Goal: Contribute content: Add original content to the website for others to see

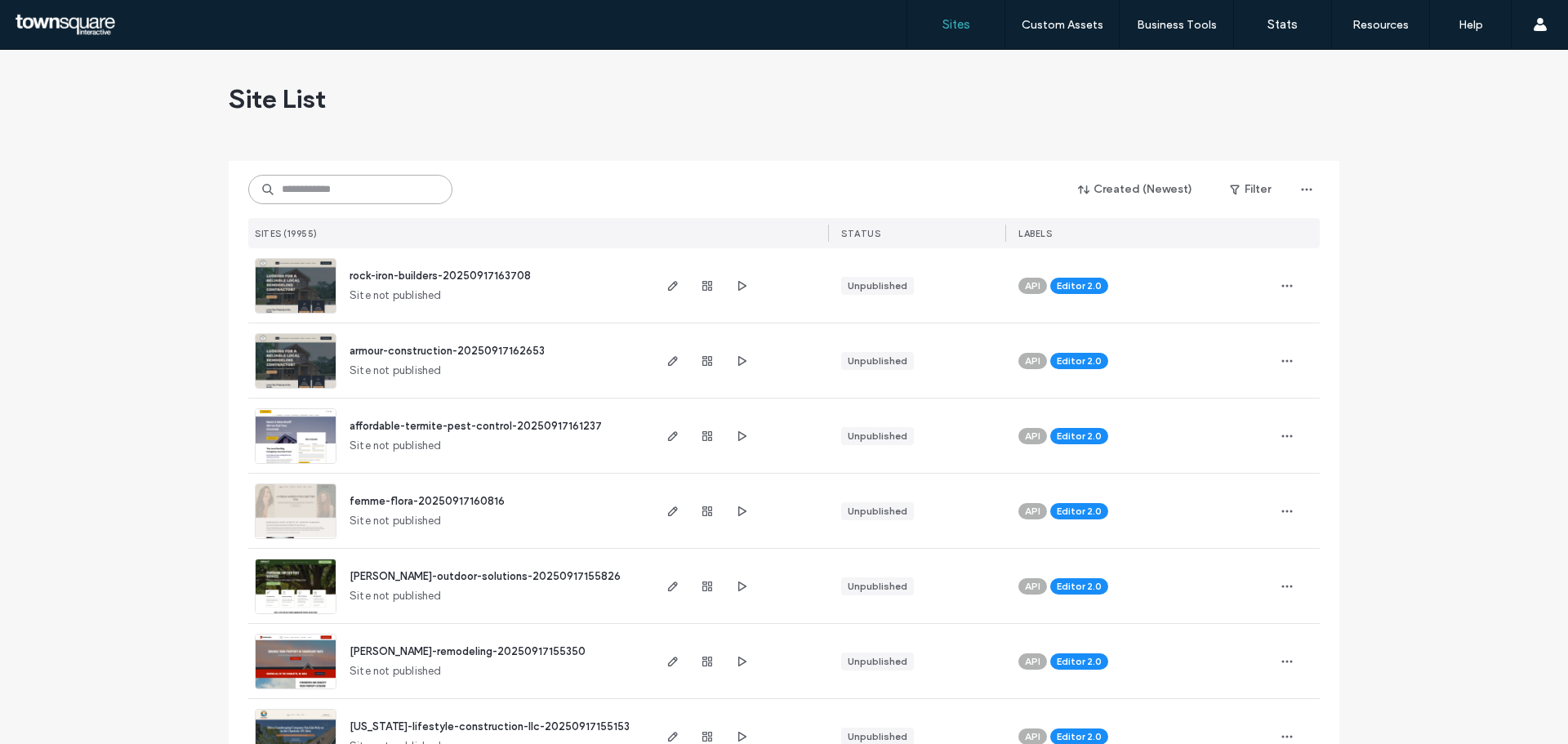
click at [344, 190] on input at bounding box center [350, 189] width 204 height 29
paste input "**********"
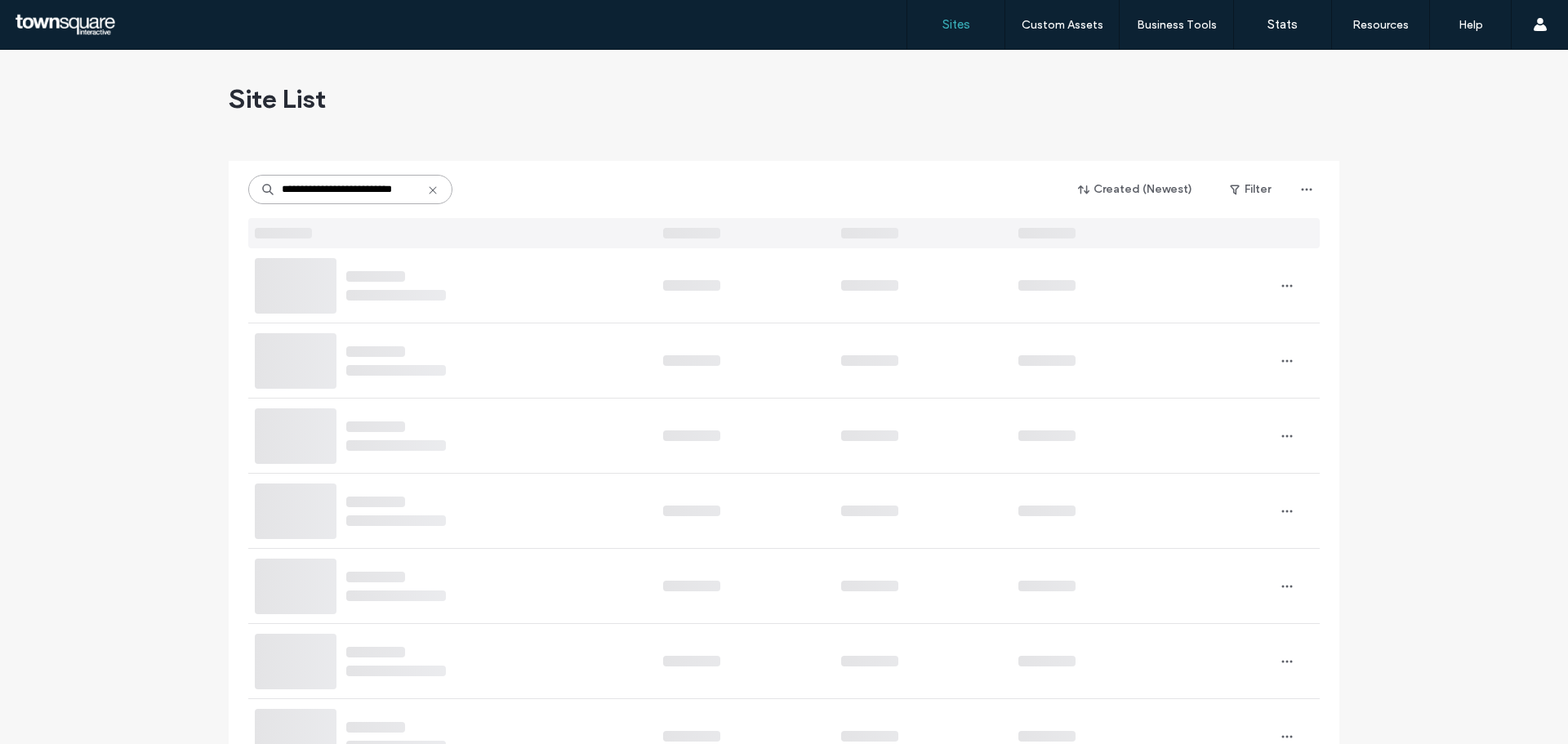
type input "**********"
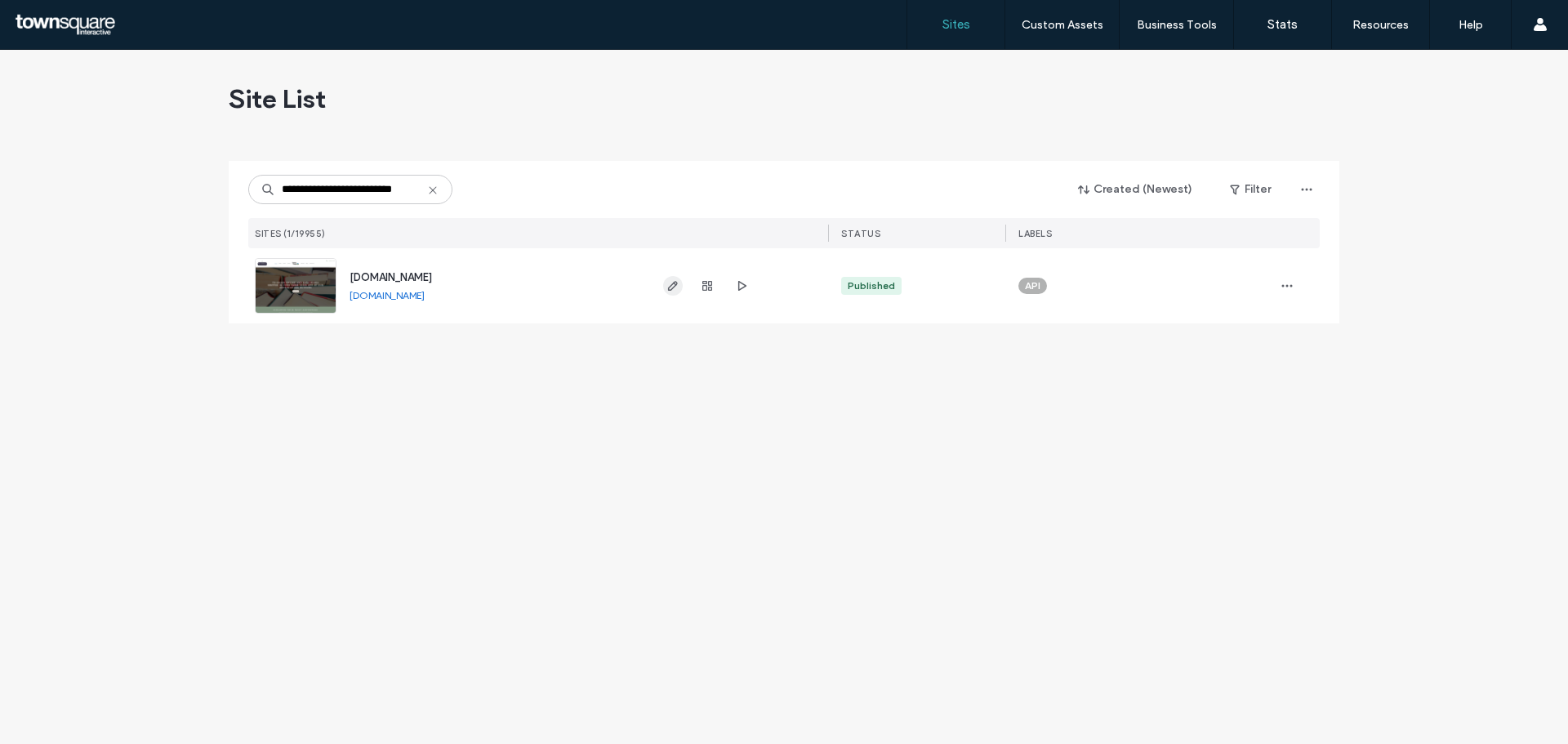
click at [677, 287] on icon "button" at bounding box center [673, 286] width 14 height 13
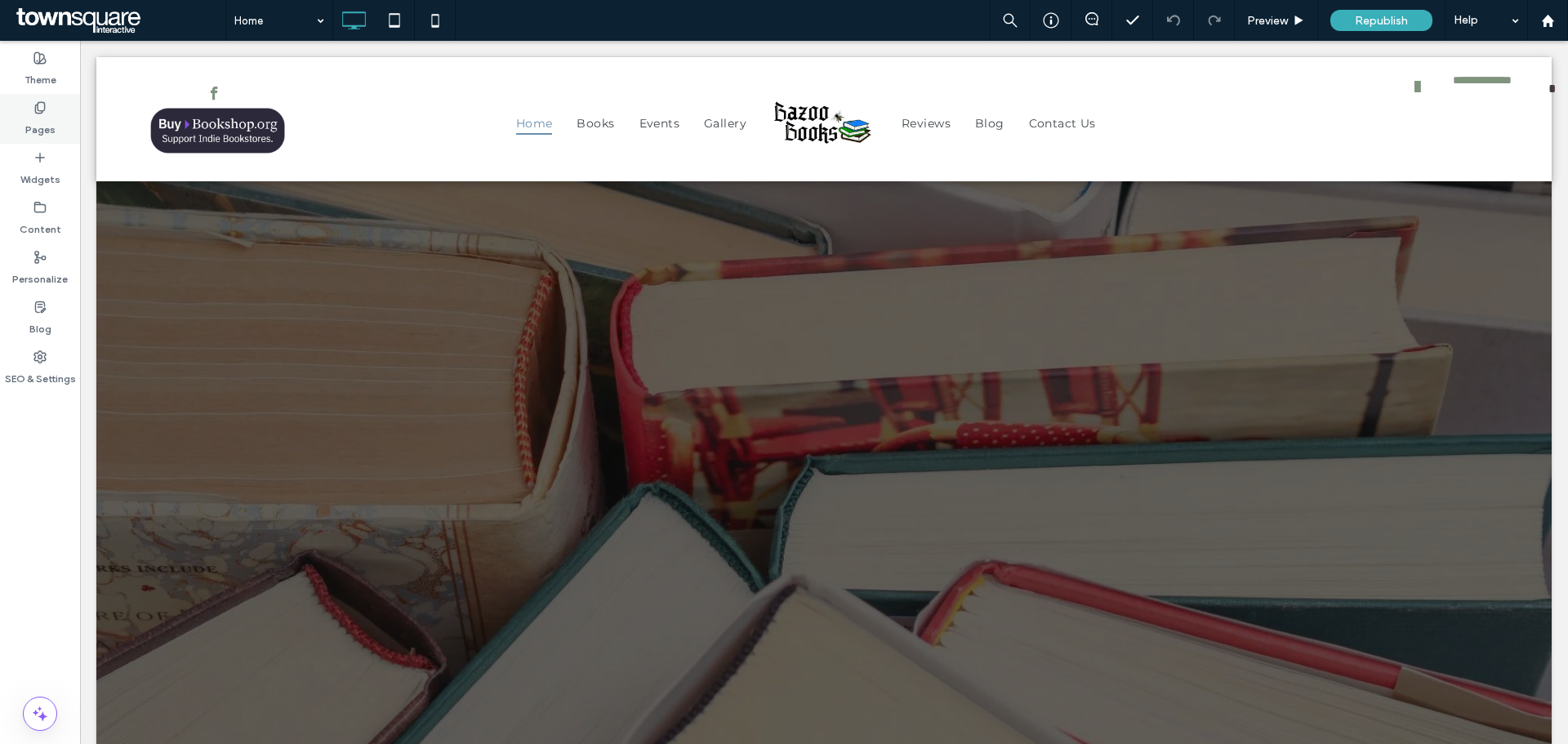
drag, startPoint x: 35, startPoint y: 162, endPoint x: 43, endPoint y: 130, distance: 33.0
click at [35, 162] on icon at bounding box center [41, 158] width 14 height 13
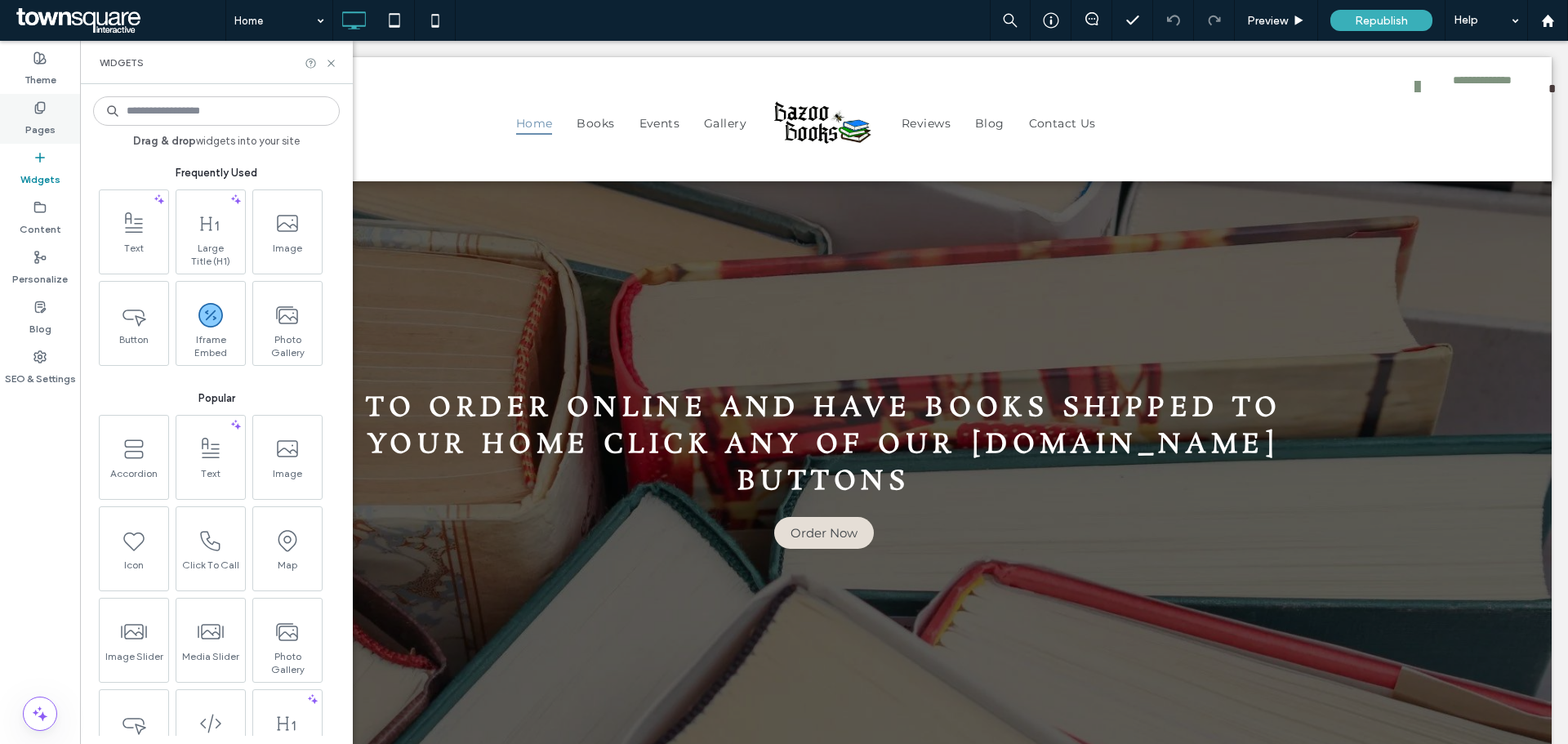
click at [43, 130] on label "Pages" at bounding box center [40, 126] width 30 height 23
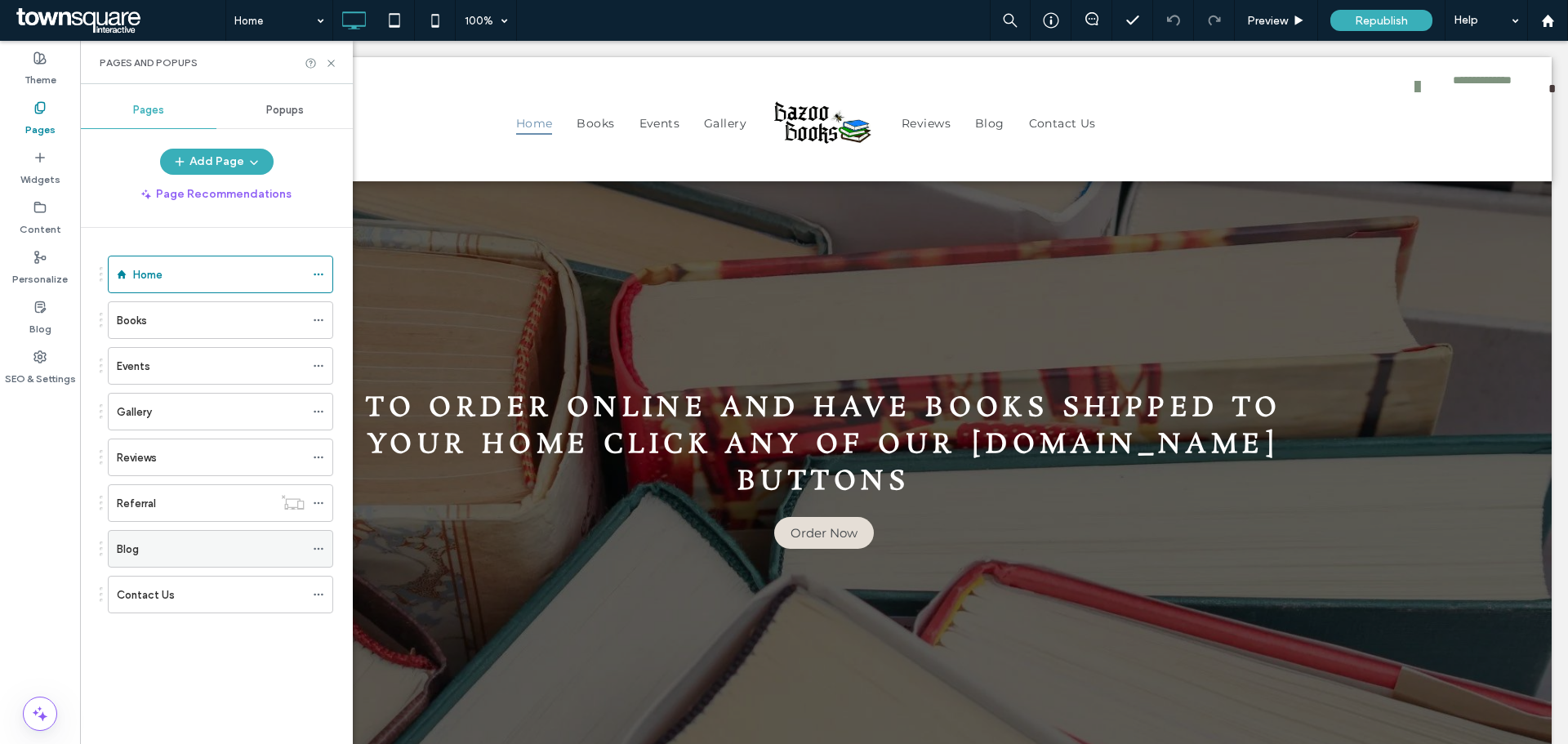
click at [168, 539] on div "Blog" at bounding box center [210, 548] width 188 height 36
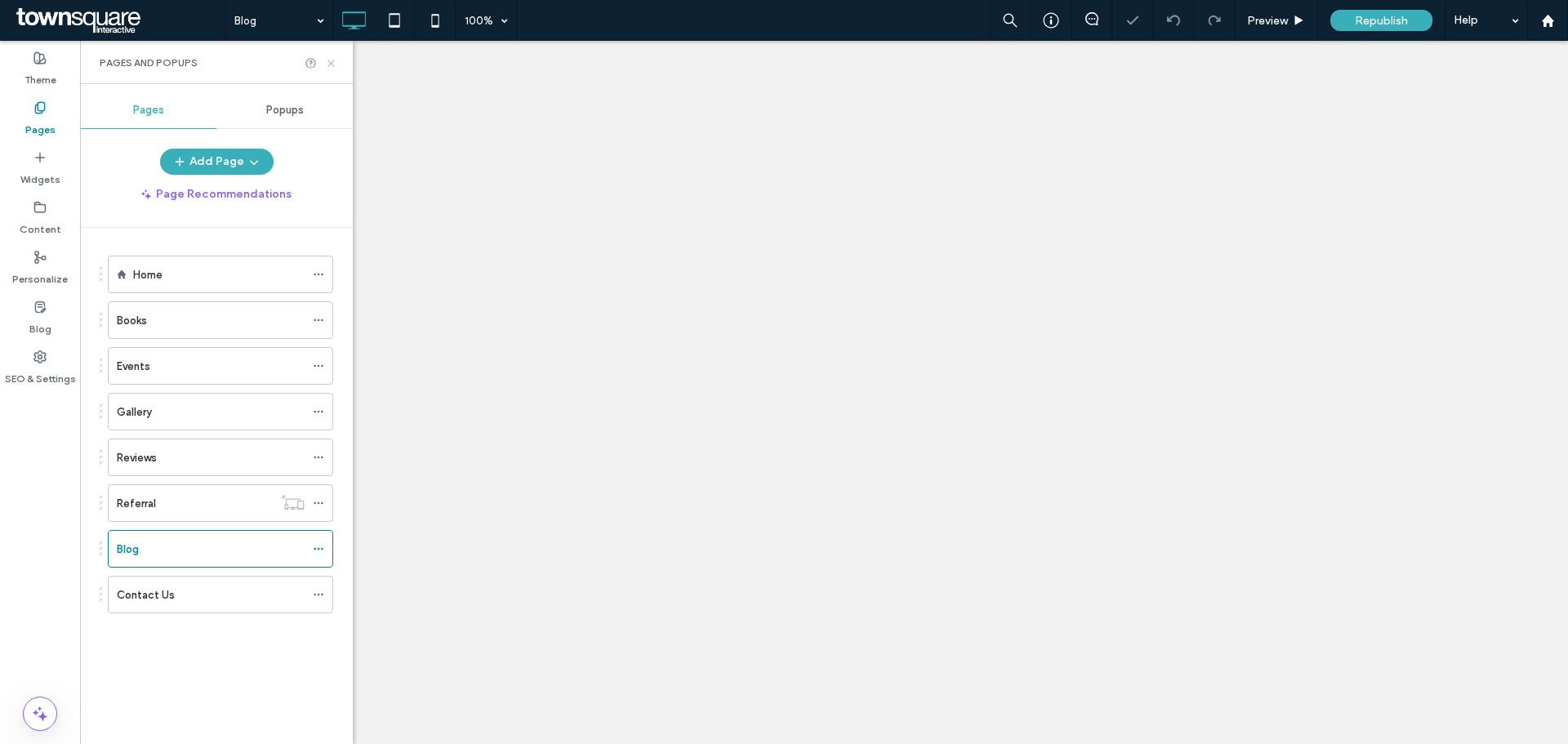
click at [332, 64] on use at bounding box center [331, 63] width 7 height 7
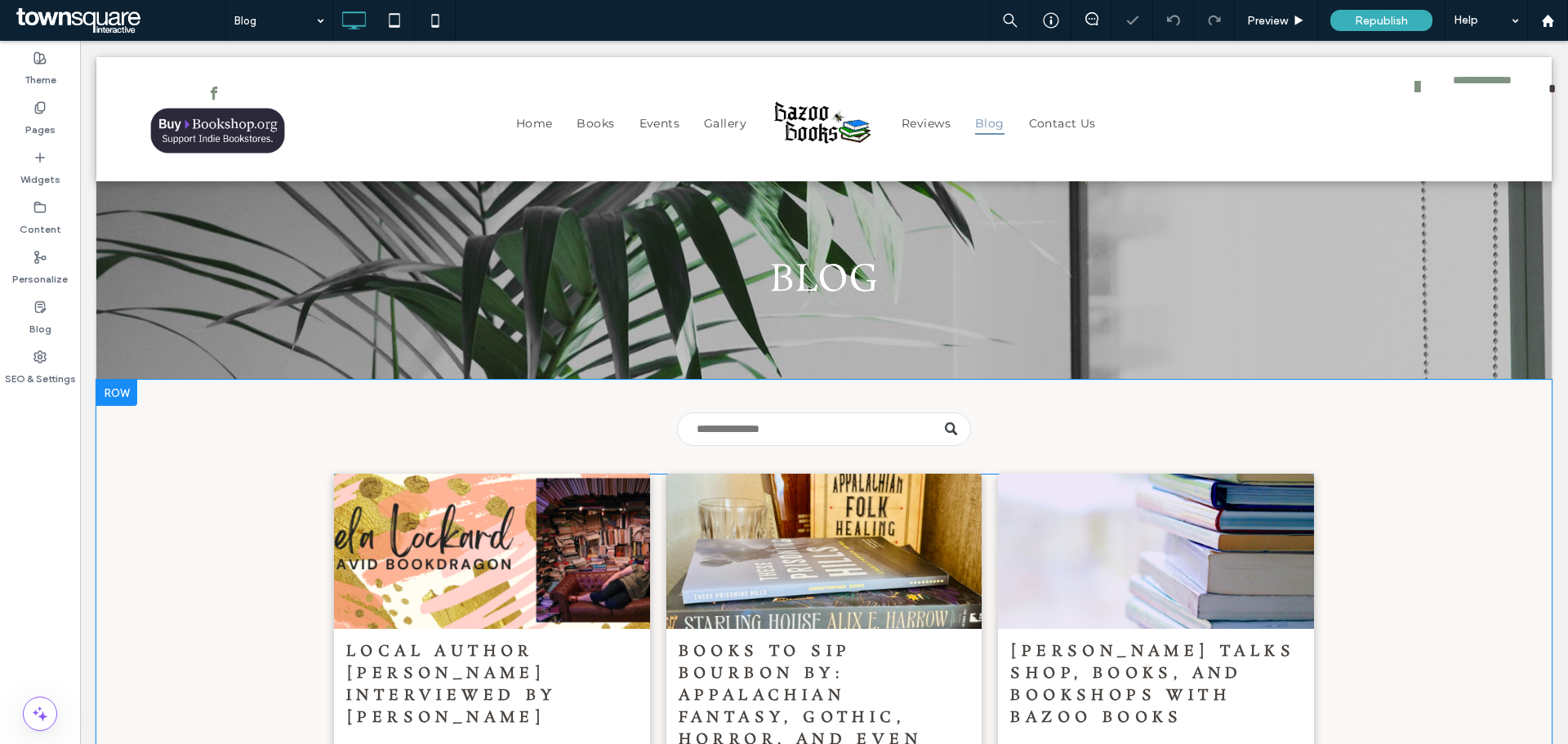
click at [419, 548] on div at bounding box center [491, 550] width 335 height 164
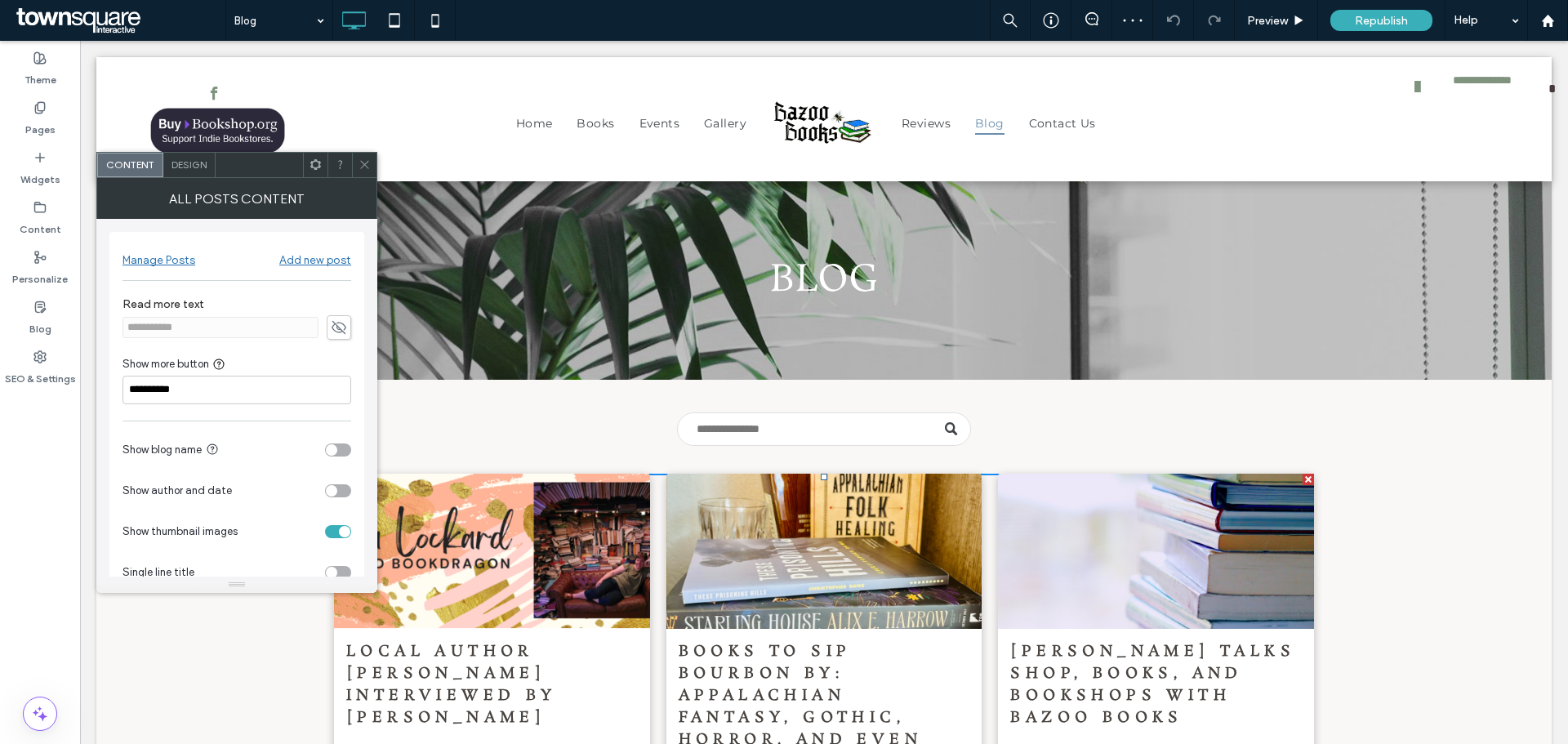
click at [339, 257] on div "Add new post" at bounding box center [315, 260] width 72 height 13
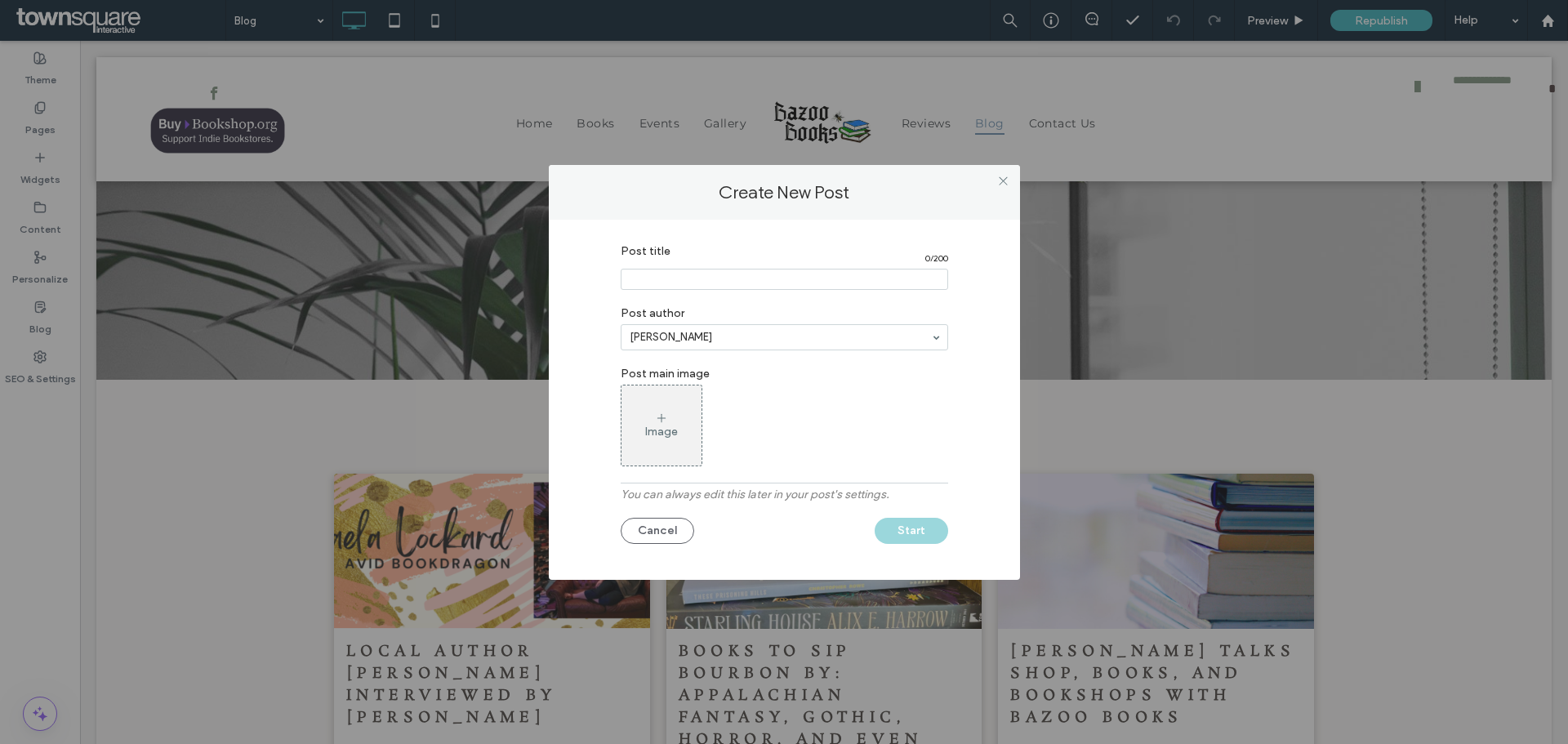
click at [664, 274] on input "Post title" at bounding box center [785, 279] width 328 height 21
paste input "**********"
type input "**********"
click at [658, 425] on div "Image" at bounding box center [662, 431] width 33 height 13
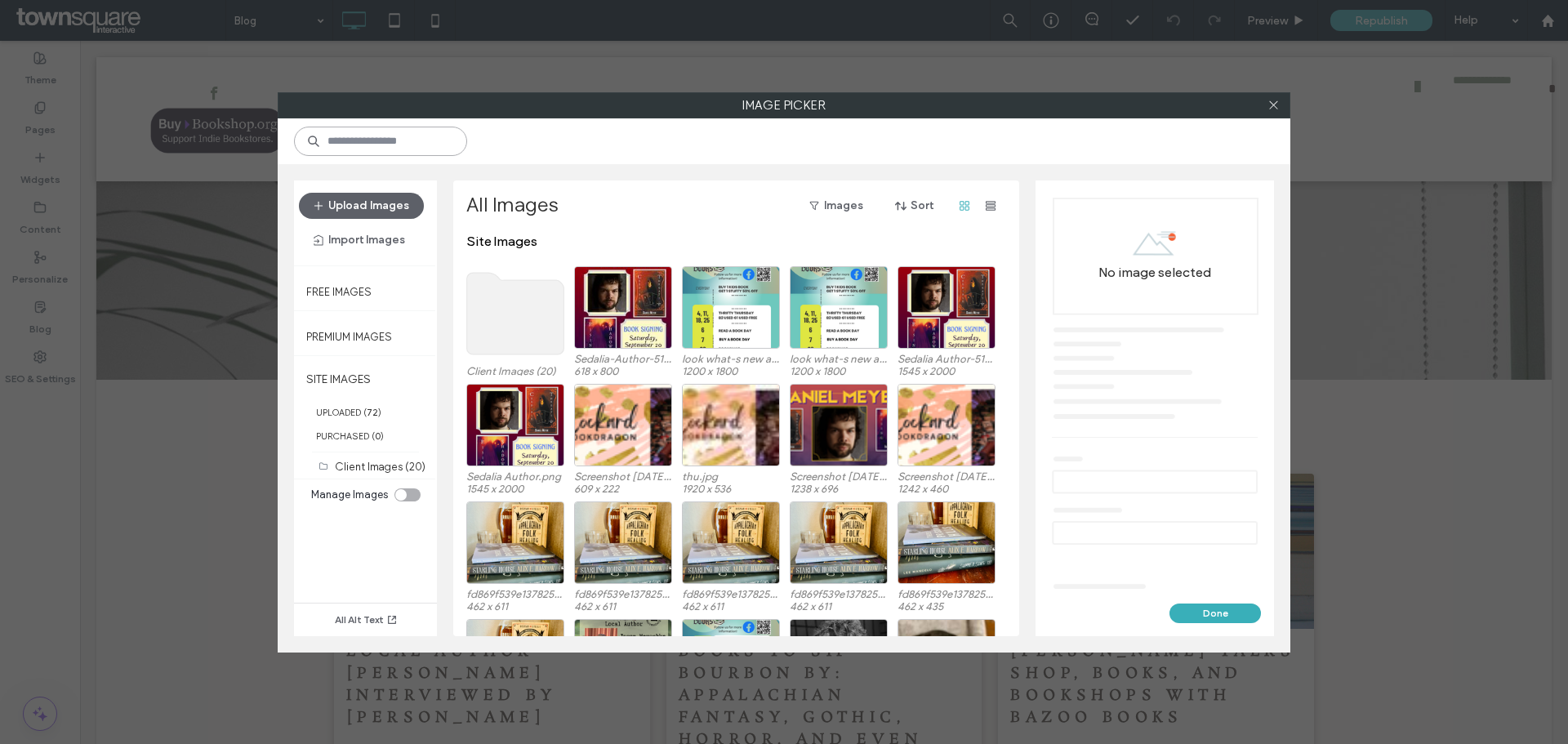
click at [371, 146] on input at bounding box center [381, 141] width 174 height 29
type input "*****"
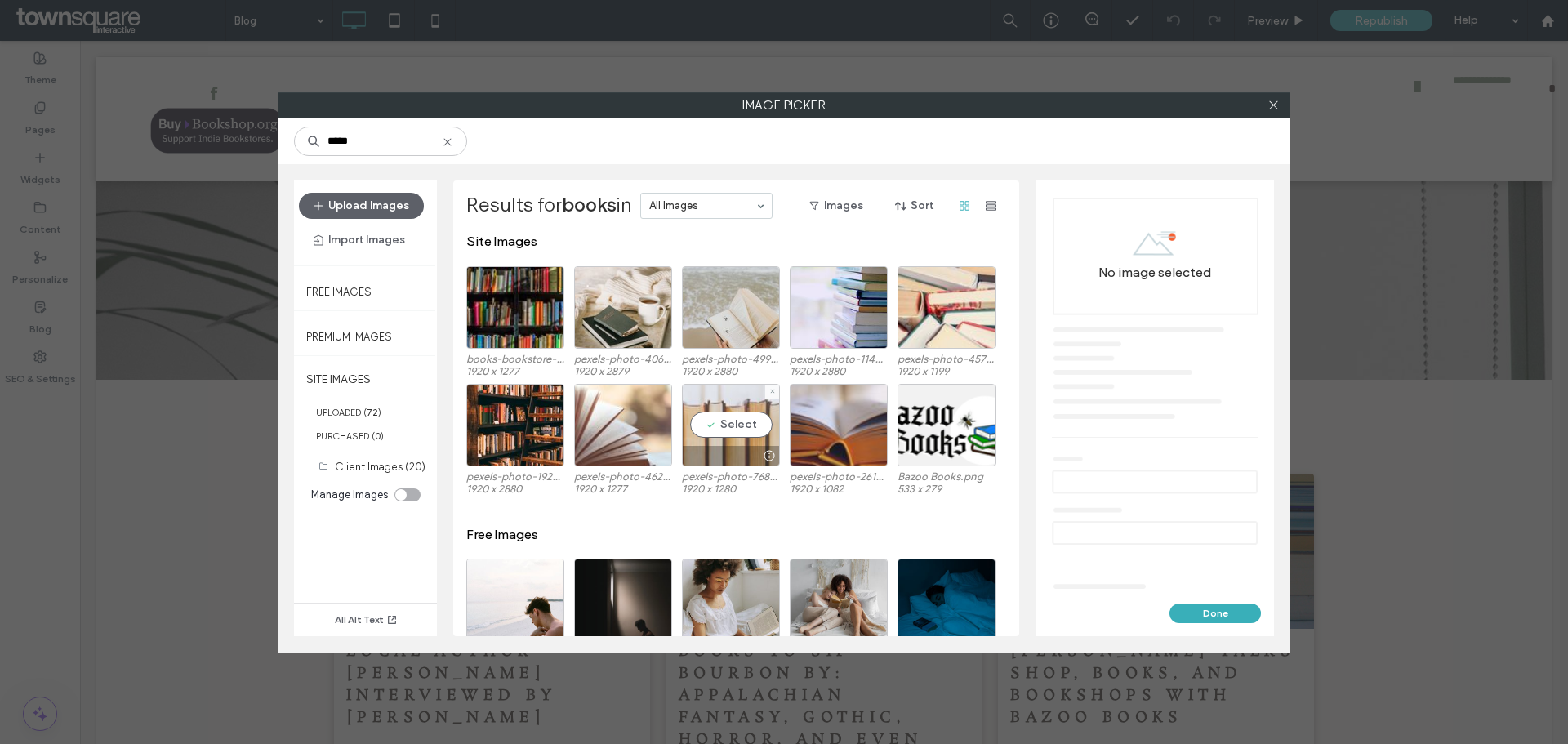
click at [737, 417] on div "Select" at bounding box center [731, 425] width 98 height 83
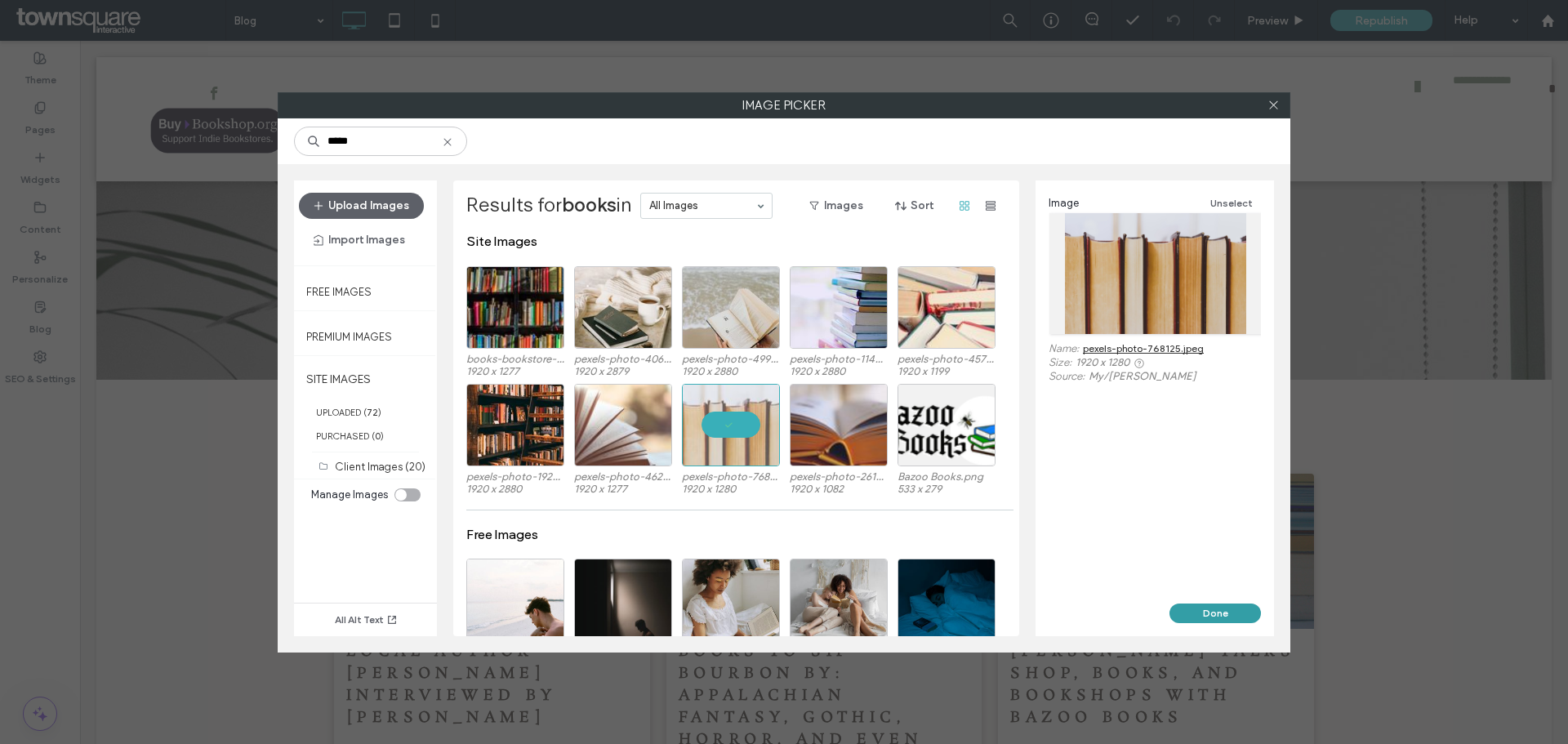
click at [1211, 615] on button "Done" at bounding box center [1215, 613] width 92 height 19
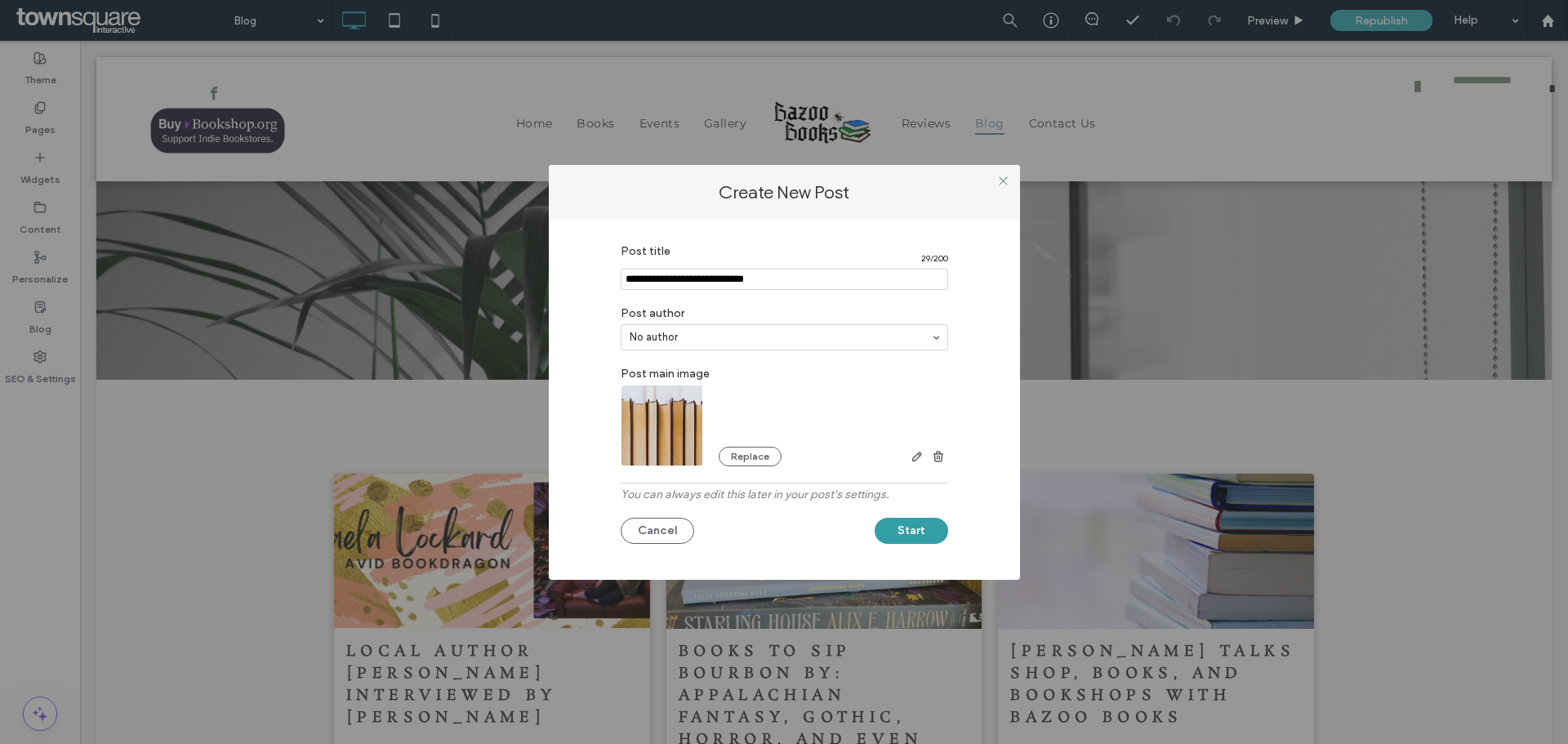
click at [922, 533] on button "Start" at bounding box center [911, 530] width 73 height 26
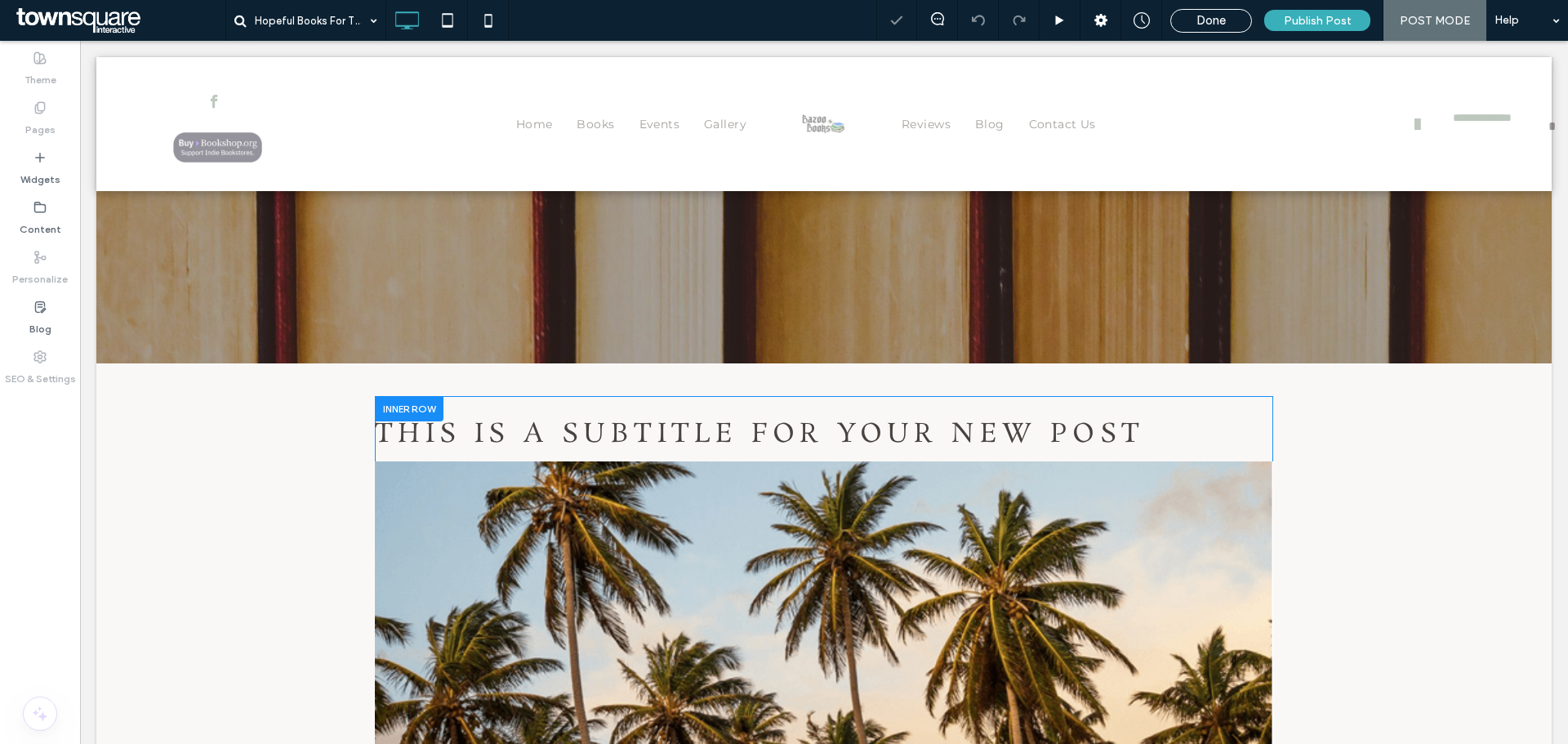
scroll to position [336, 0]
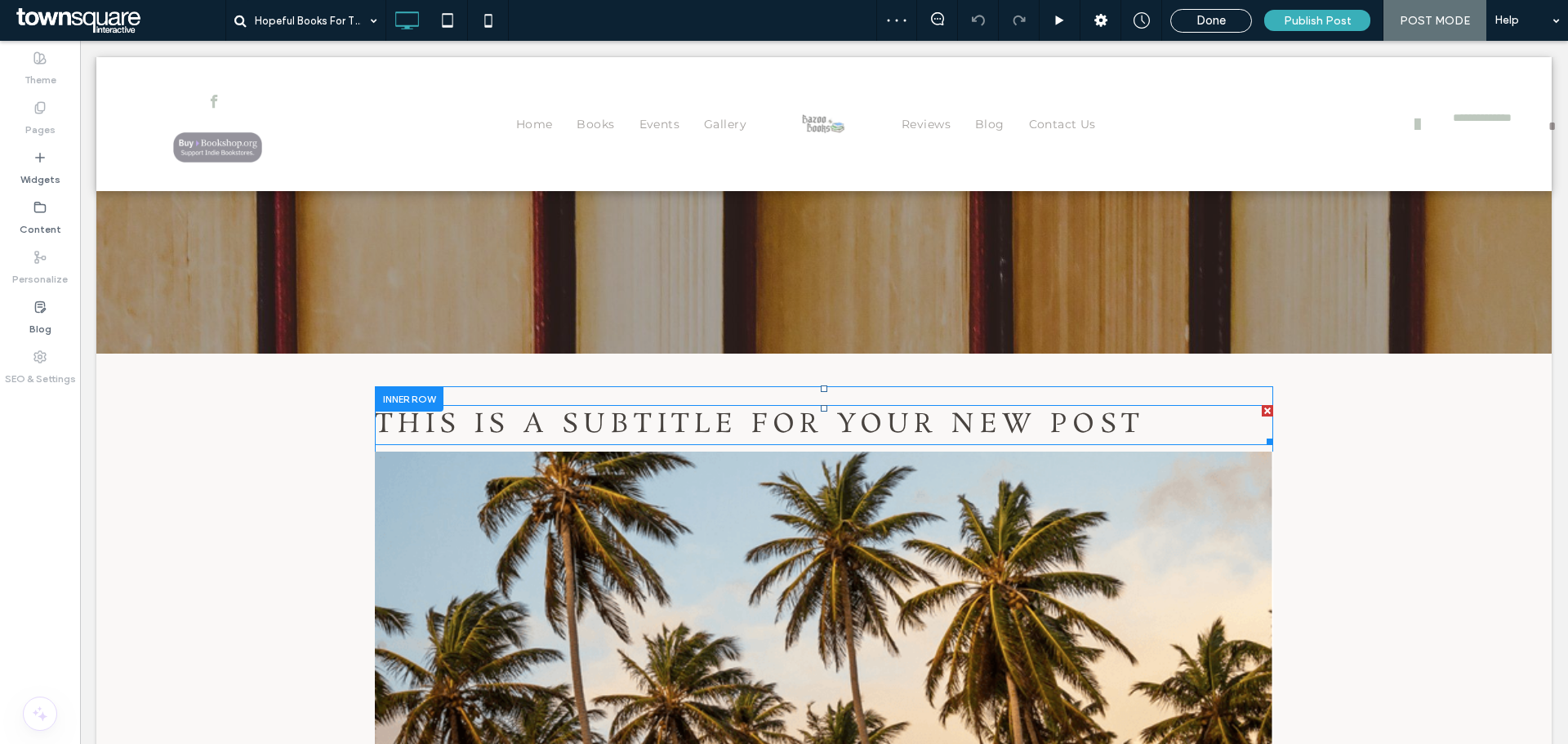
click at [1262, 412] on div at bounding box center [1268, 411] width 12 height 12
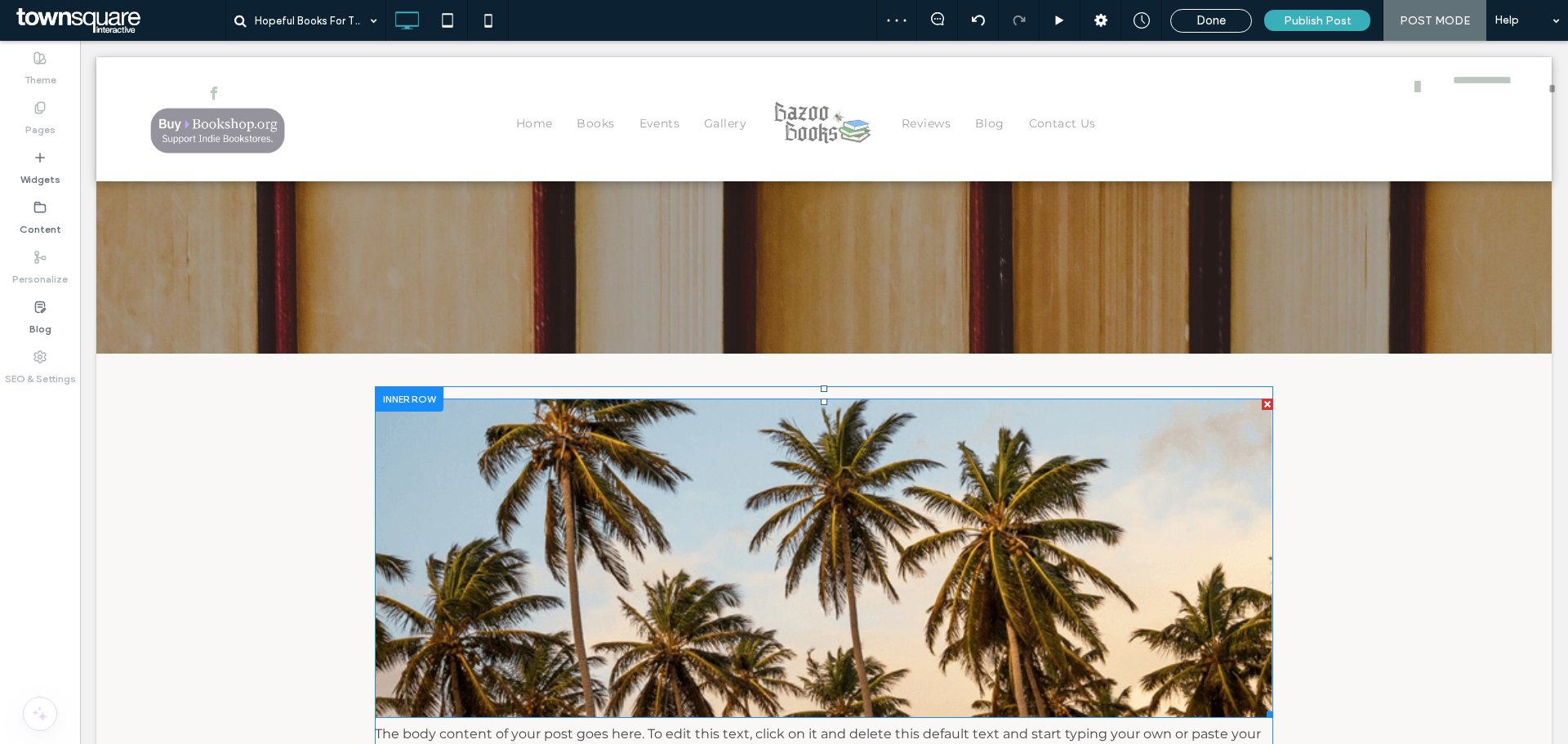
click at [1262, 404] on div at bounding box center [1268, 404] width 12 height 12
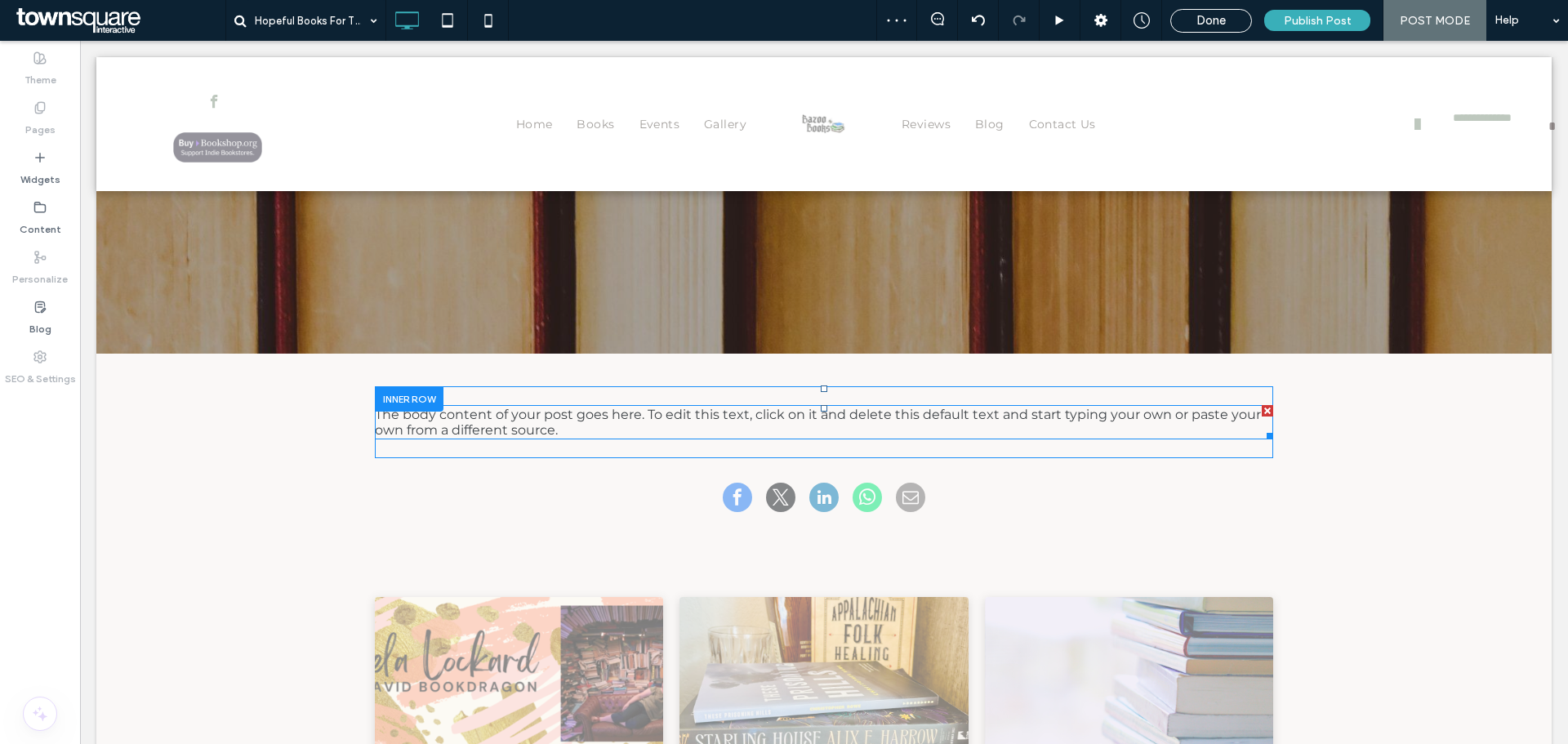
click at [1262, 408] on div at bounding box center [1268, 411] width 12 height 12
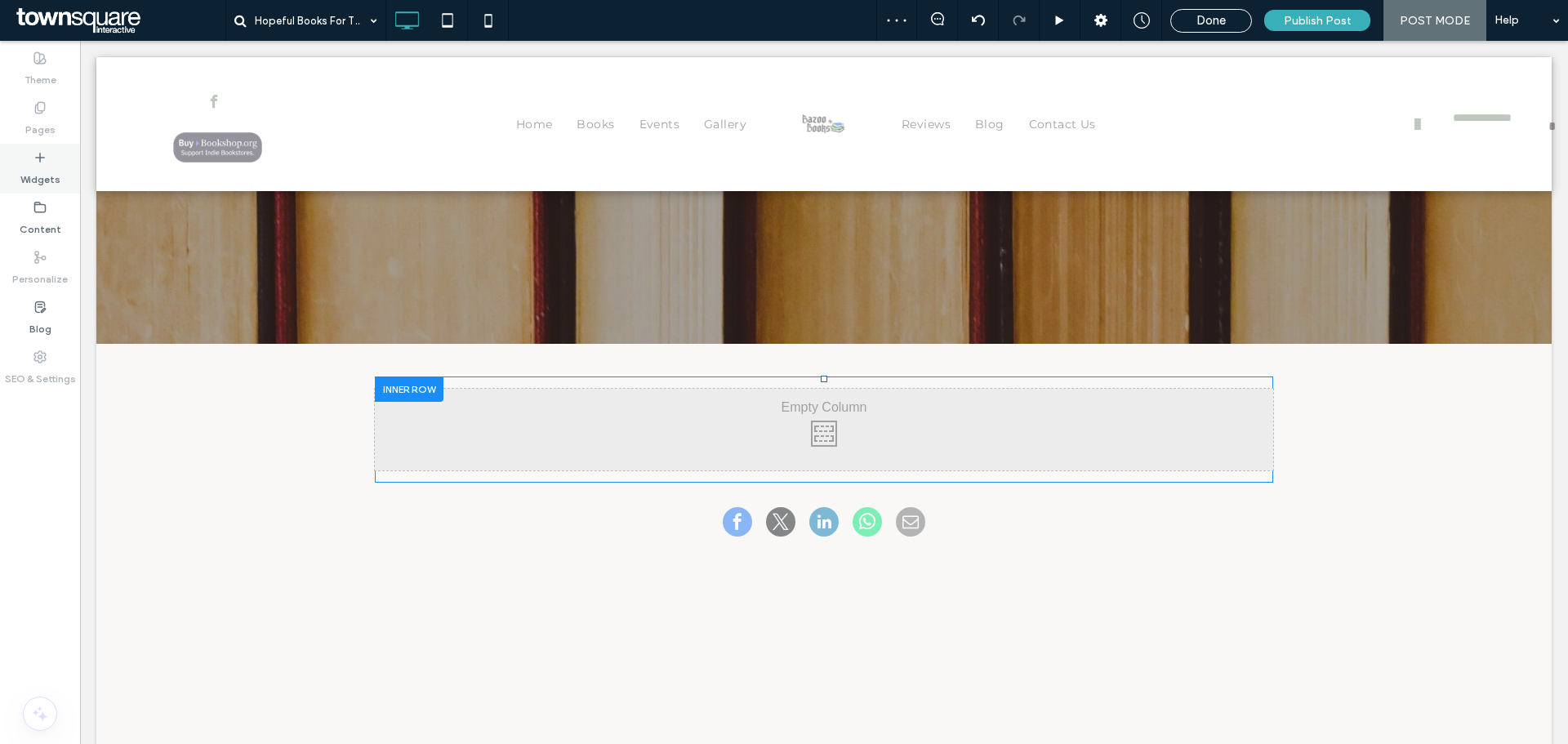
scroll to position [327, 0]
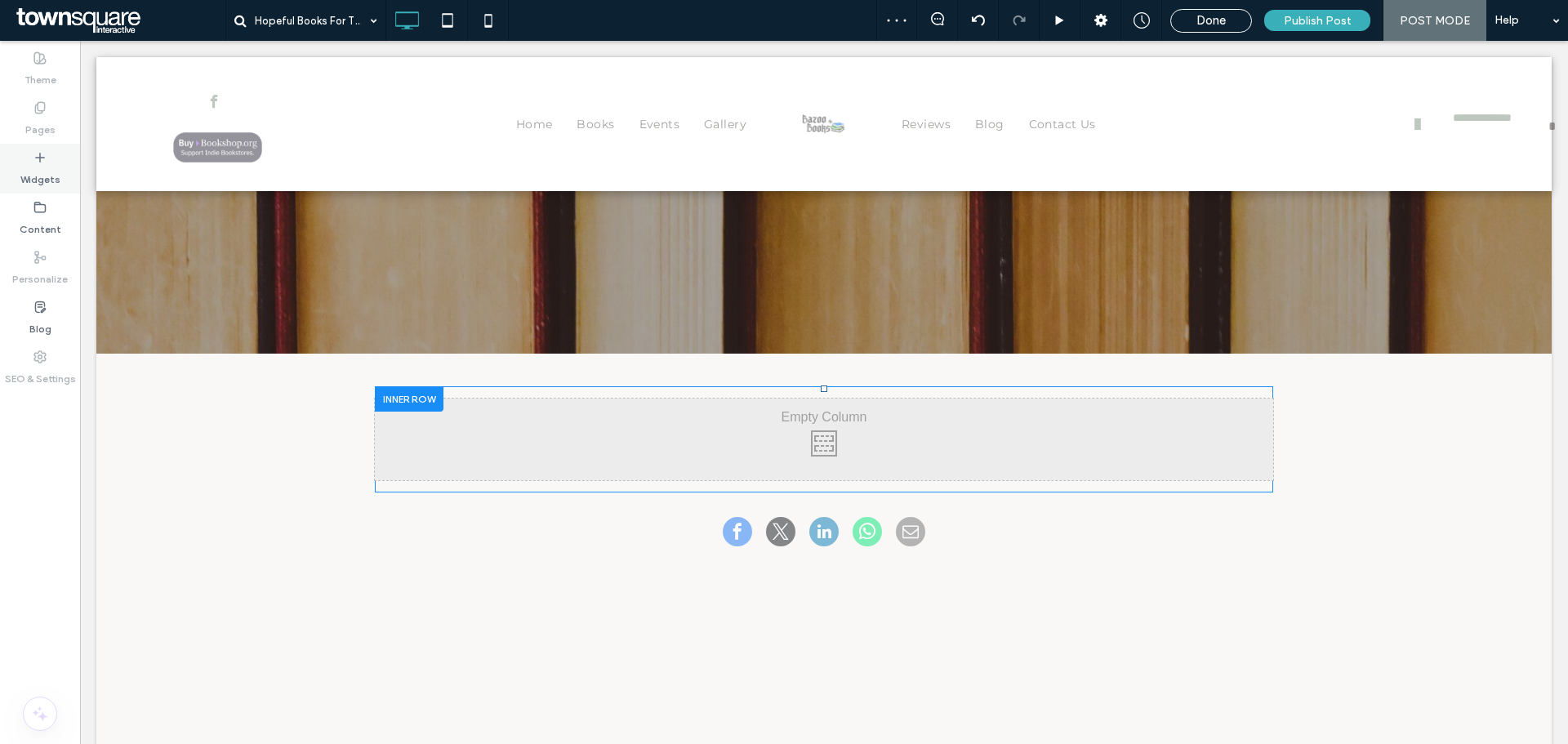
click at [35, 178] on label "Widgets" at bounding box center [41, 175] width 41 height 23
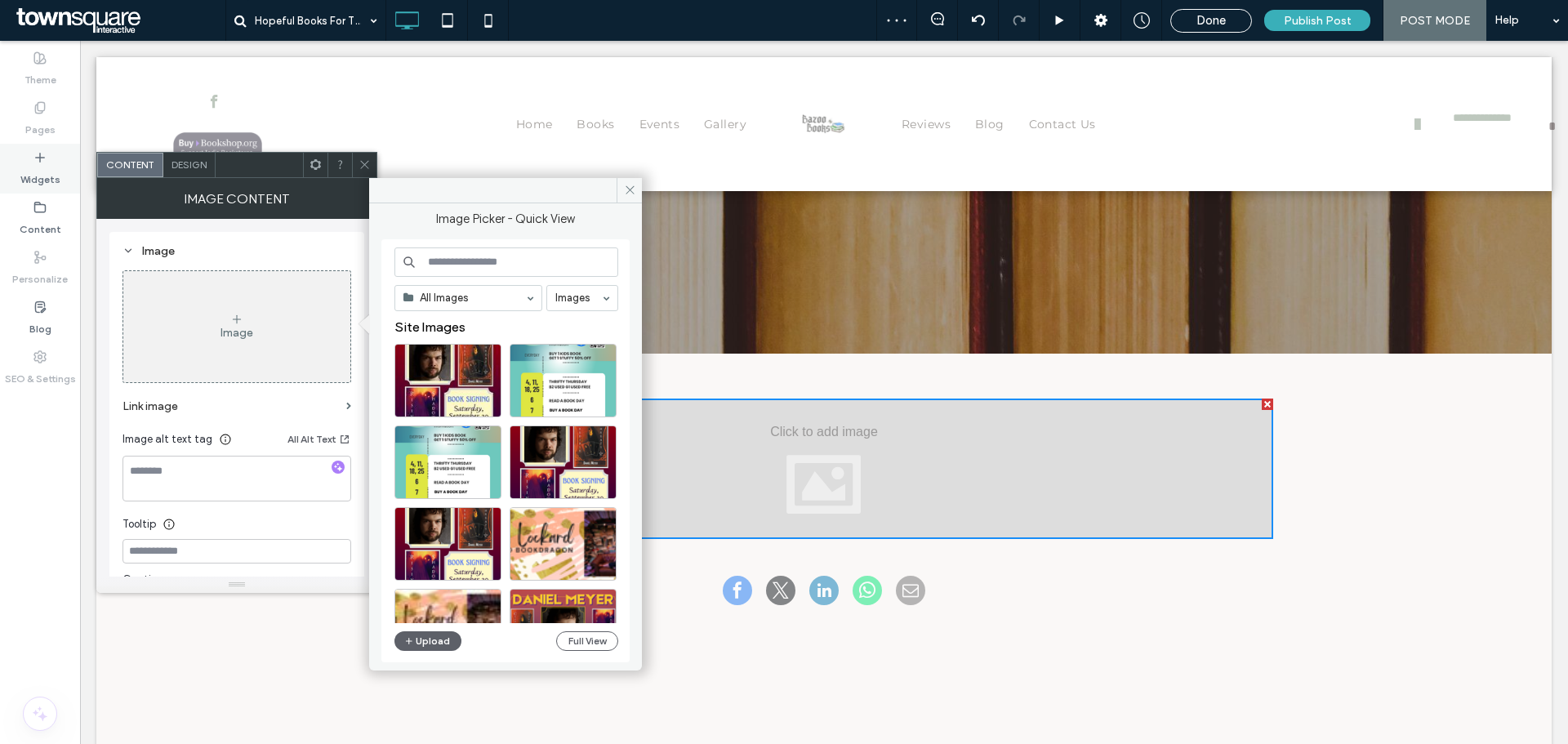
click at [68, 172] on div "Widgets" at bounding box center [40, 169] width 80 height 50
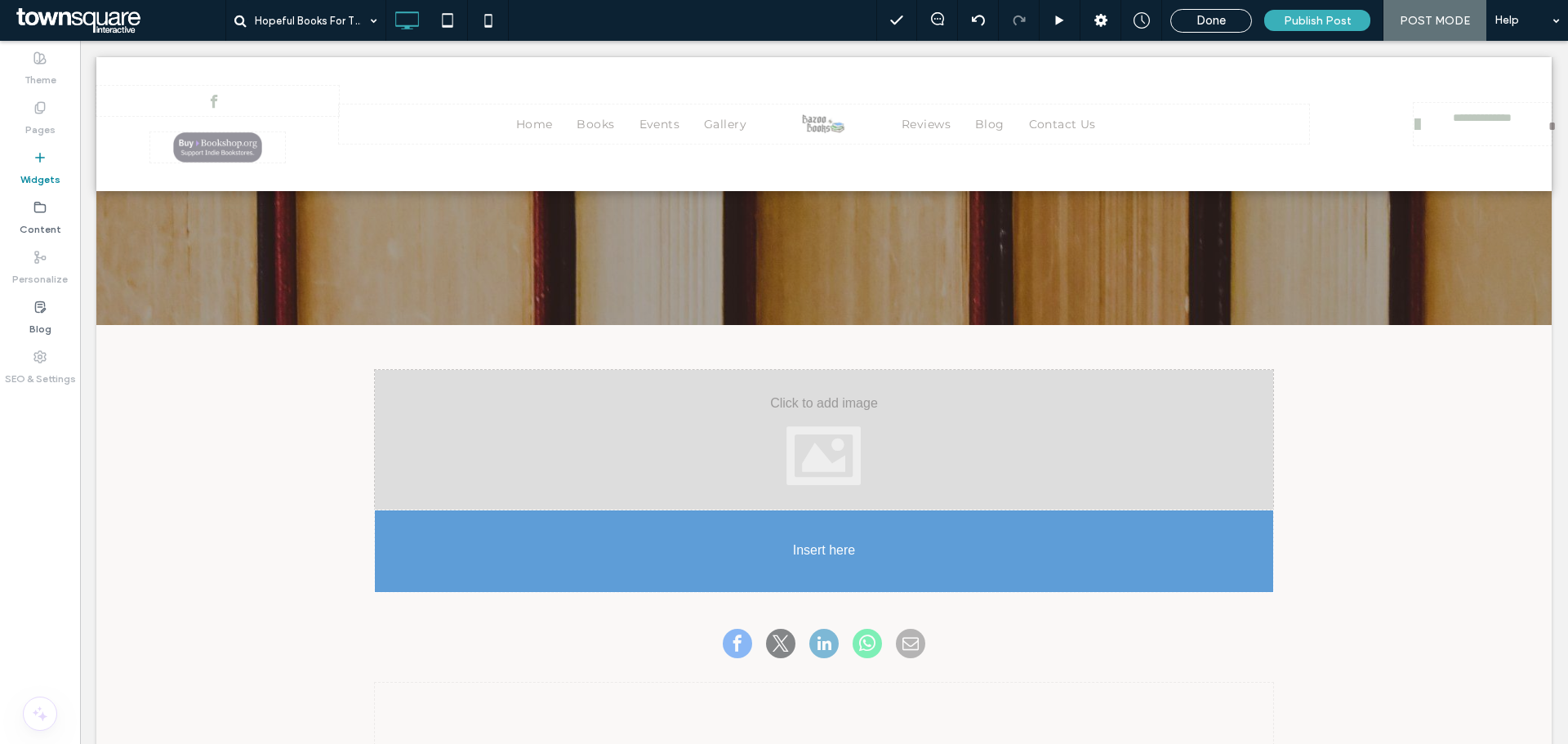
scroll to position [371, 0]
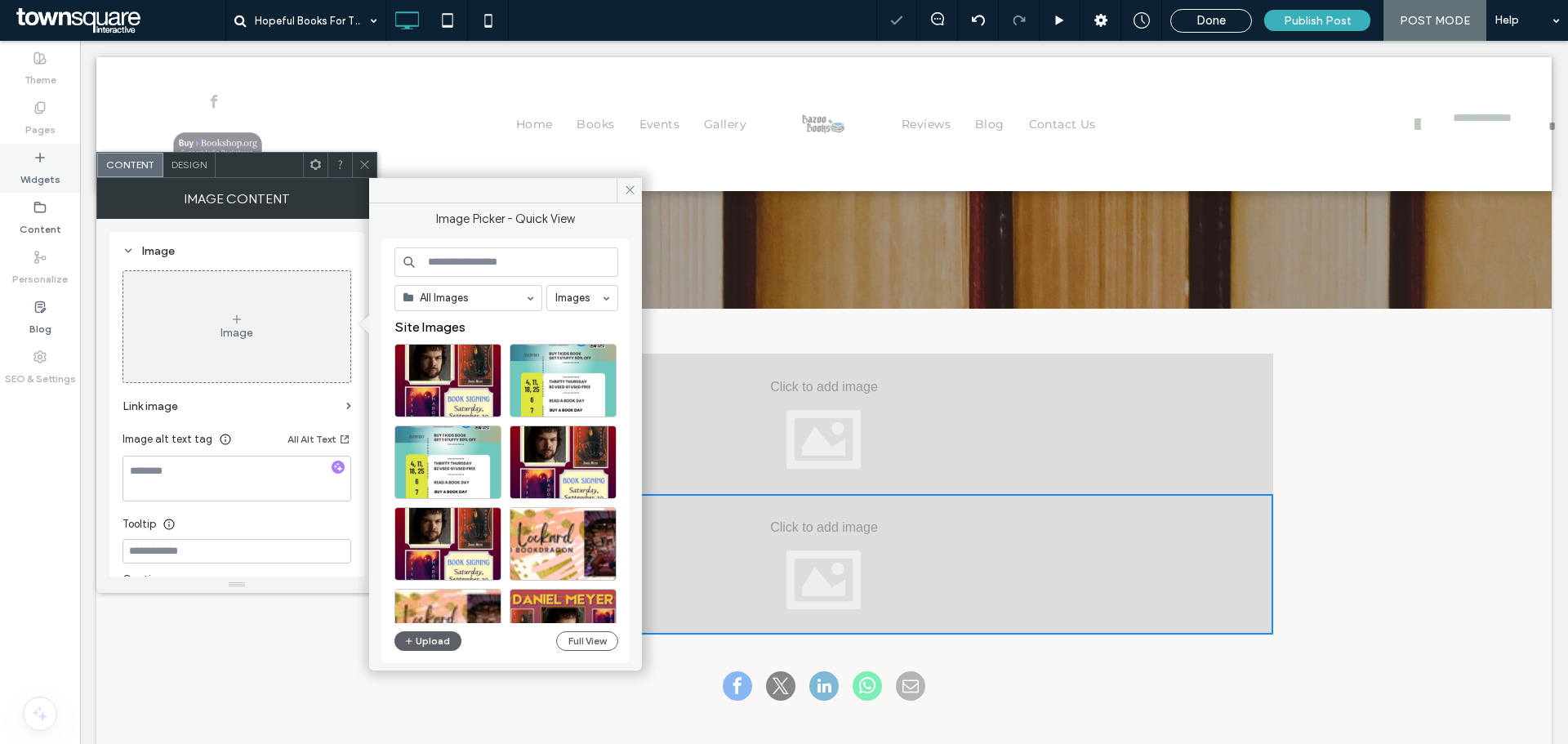
click at [52, 172] on label "Widgets" at bounding box center [41, 175] width 41 height 23
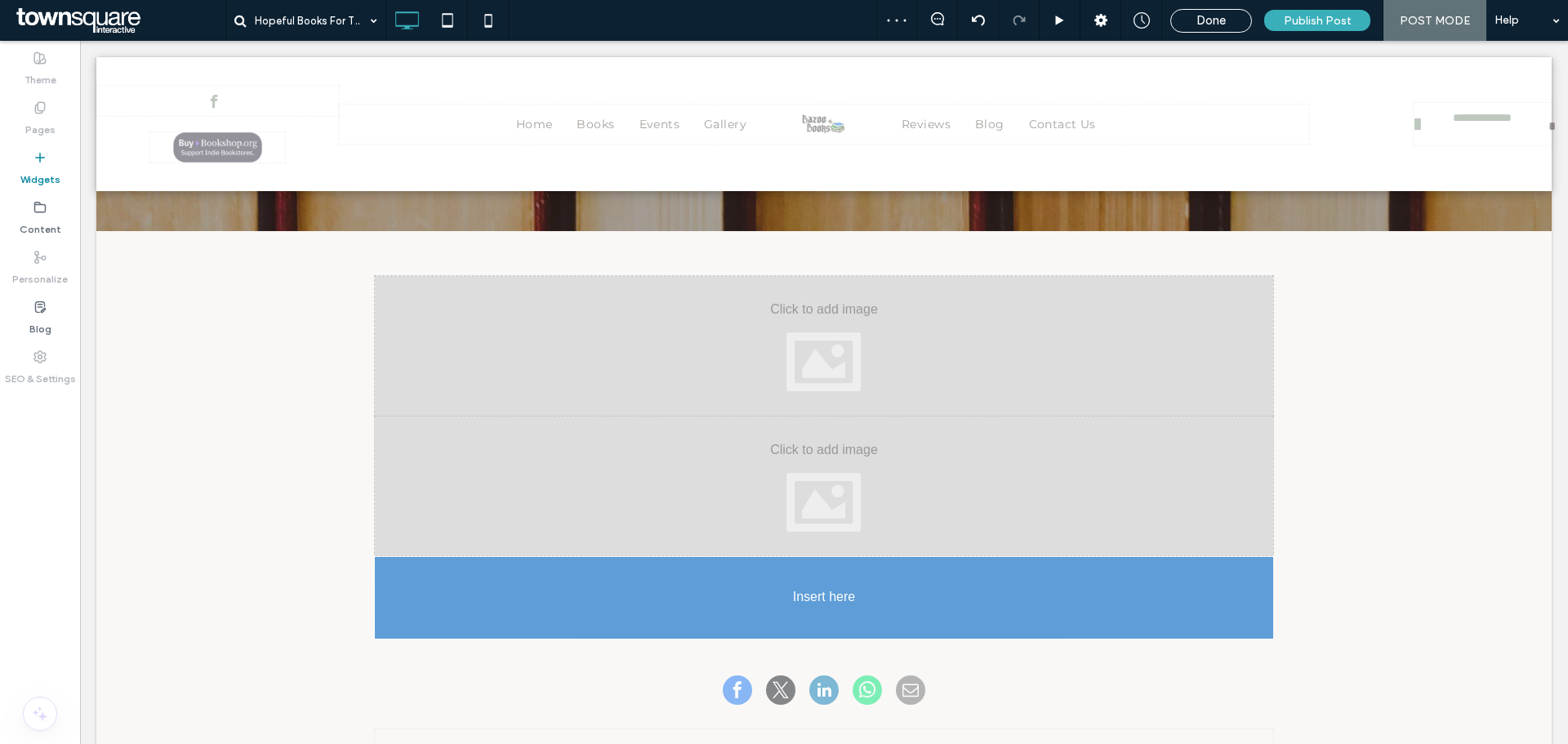
scroll to position [469, 0]
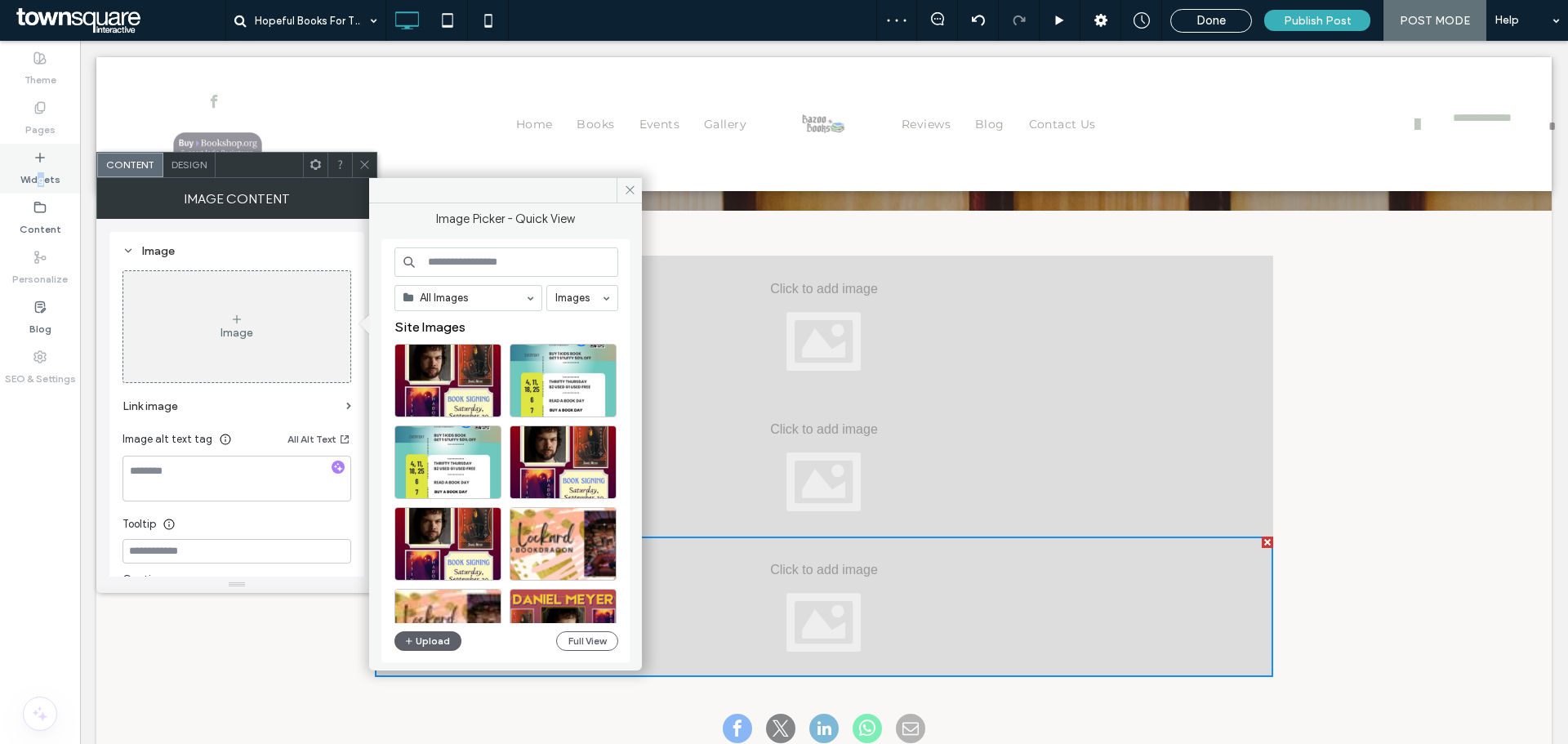
click at [41, 167] on label "Widgets" at bounding box center [41, 175] width 41 height 23
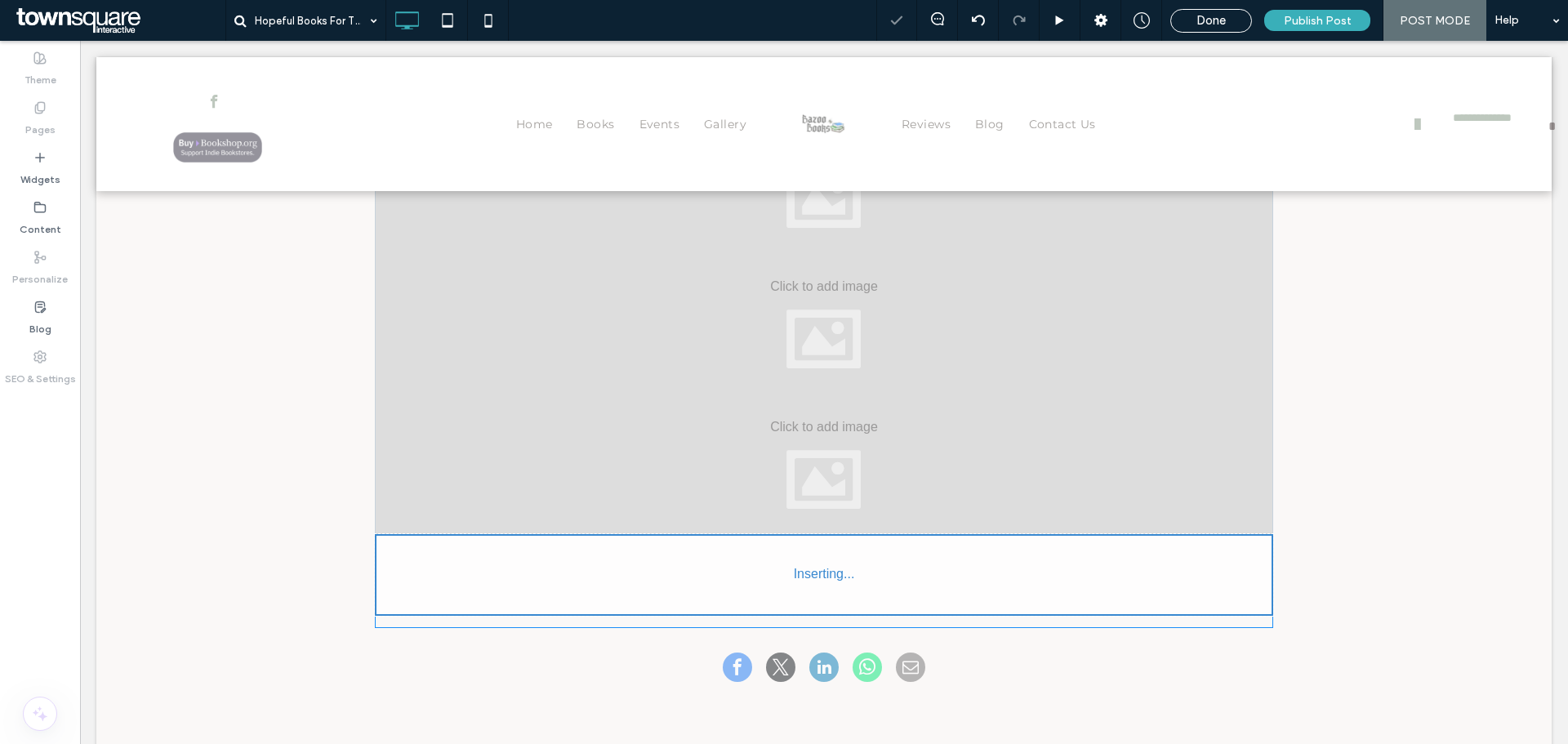
scroll to position [621, 0]
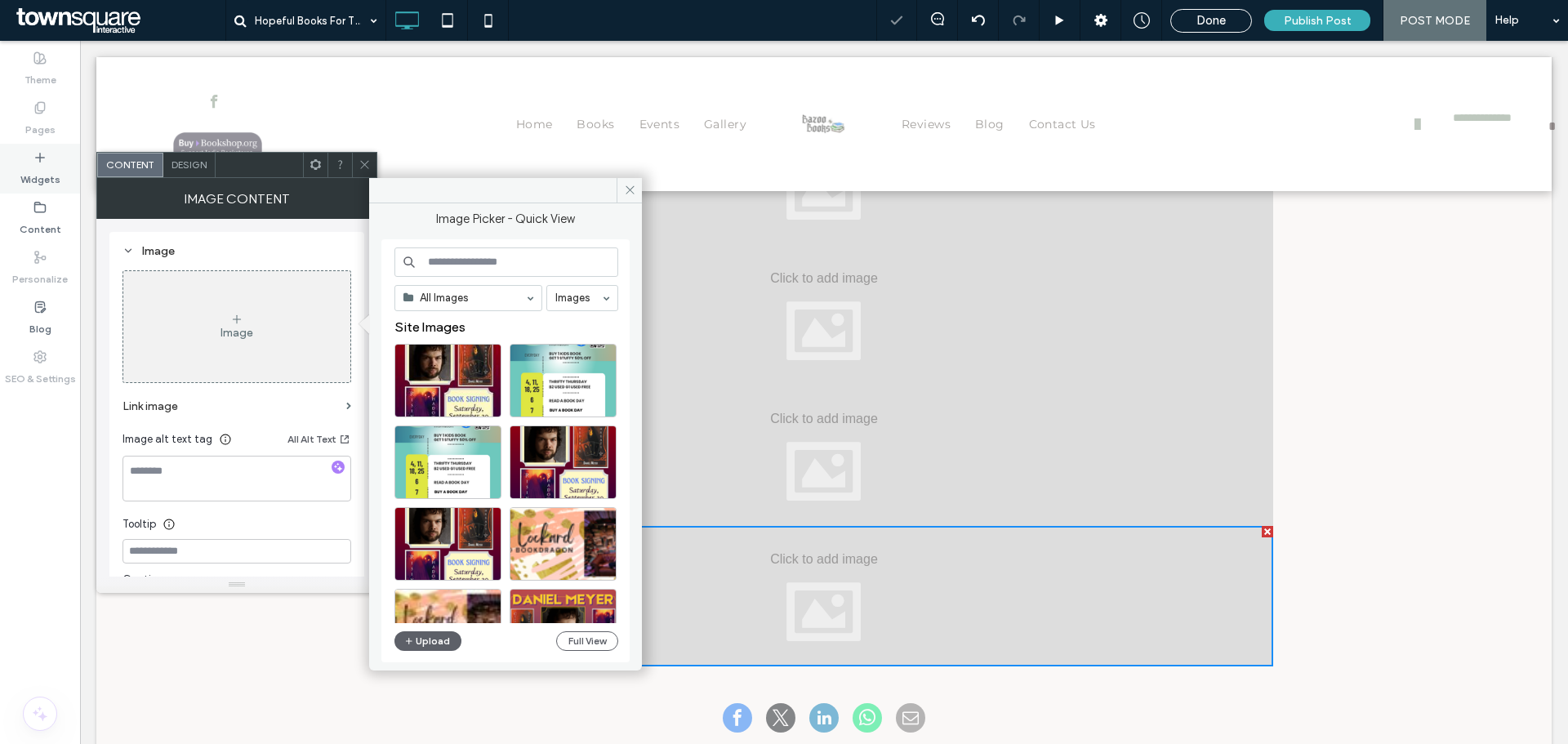
click at [26, 149] on div "Widgets" at bounding box center [40, 169] width 80 height 50
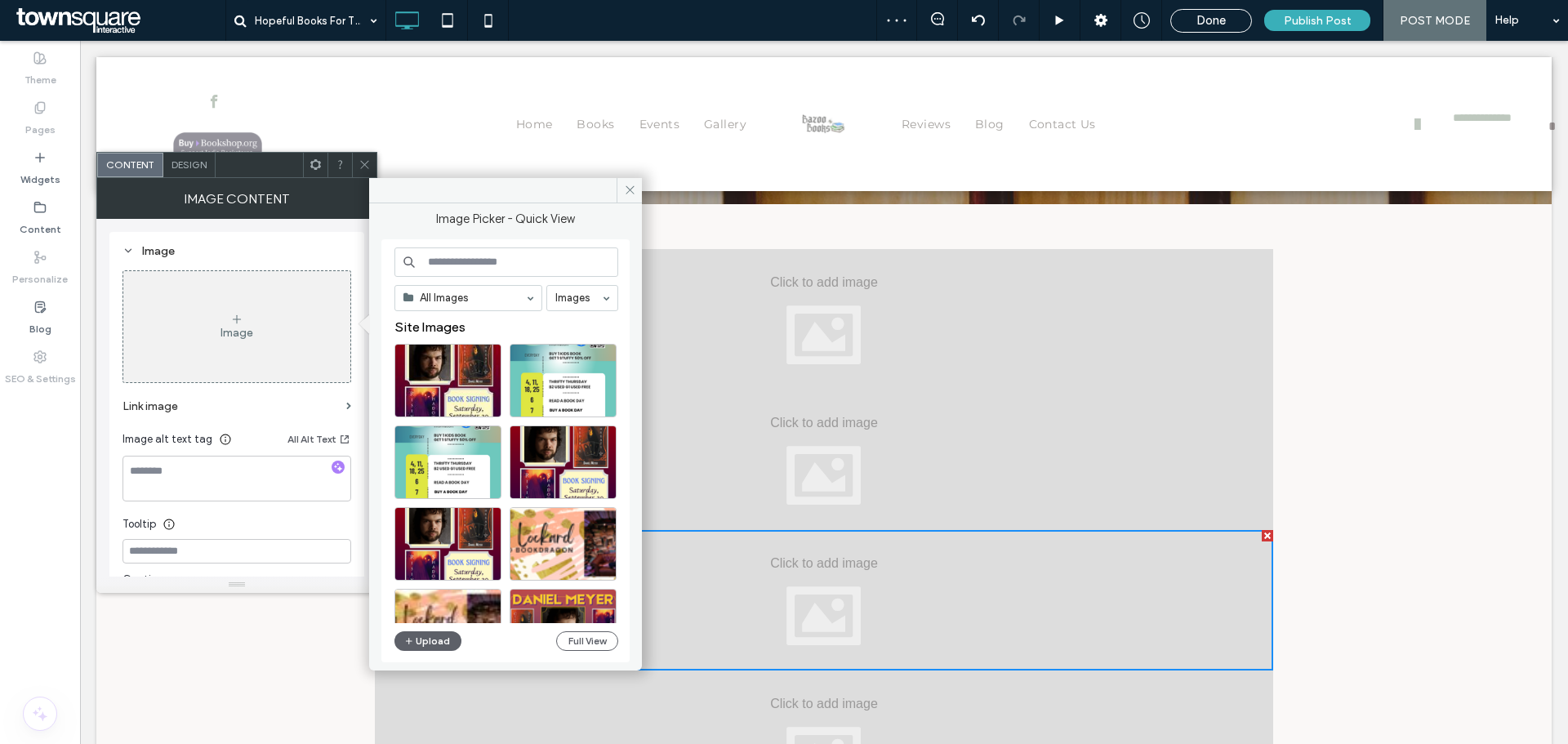
scroll to position [212, 0]
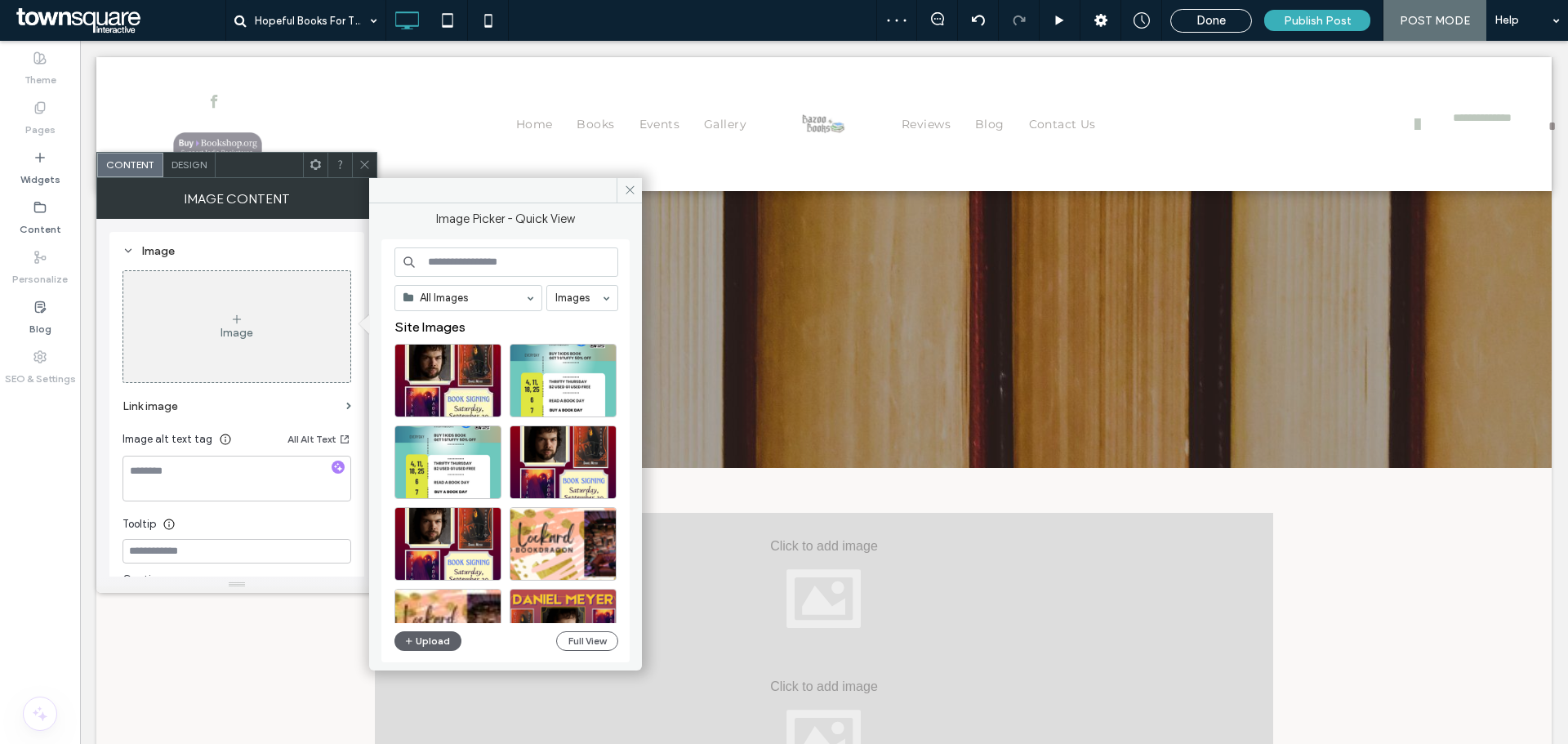
click at [811, 597] on div at bounding box center [825, 583] width 899 height 141
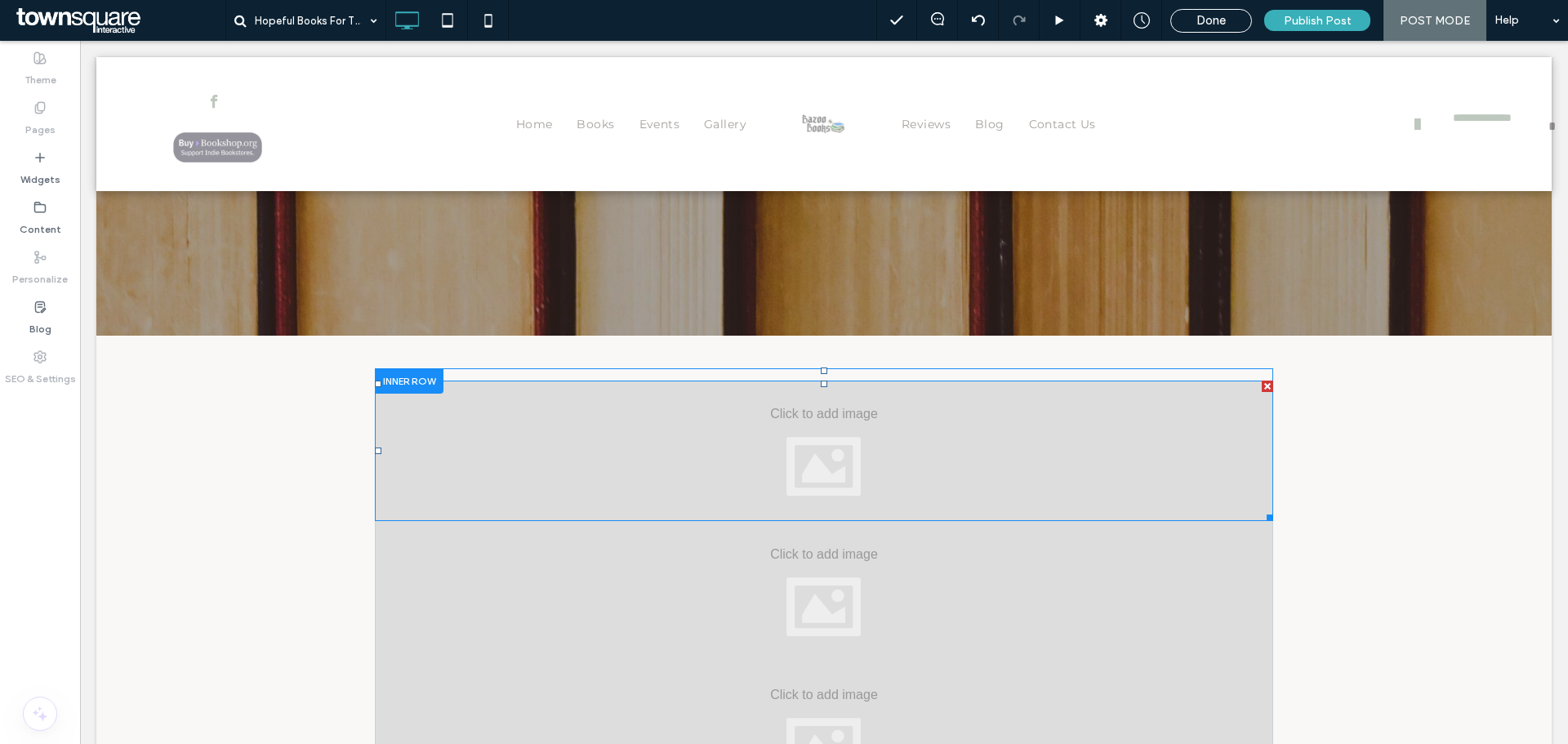
scroll to position [376, 0]
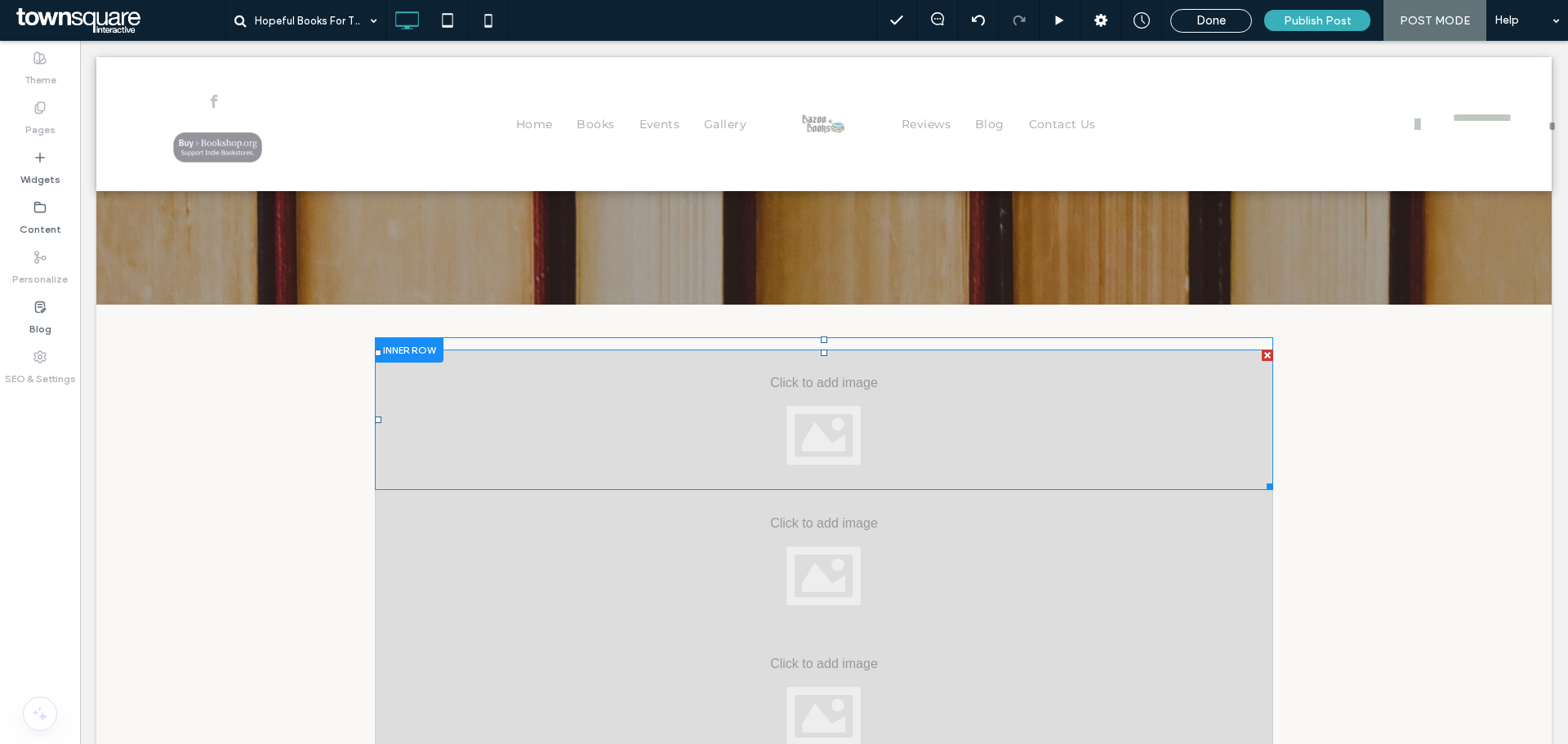
click at [606, 366] on div at bounding box center [825, 420] width 899 height 141
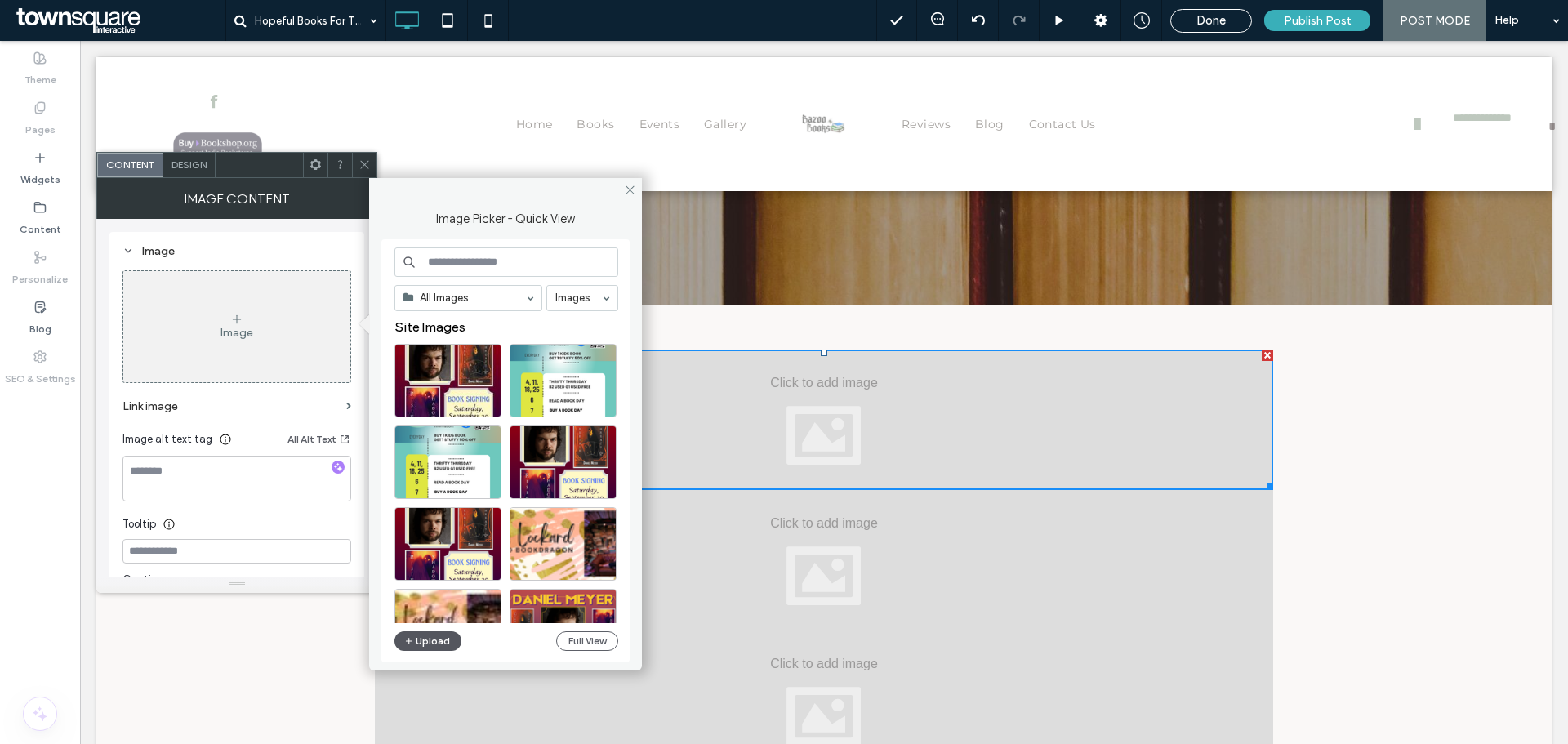
click at [442, 641] on button "Upload" at bounding box center [427, 641] width 67 height 19
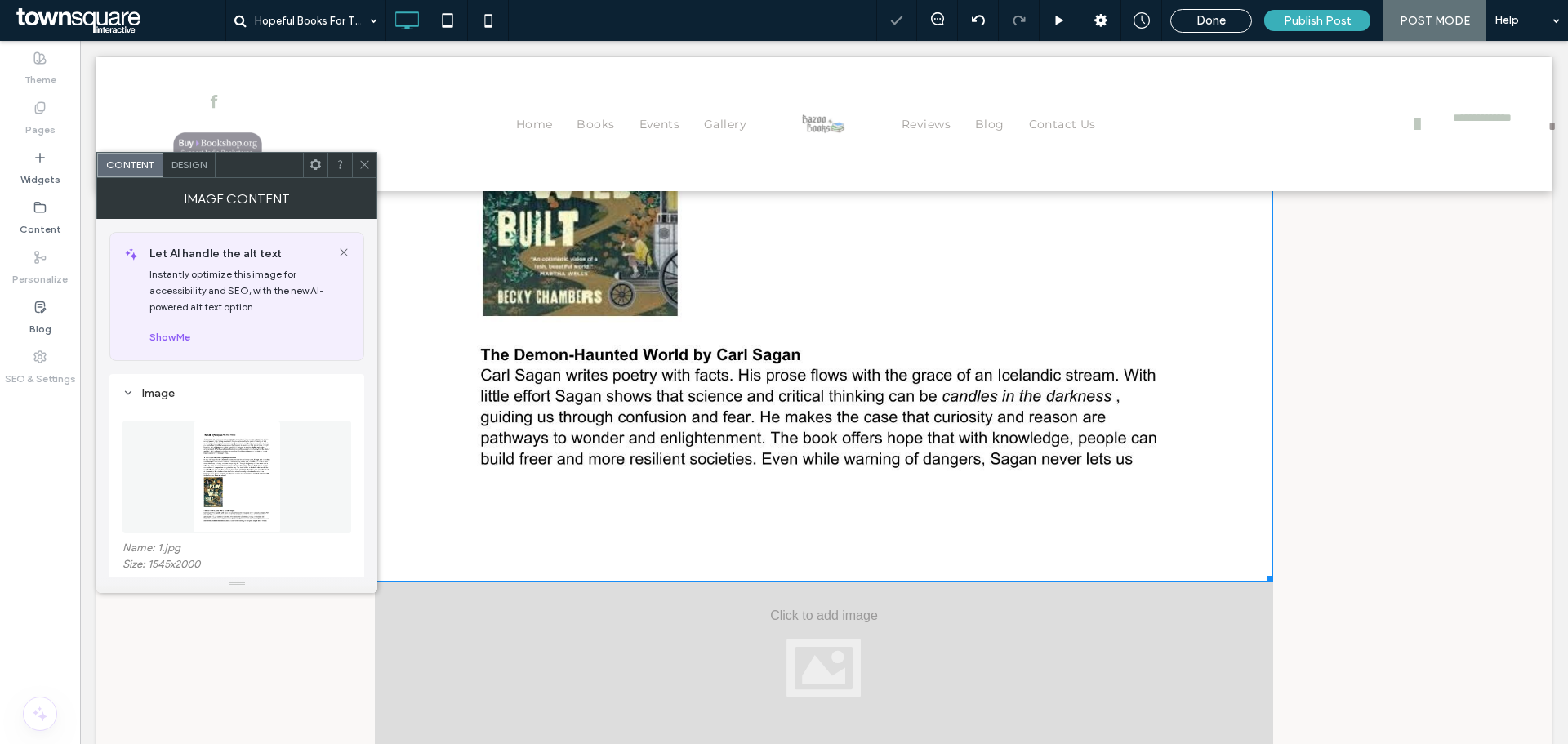
scroll to position [1518, 0]
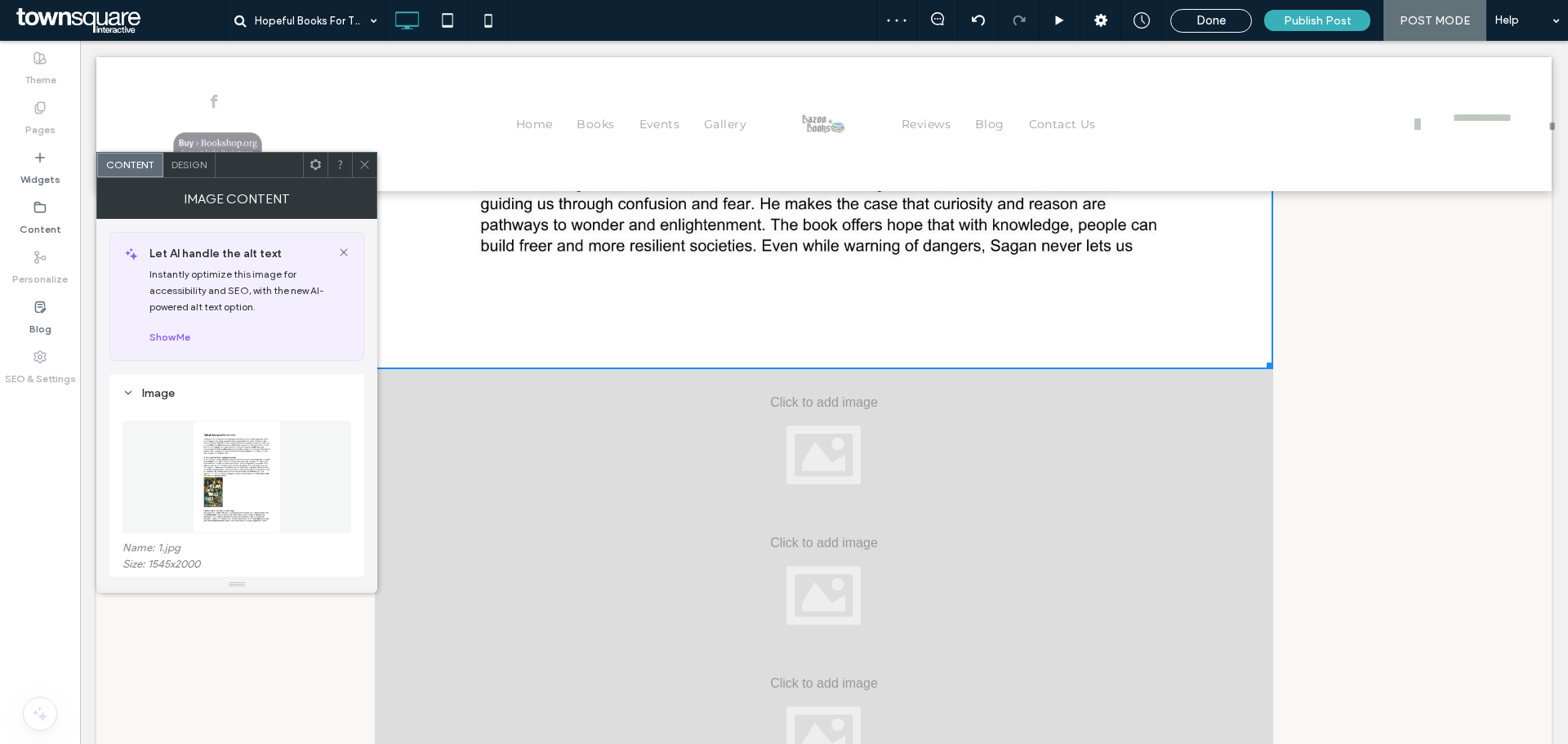
click at [701, 439] on div at bounding box center [825, 439] width 899 height 141
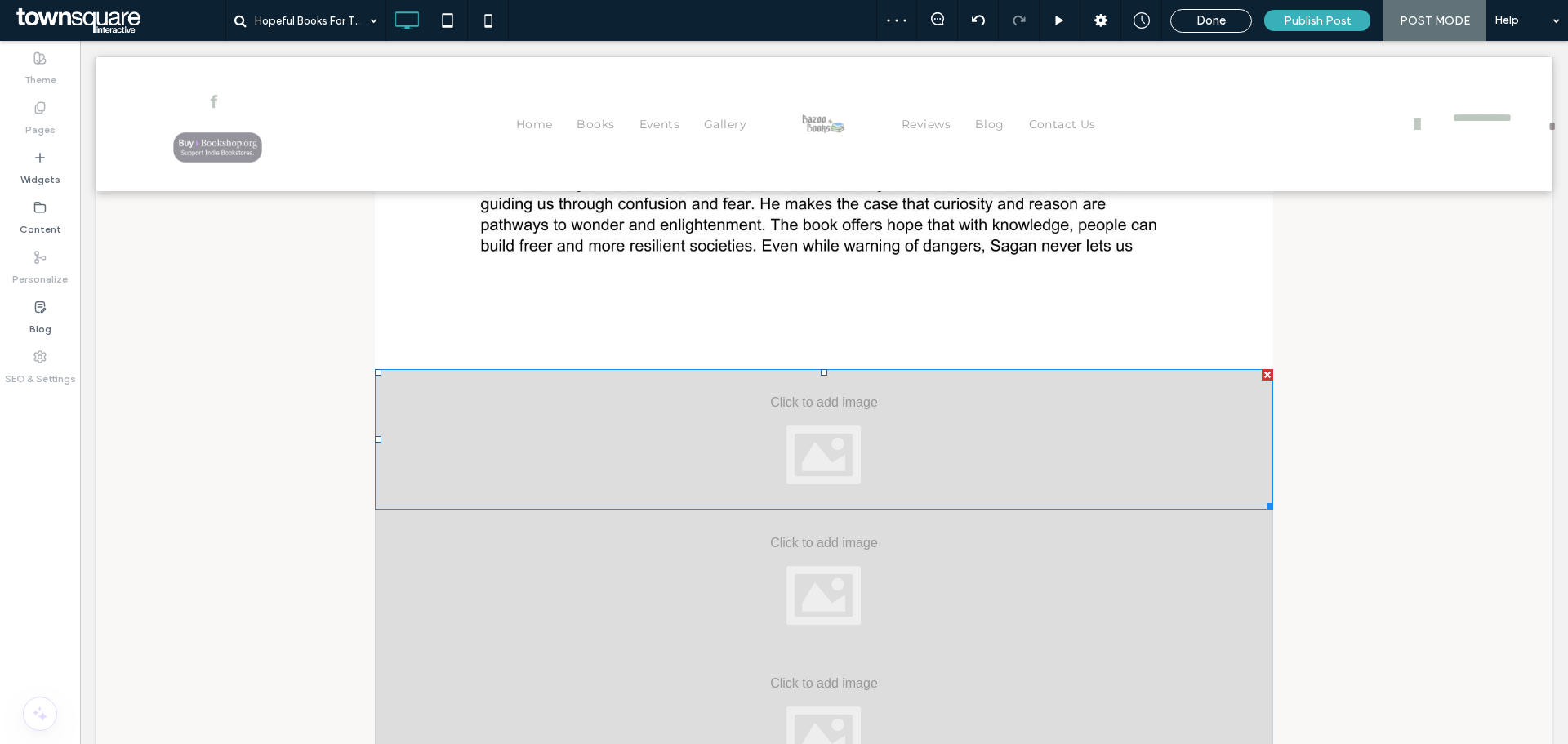
click at [699, 436] on div at bounding box center [825, 439] width 899 height 141
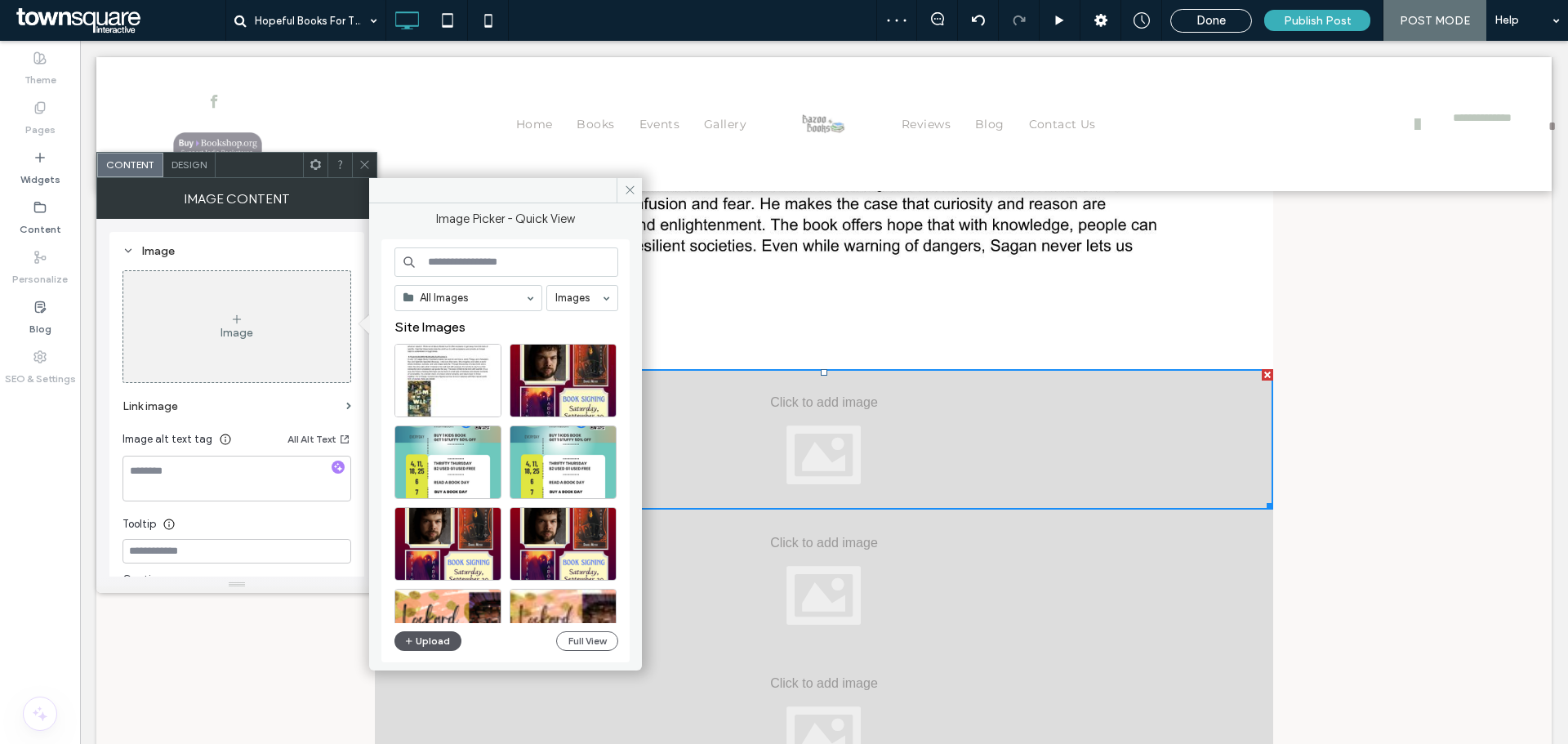
click at [425, 647] on button "Upload" at bounding box center [427, 641] width 67 height 19
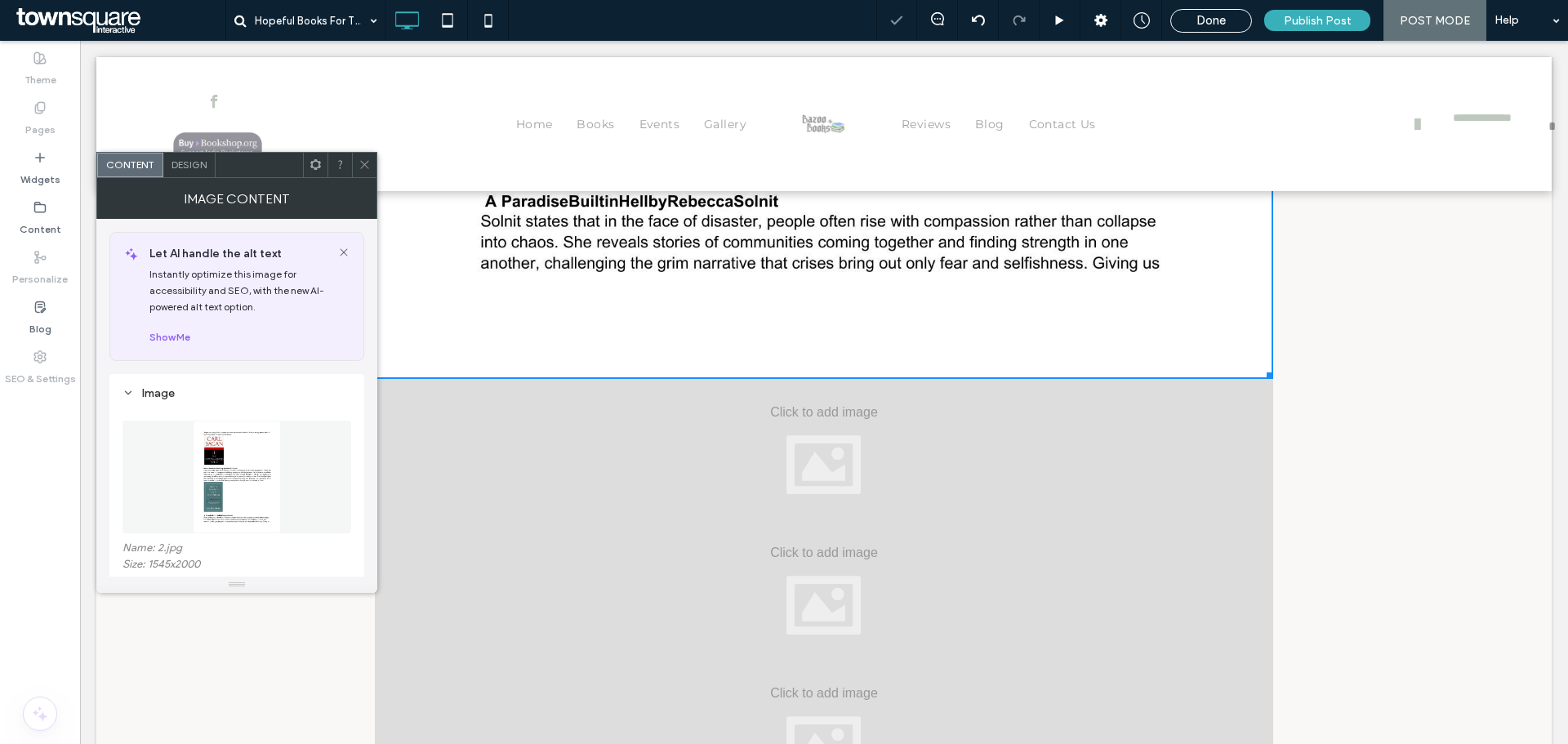
scroll to position [2825, 0]
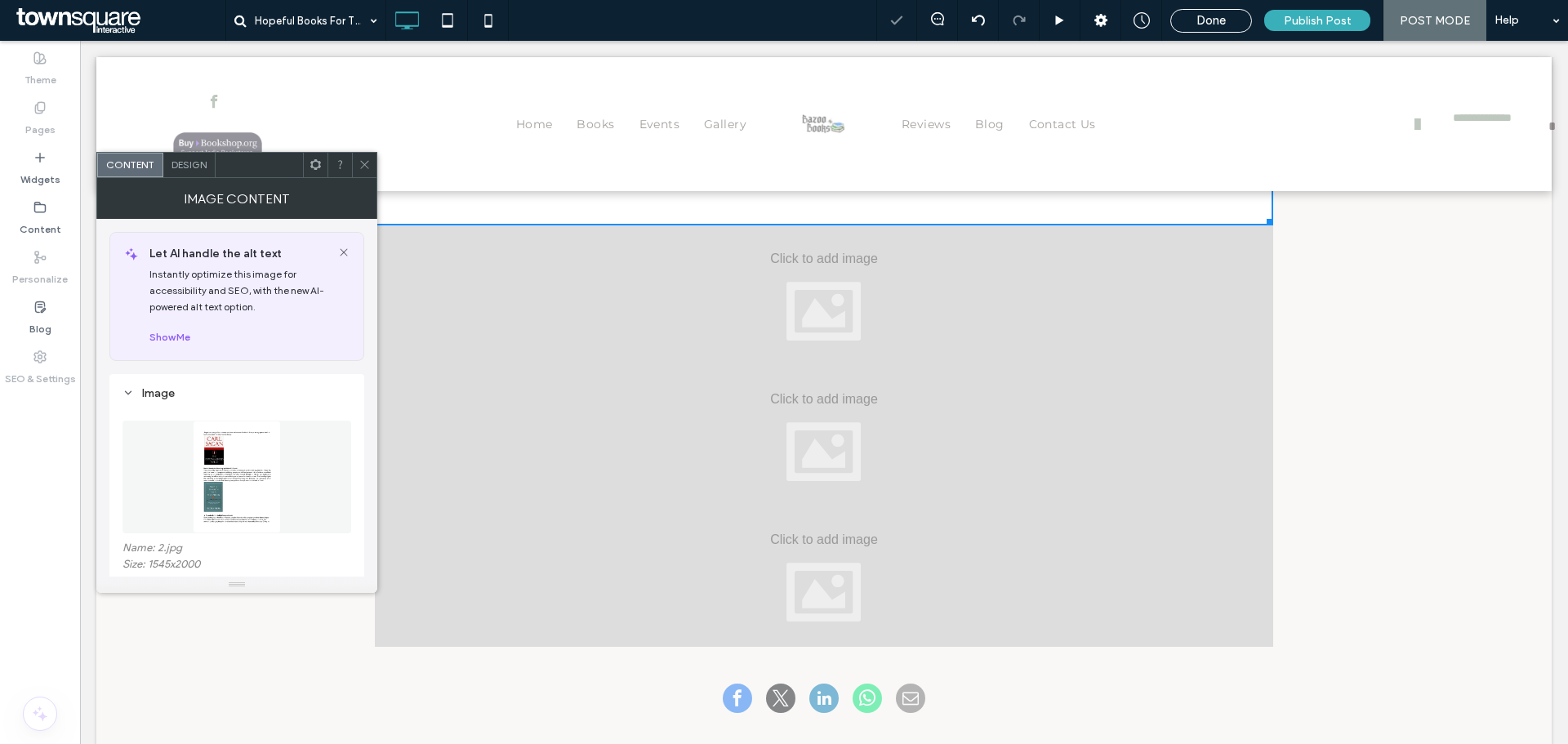
click at [772, 391] on div at bounding box center [825, 436] width 899 height 141
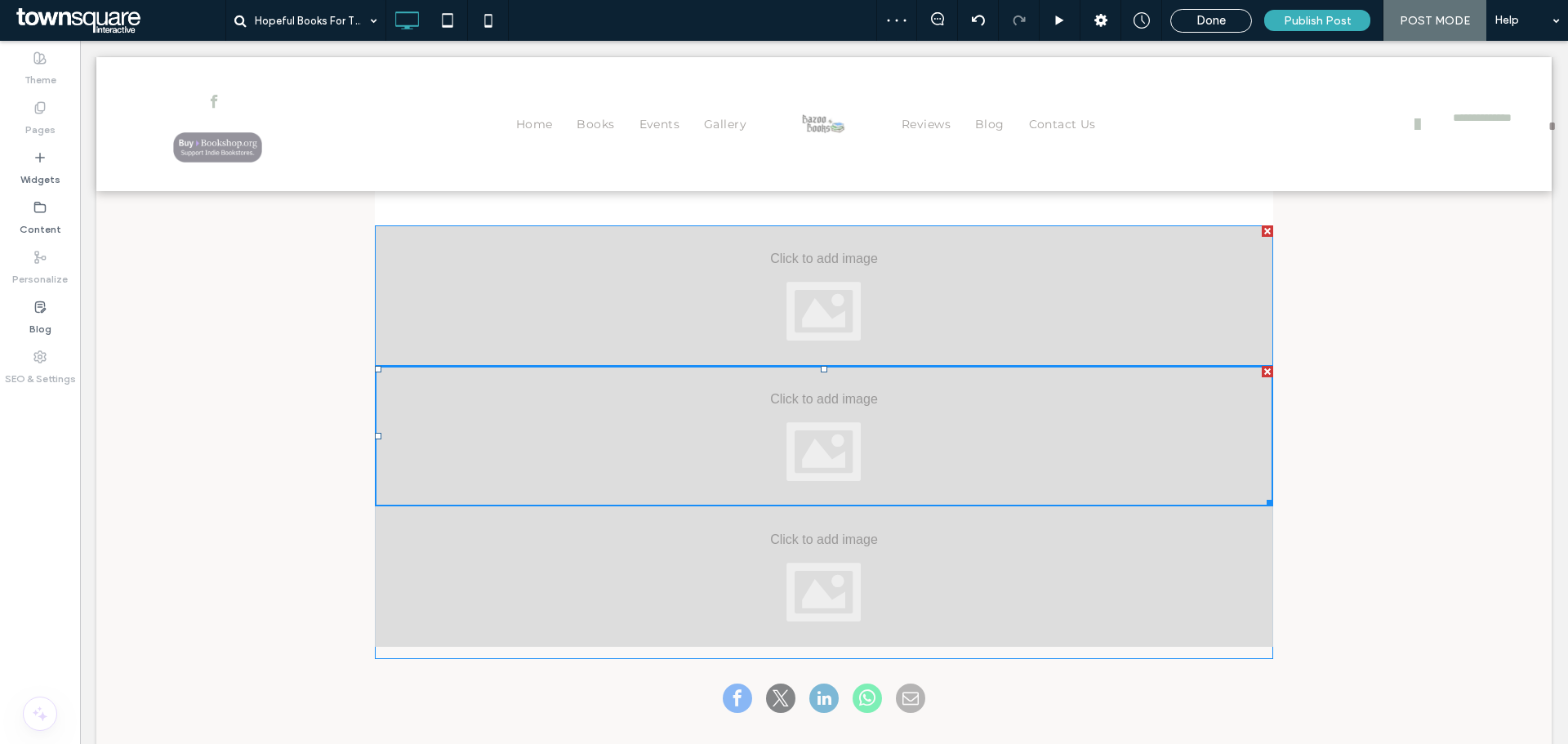
click at [723, 301] on div at bounding box center [825, 296] width 899 height 141
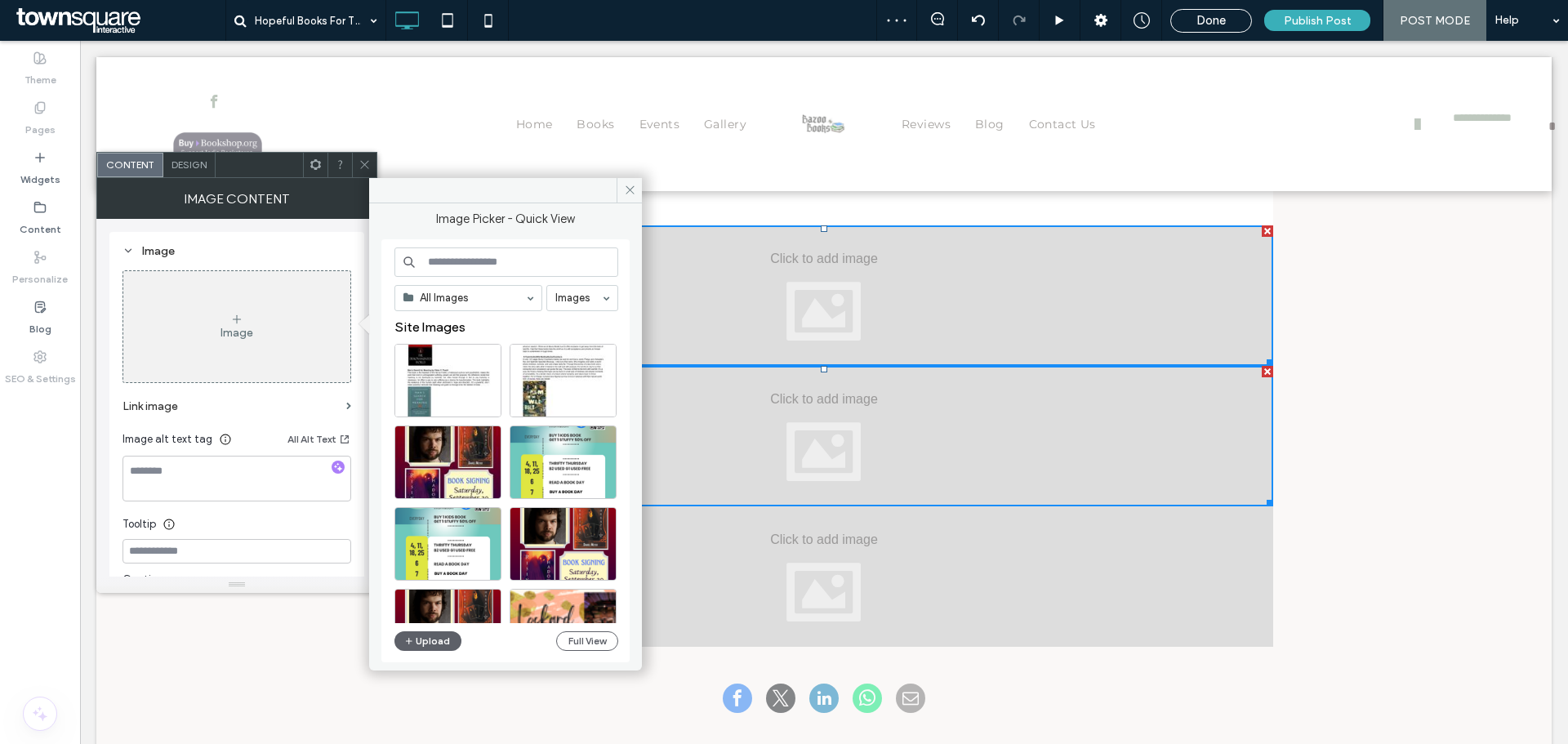
click at [682, 288] on div at bounding box center [825, 296] width 899 height 141
click at [435, 638] on button "Upload" at bounding box center [427, 641] width 67 height 19
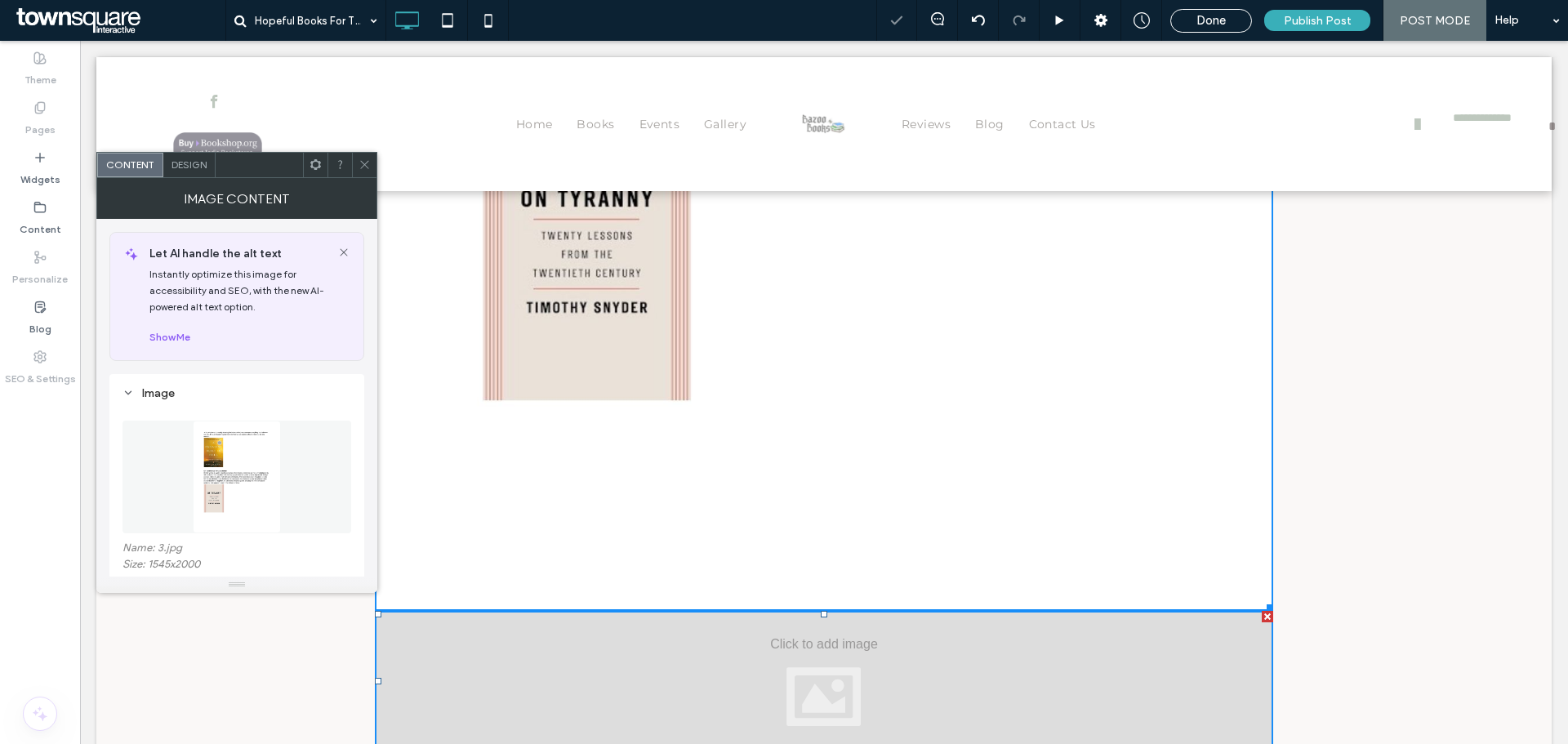
scroll to position [3804, 0]
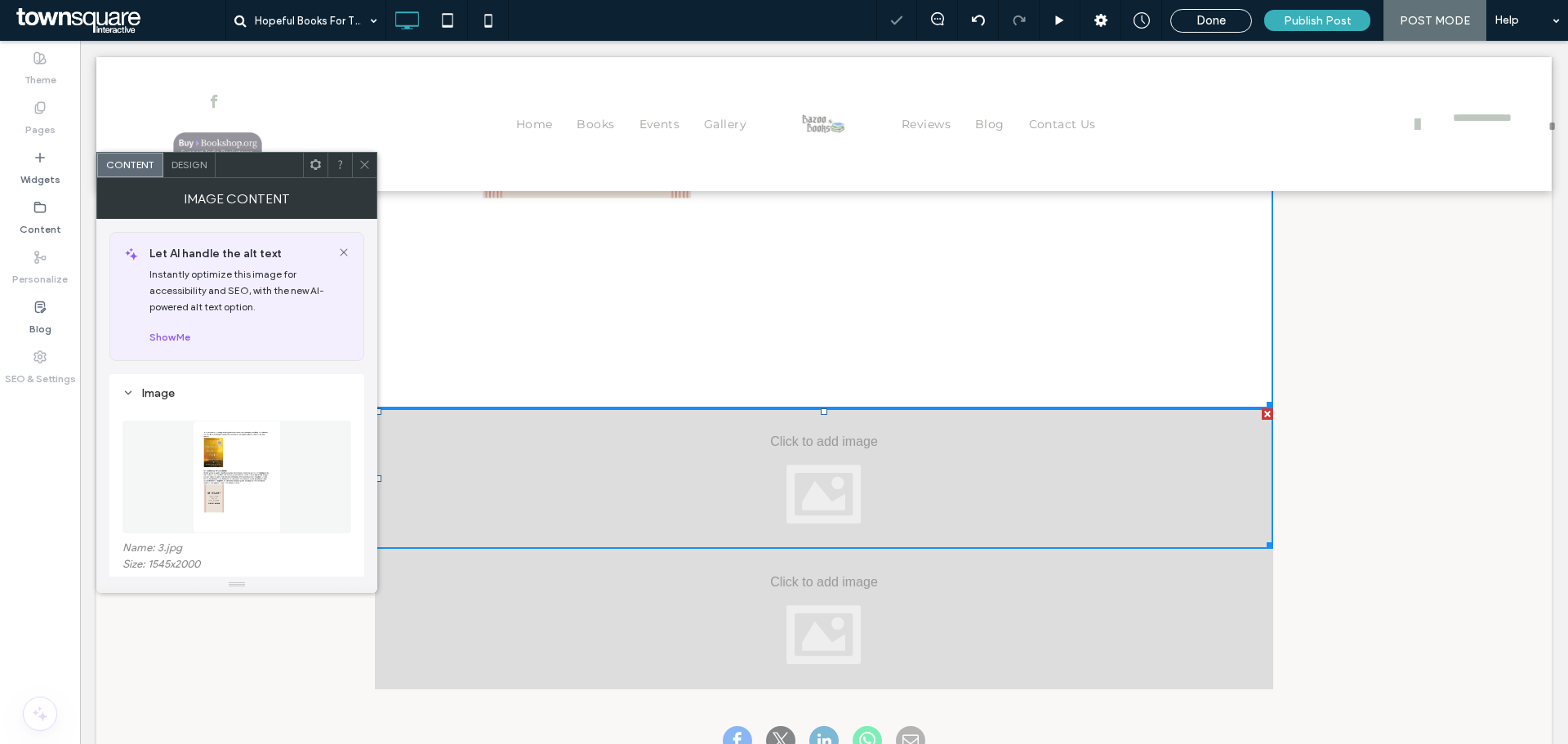
click at [776, 448] on div at bounding box center [825, 478] width 899 height 141
click at [689, 438] on div at bounding box center [825, 478] width 899 height 141
click at [590, 472] on div at bounding box center [825, 478] width 899 height 141
drag, startPoint x: 665, startPoint y: 632, endPoint x: 662, endPoint y: 608, distance: 24.2
click at [664, 631] on div at bounding box center [825, 619] width 899 height 141
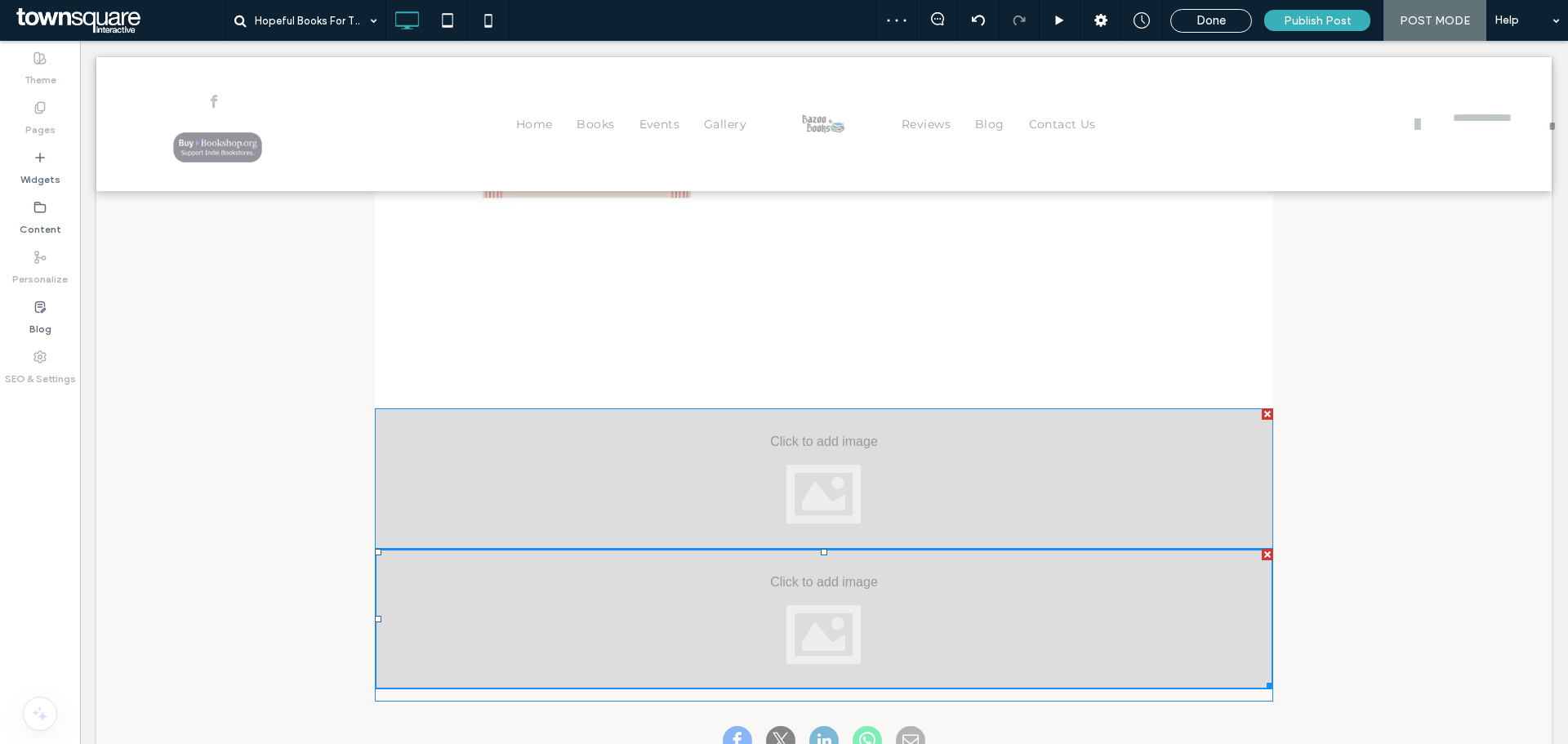
click at [664, 490] on div at bounding box center [825, 478] width 899 height 141
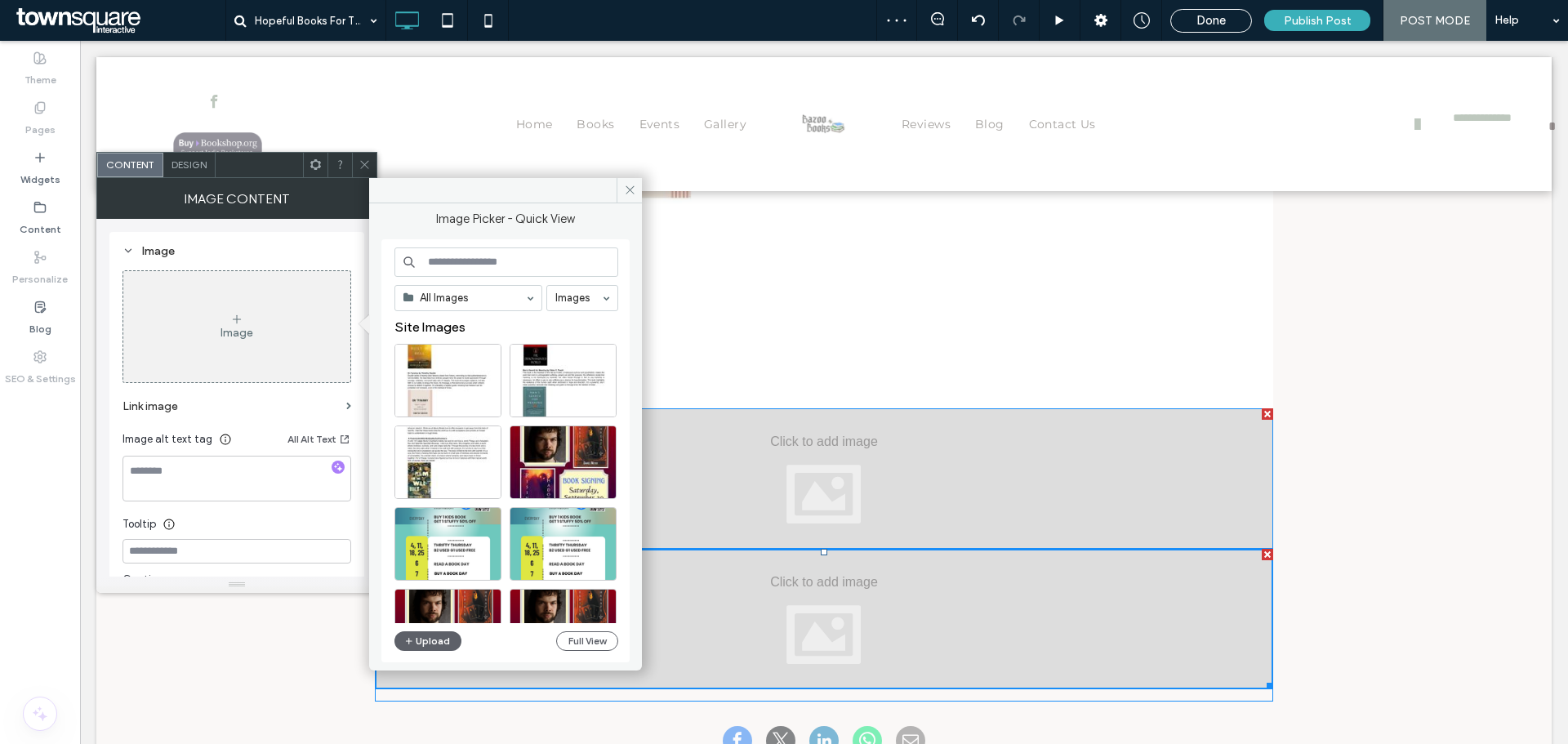
click at [664, 490] on div at bounding box center [825, 478] width 899 height 141
click at [419, 638] on button "Upload" at bounding box center [427, 641] width 67 height 19
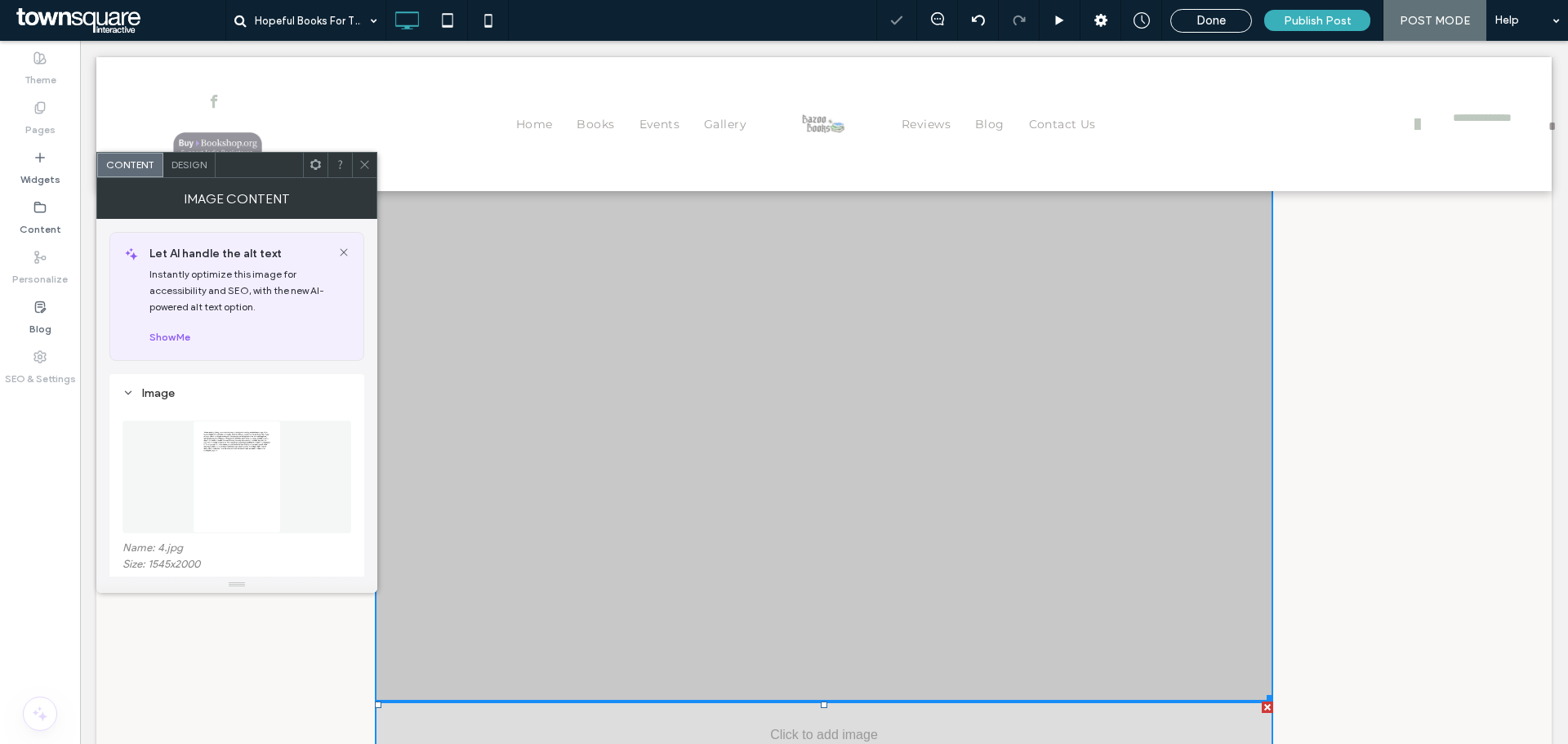
scroll to position [5028, 0]
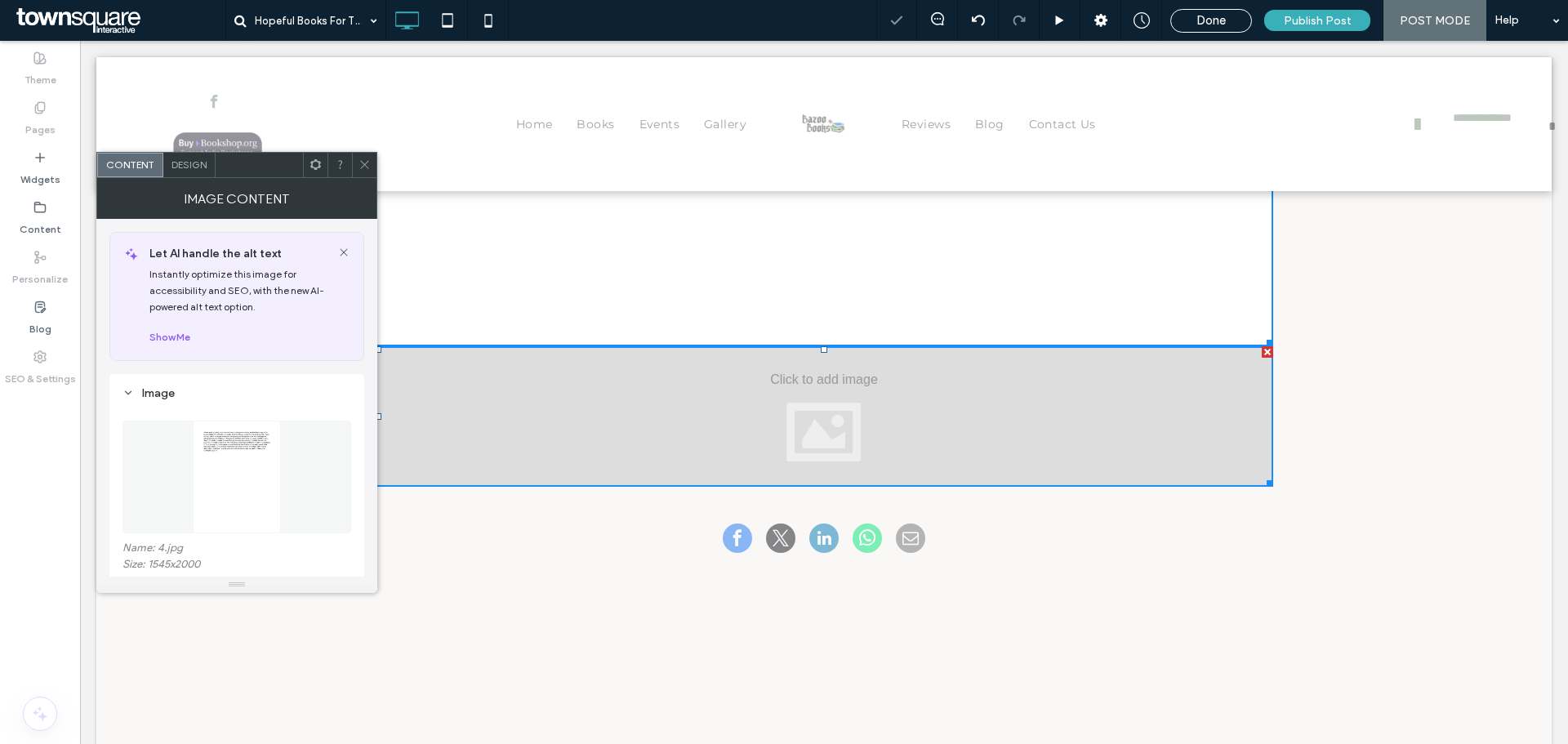
click at [646, 403] on div at bounding box center [825, 416] width 899 height 141
click at [1262, 353] on div at bounding box center [1268, 352] width 12 height 12
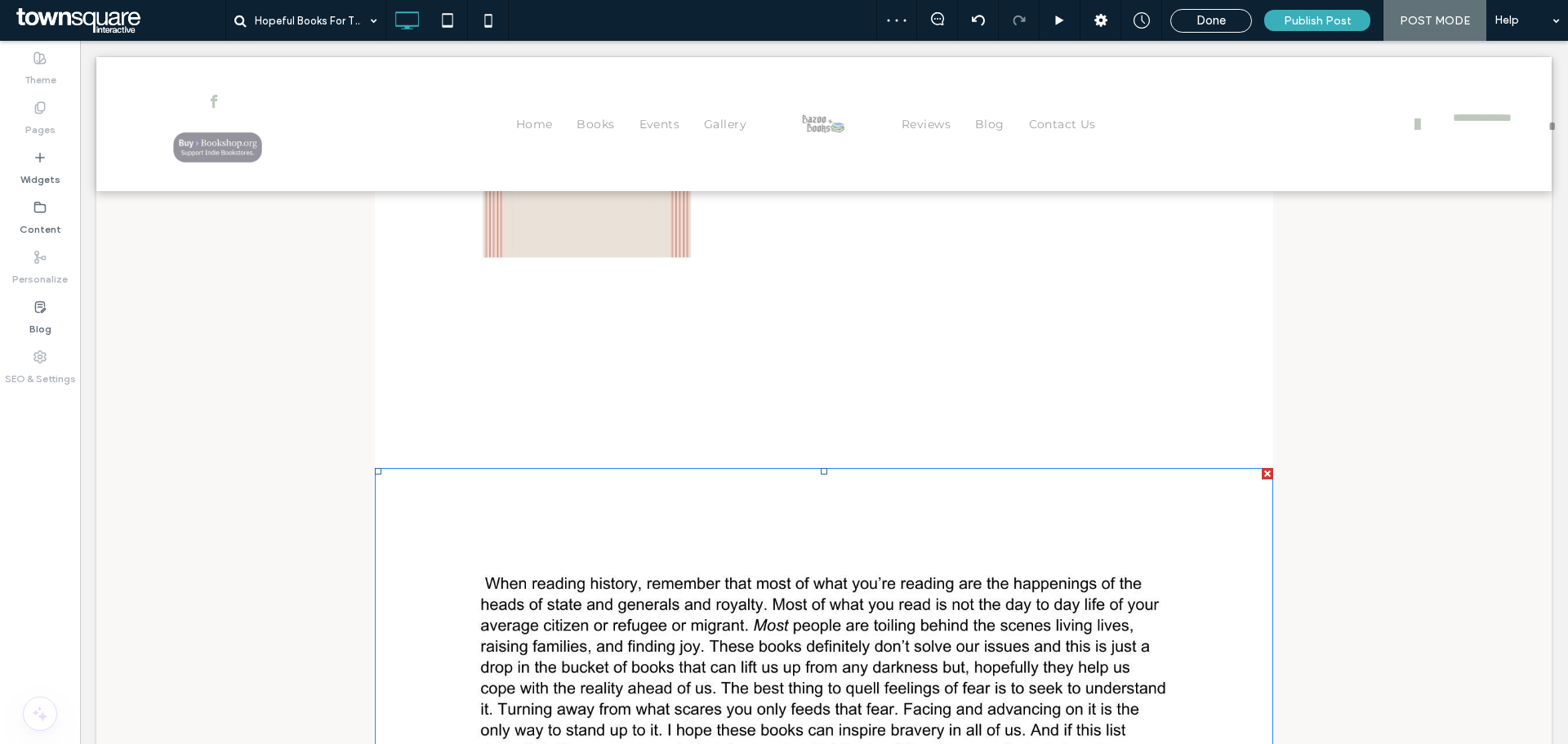
scroll to position [3487, 0]
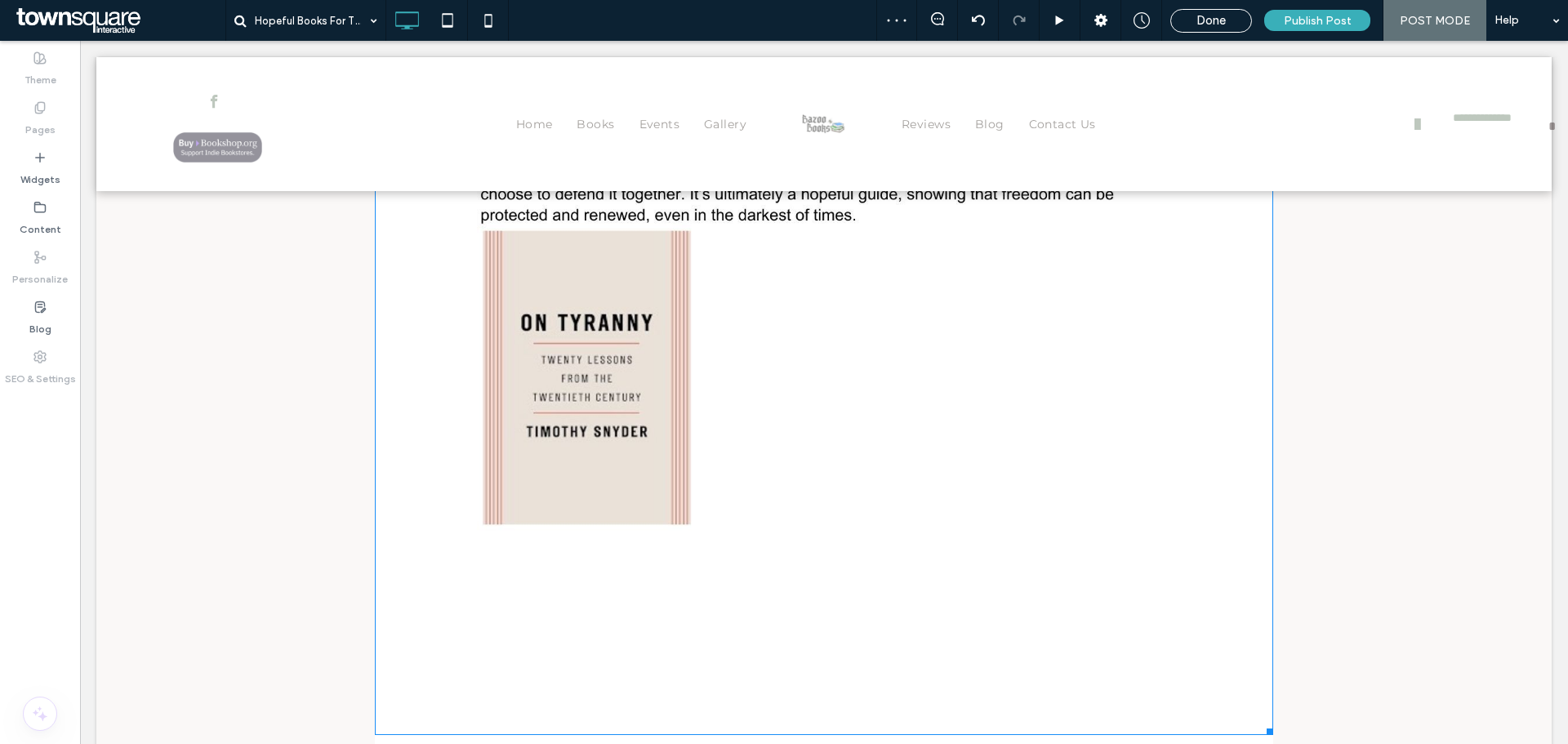
click at [889, 462] on img at bounding box center [825, 153] width 899 height 1162
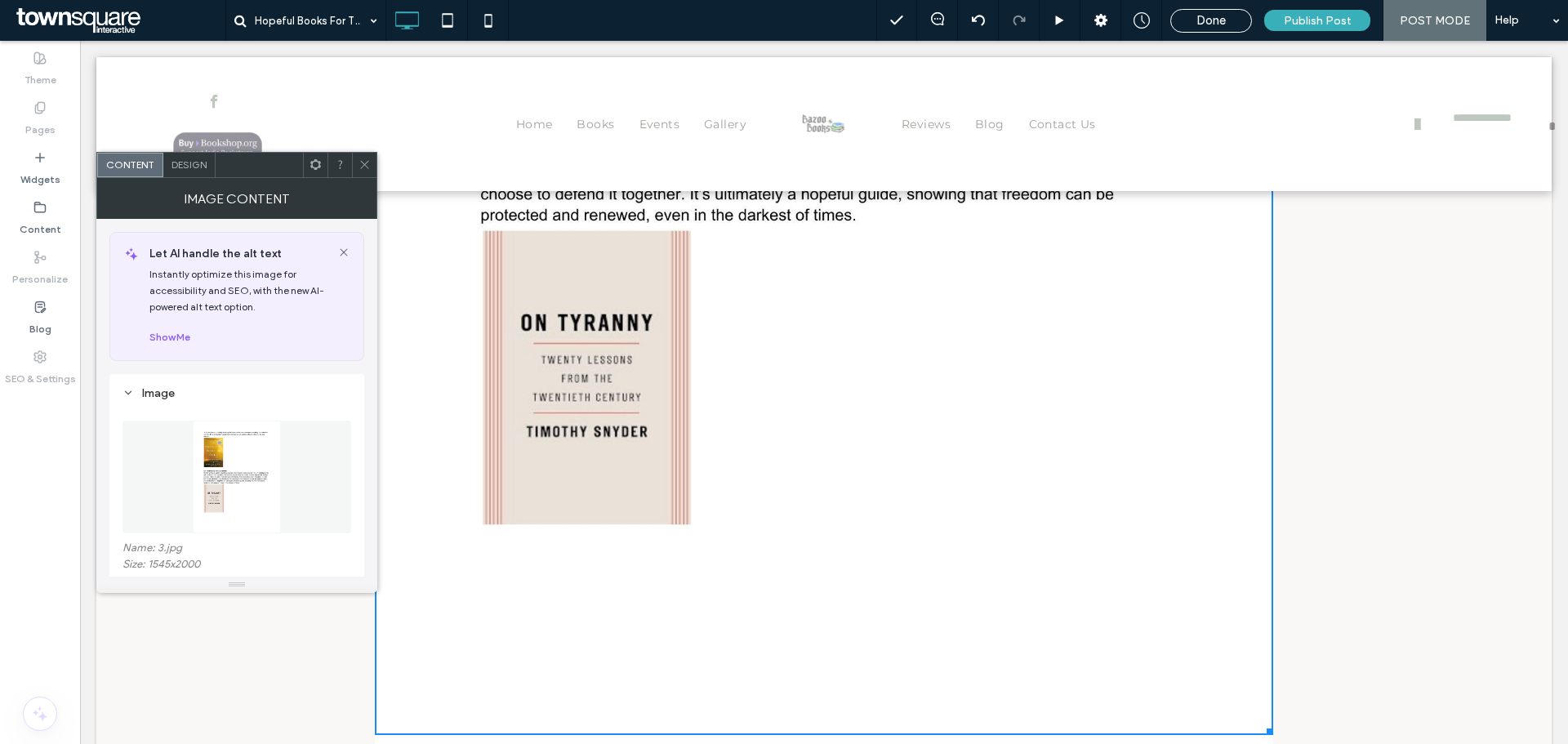
click at [818, 399] on img at bounding box center [825, 153] width 899 height 1162
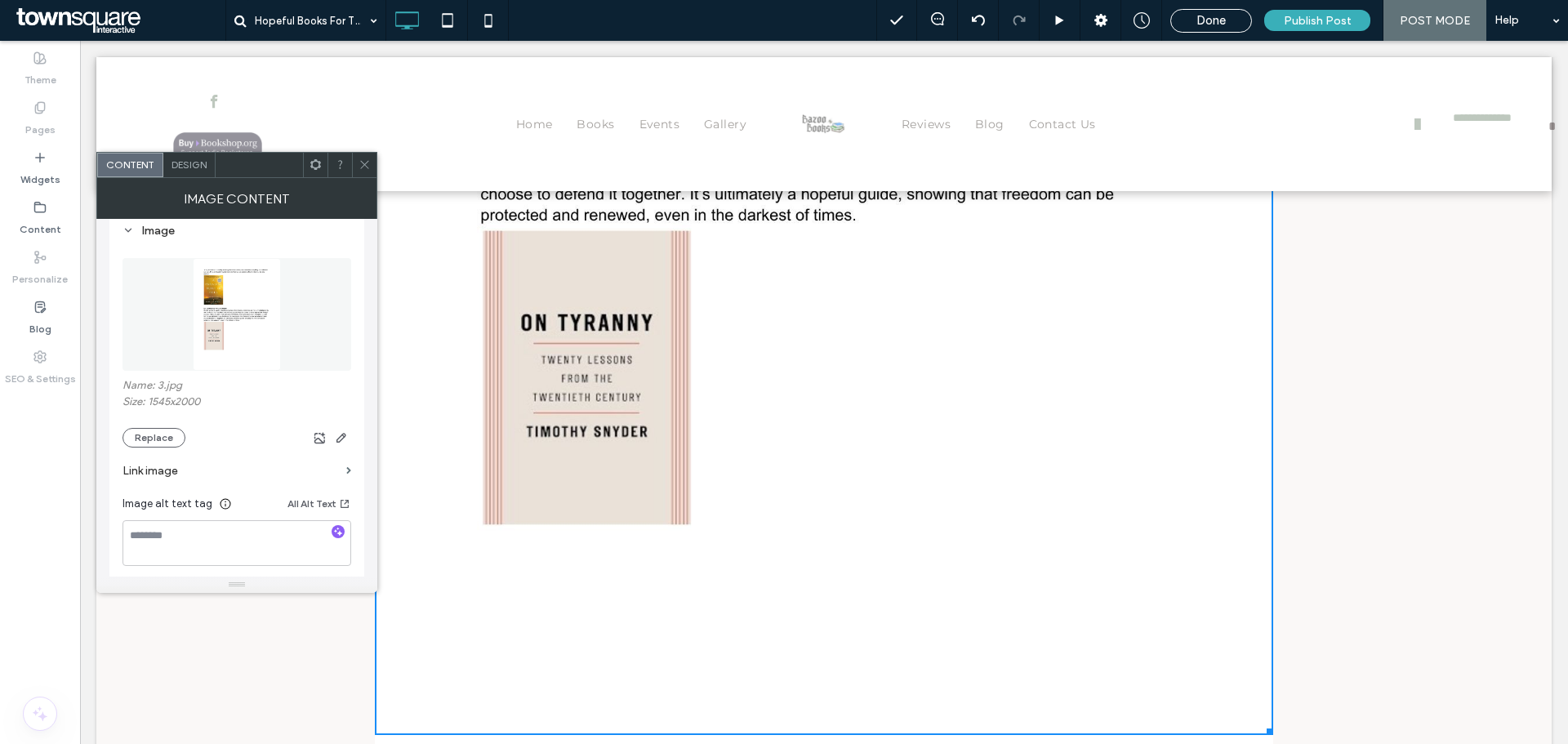
scroll to position [163, 0]
click at [335, 440] on icon "button" at bounding box center [341, 437] width 14 height 13
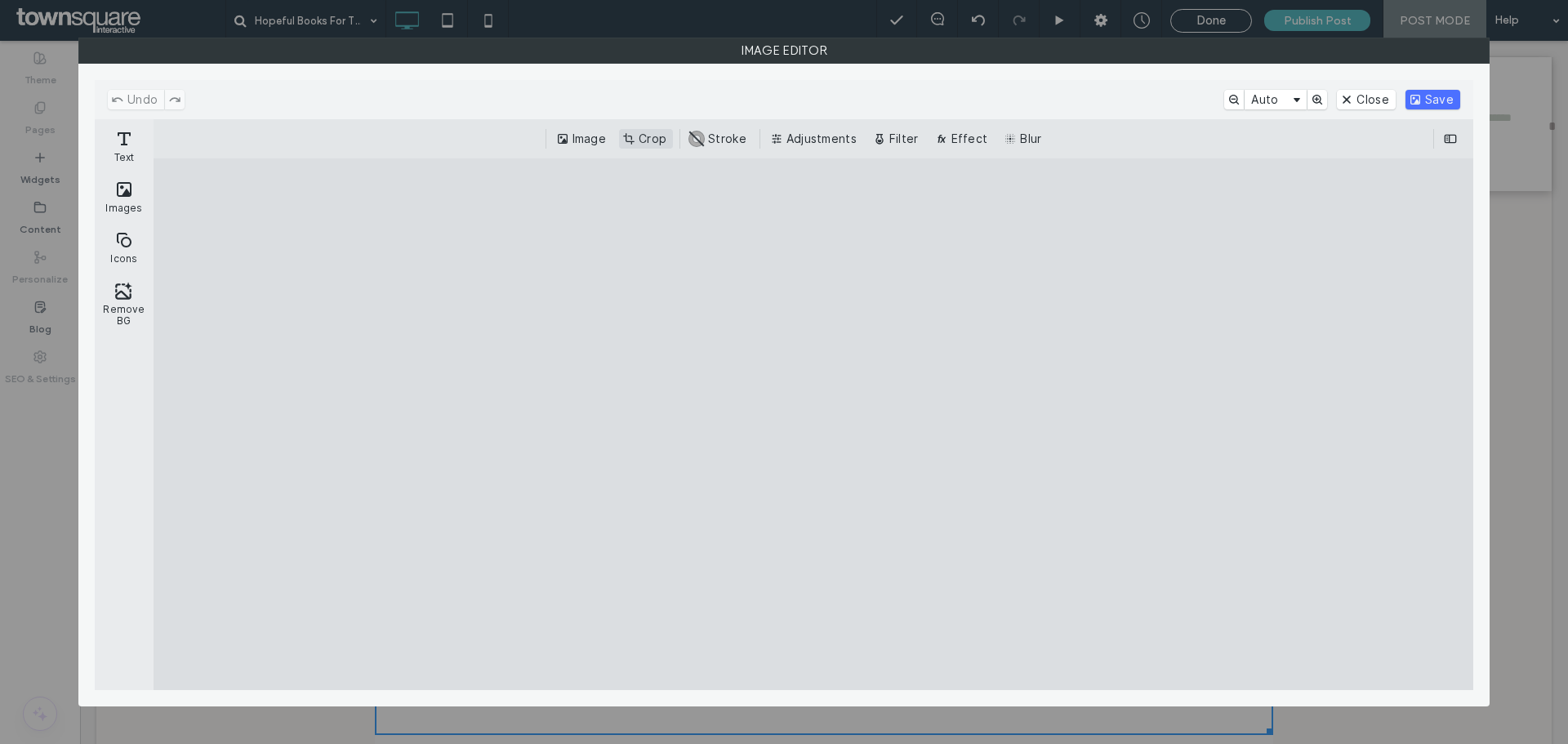
click at [648, 140] on button "Crop" at bounding box center [646, 139] width 54 height 19
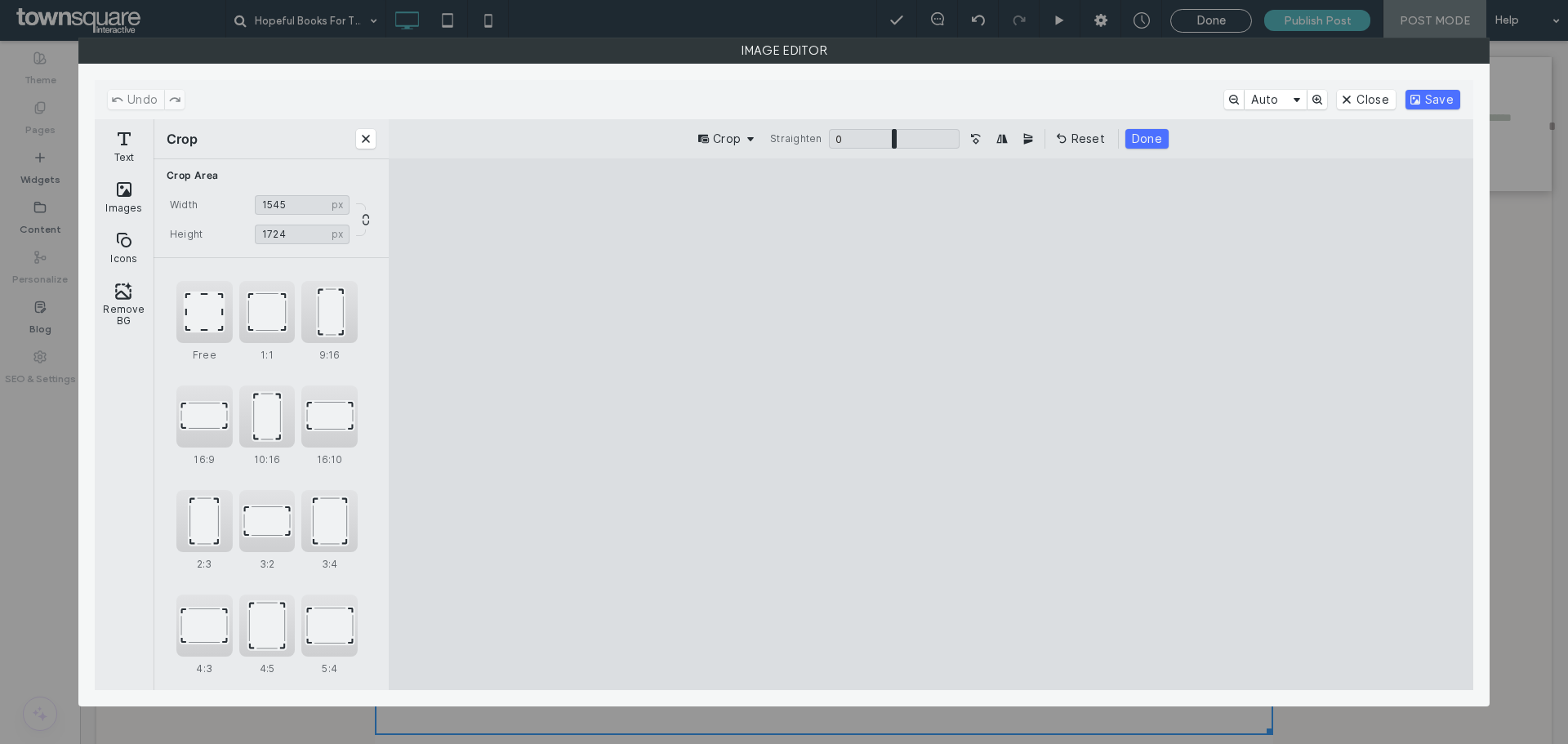
drag, startPoint x: 930, startPoint y: 638, endPoint x: 936, endPoint y: 579, distance: 59.3
click at [932, 424] on cesdk-canvas "Editor canvas" at bounding box center [932, 424] width 0 height 0
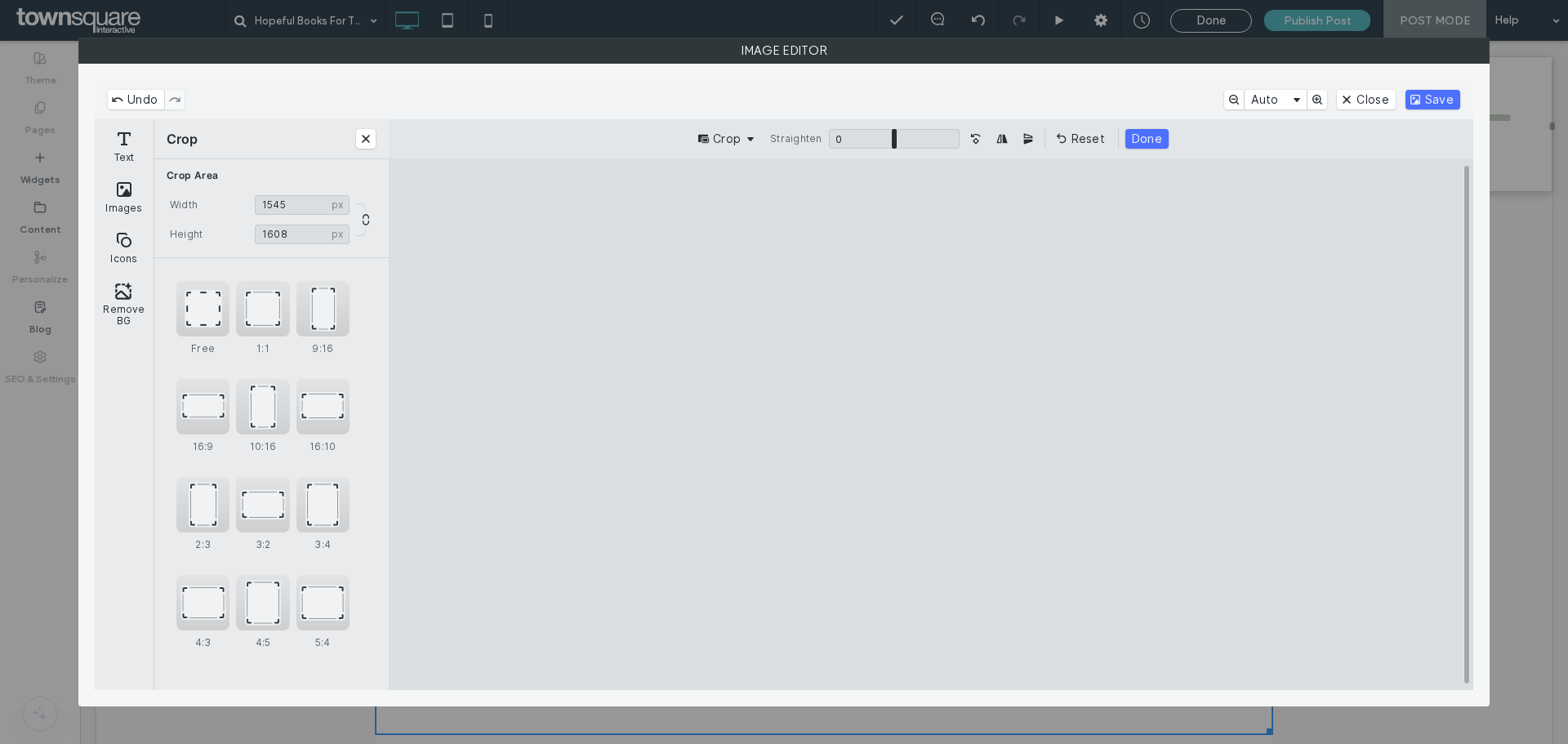
type input "****"
drag, startPoint x: 936, startPoint y: 211, endPoint x: 936, endPoint y: 242, distance: 31.0
click at [932, 424] on cesdk-canvas "Editor canvas" at bounding box center [932, 424] width 0 height 0
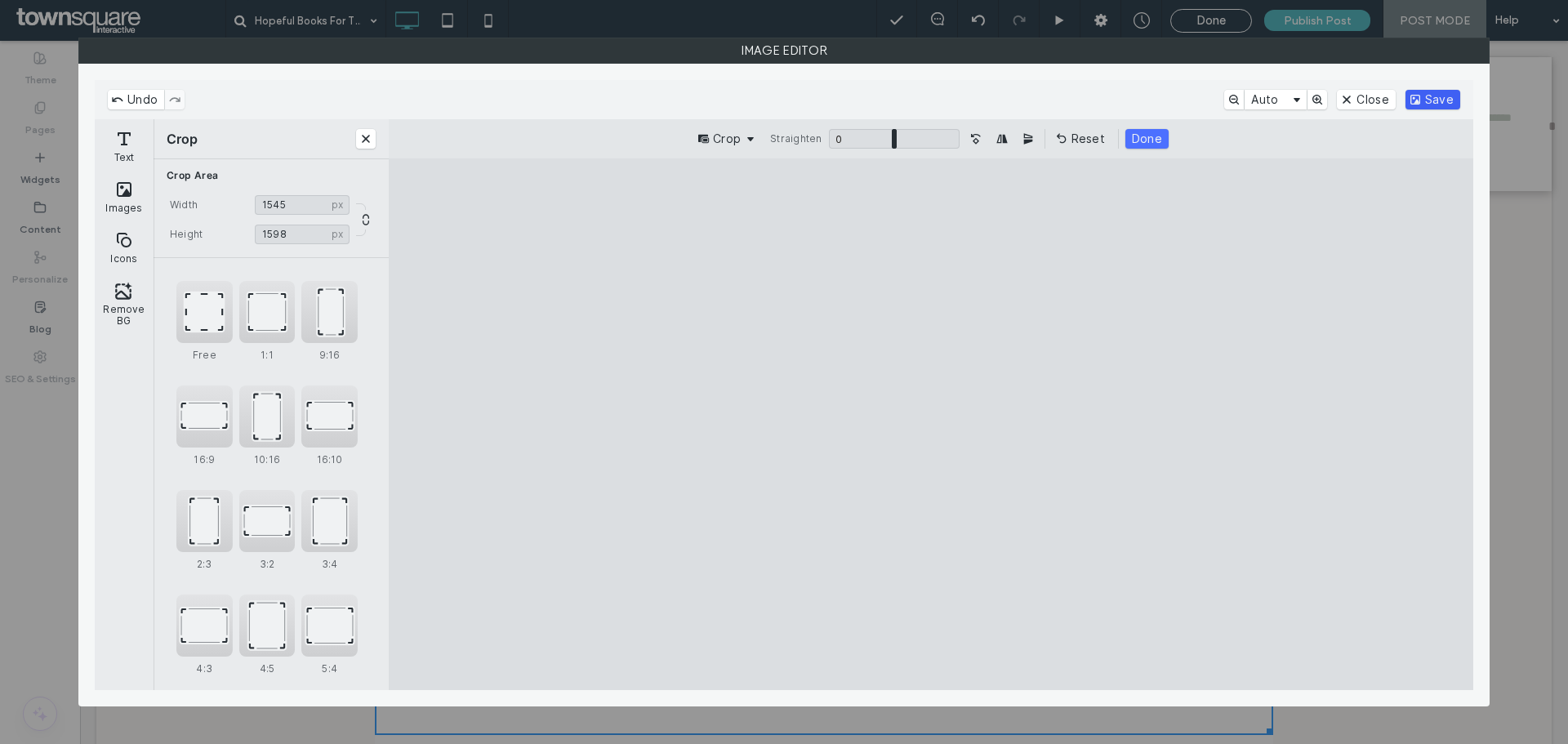
click at [1419, 93] on button "Save" at bounding box center [1433, 99] width 55 height 19
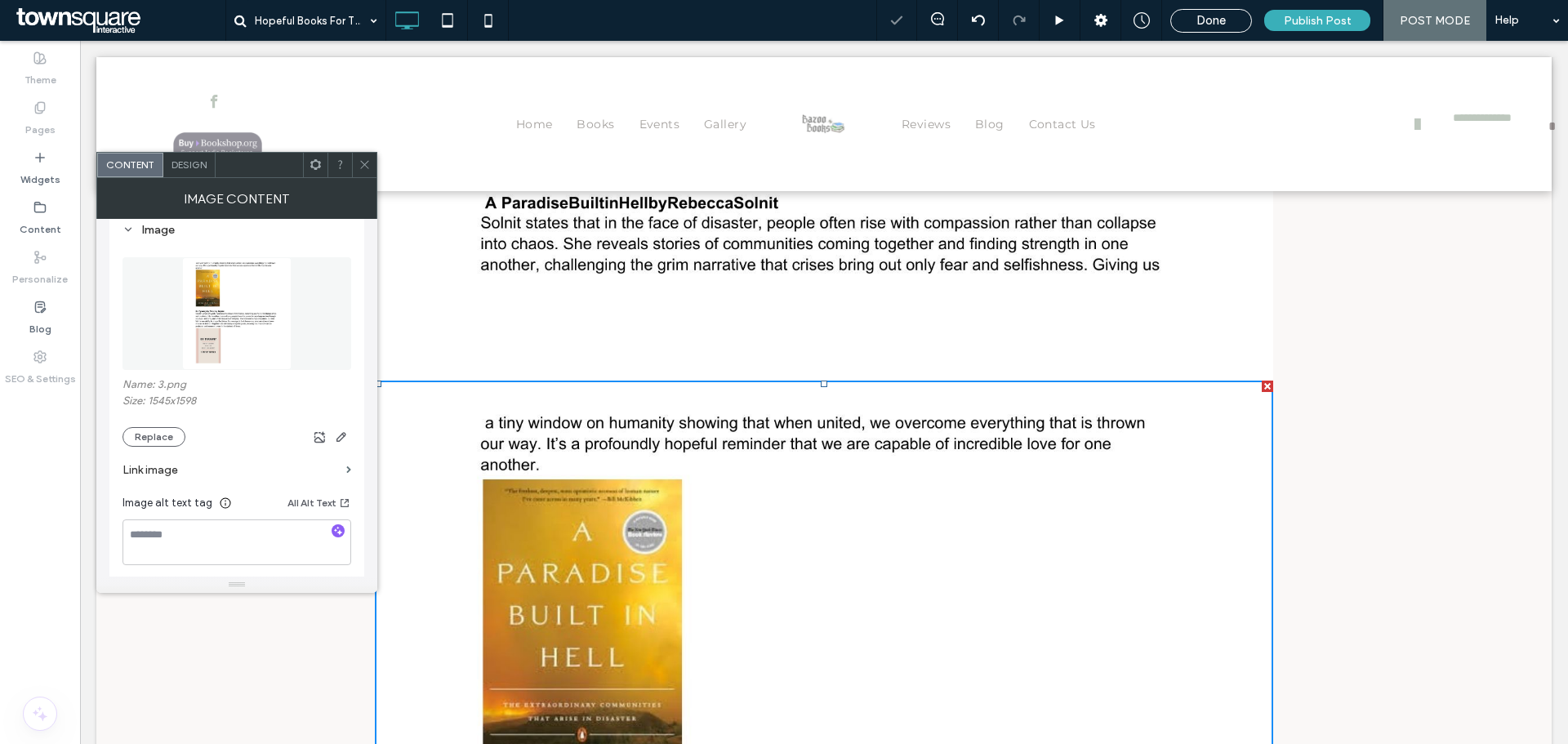
scroll to position [2437, 0]
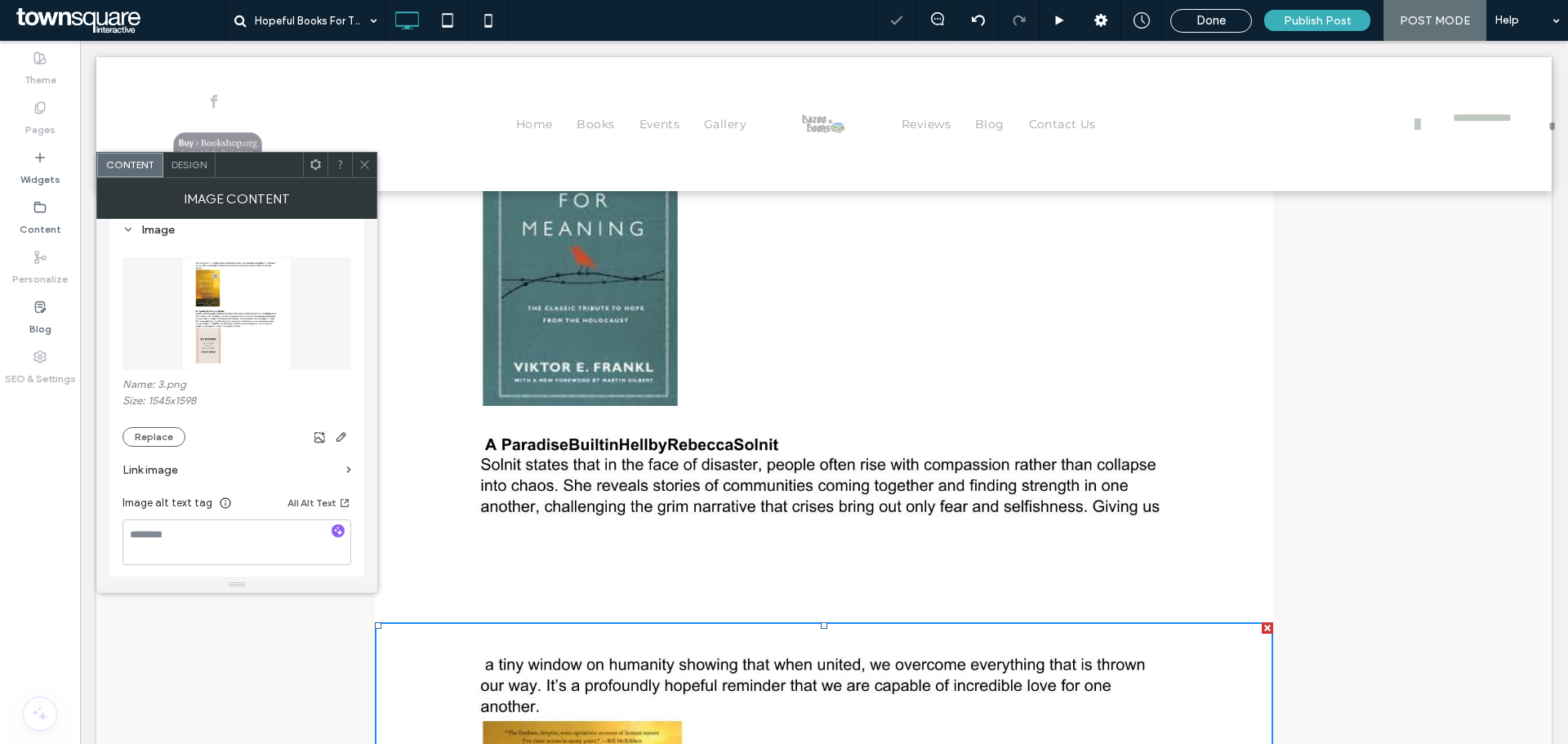
click at [869, 449] on img at bounding box center [825, 40] width 899 height 1162
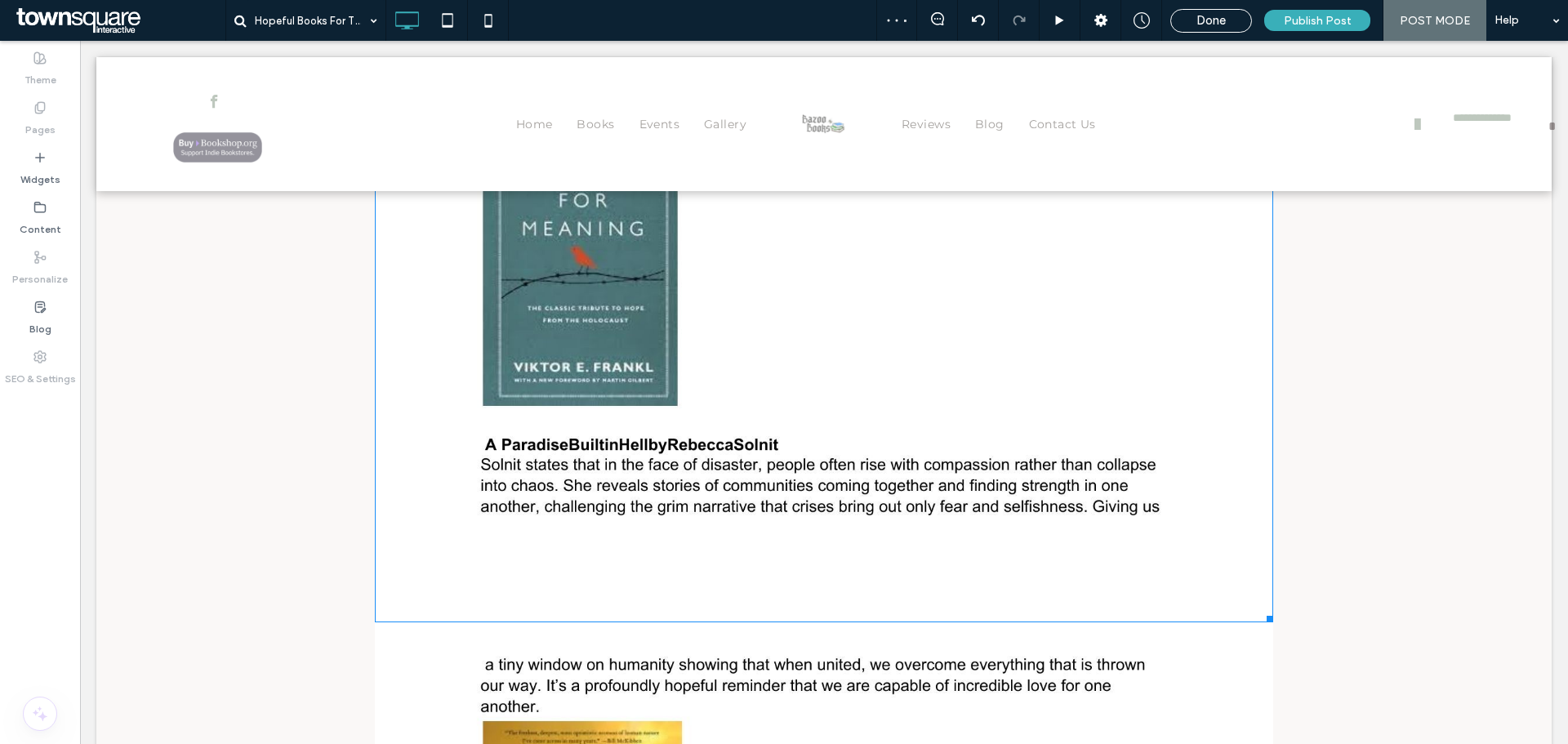
click at [776, 418] on img at bounding box center [825, 40] width 899 height 1162
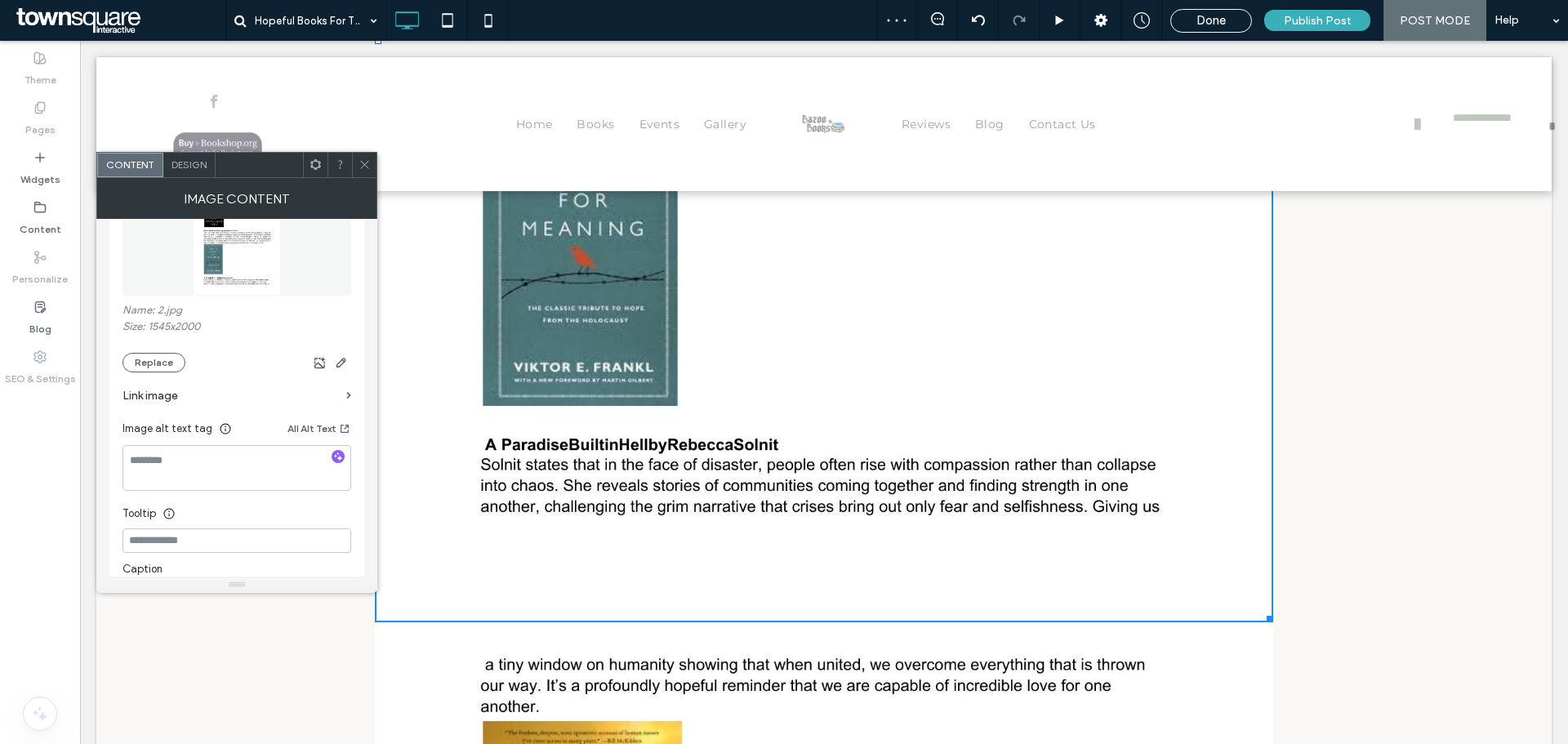
scroll to position [245, 0]
click at [339, 359] on icon "button" at bounding box center [341, 356] width 14 height 13
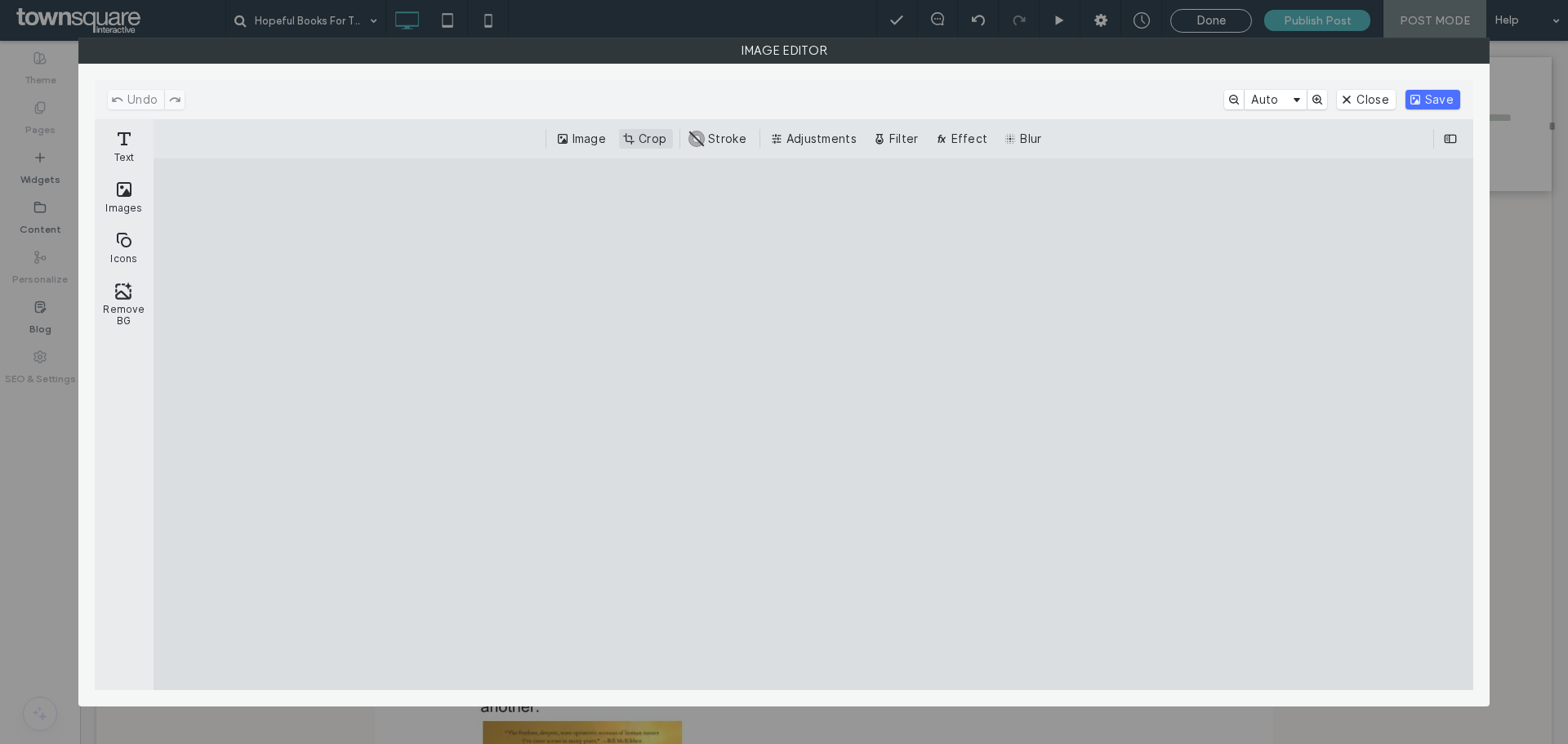
click at [657, 138] on button "Crop" at bounding box center [646, 139] width 54 height 19
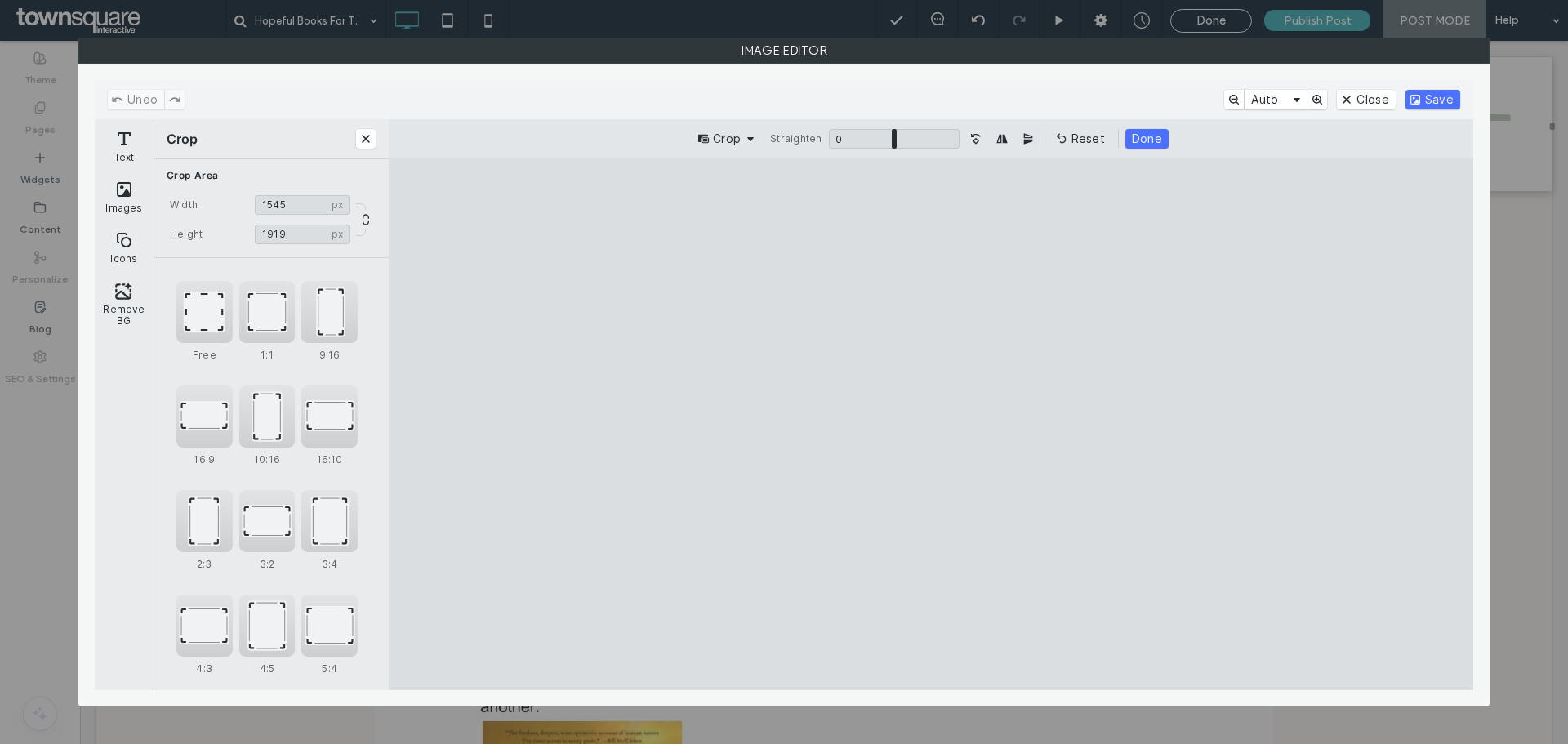
drag, startPoint x: 932, startPoint y: 211, endPoint x: 935, endPoint y: 228, distance: 17.3
click at [932, 424] on cesdk-canvas "Editor canvas" at bounding box center [932, 424] width 0 height 0
type input "****"
drag, startPoint x: 930, startPoint y: 648, endPoint x: 931, endPoint y: 626, distance: 22.0
click at [932, 424] on cesdk-canvas "Editor canvas" at bounding box center [932, 424] width 0 height 0
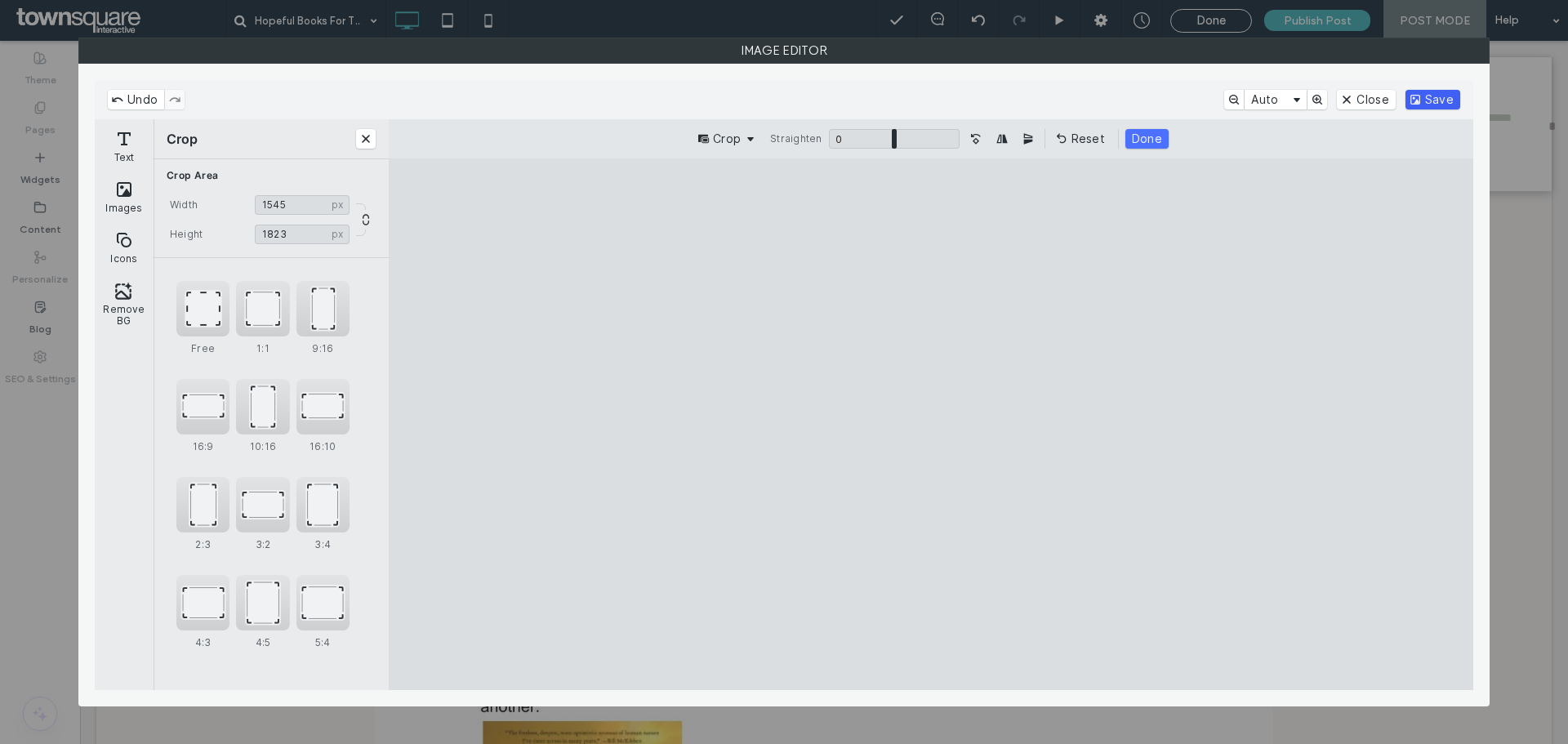
click at [1431, 104] on button "Save" at bounding box center [1433, 99] width 55 height 19
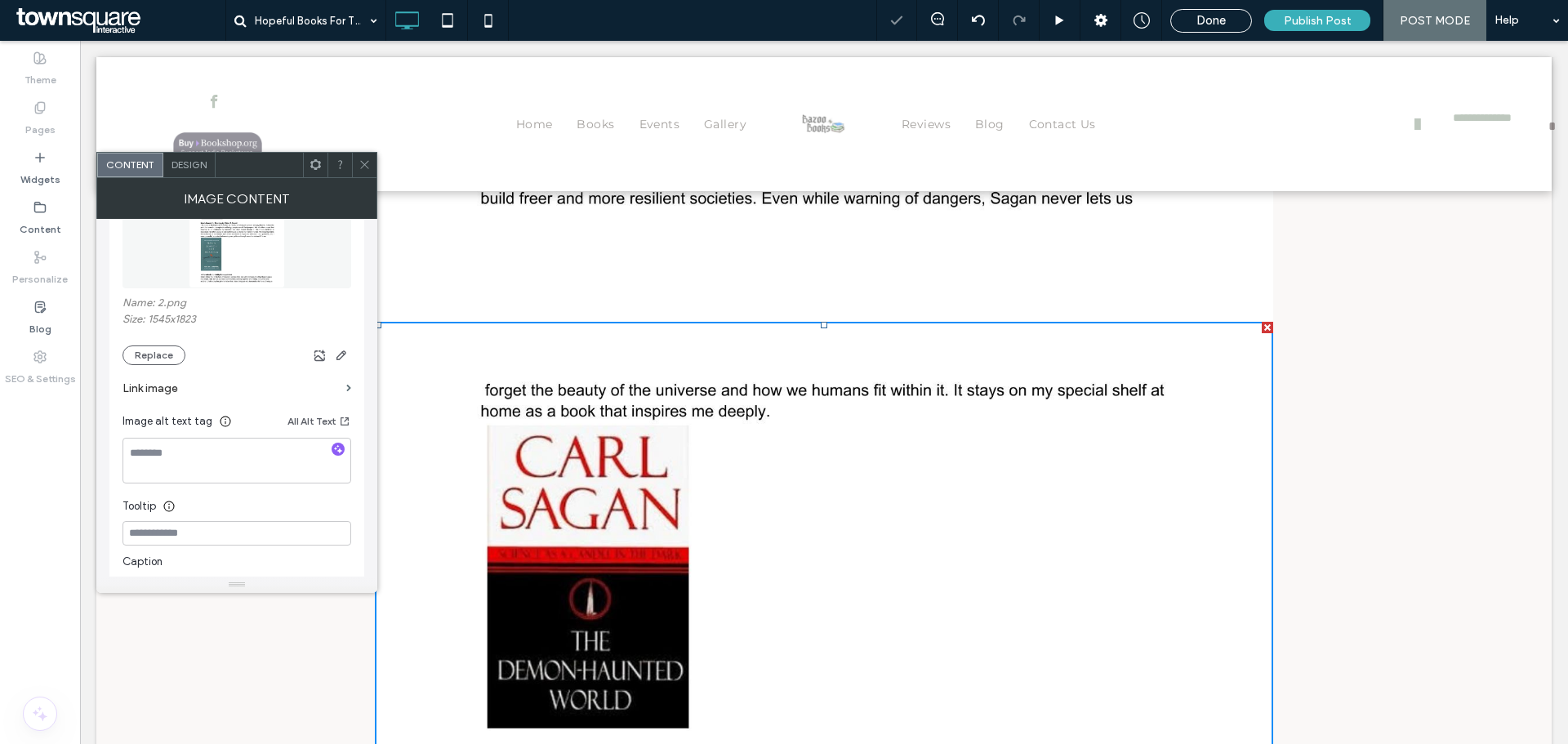
scroll to position [1355, 0]
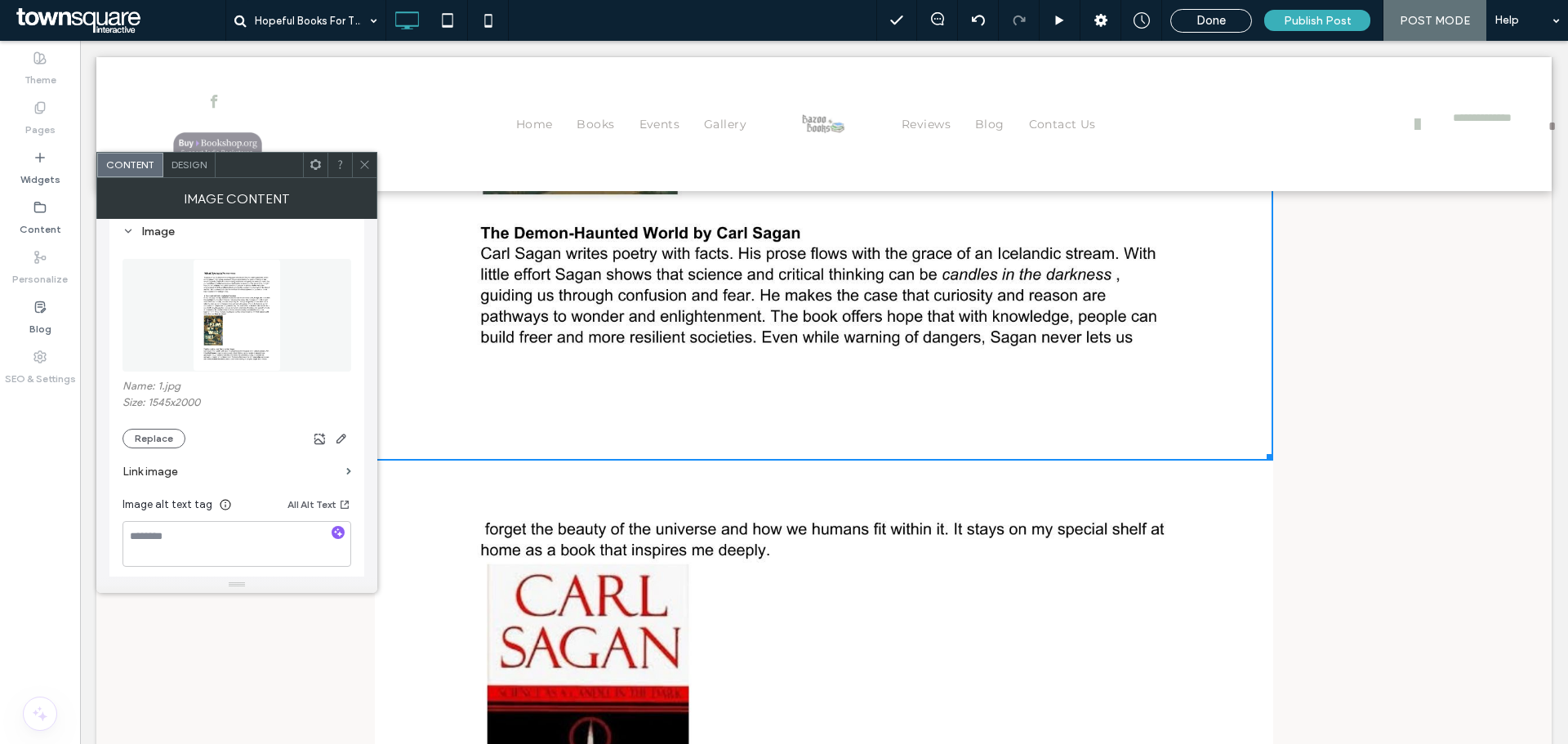
scroll to position [163, 0]
click at [349, 433] on span "button" at bounding box center [341, 437] width 19 height 19
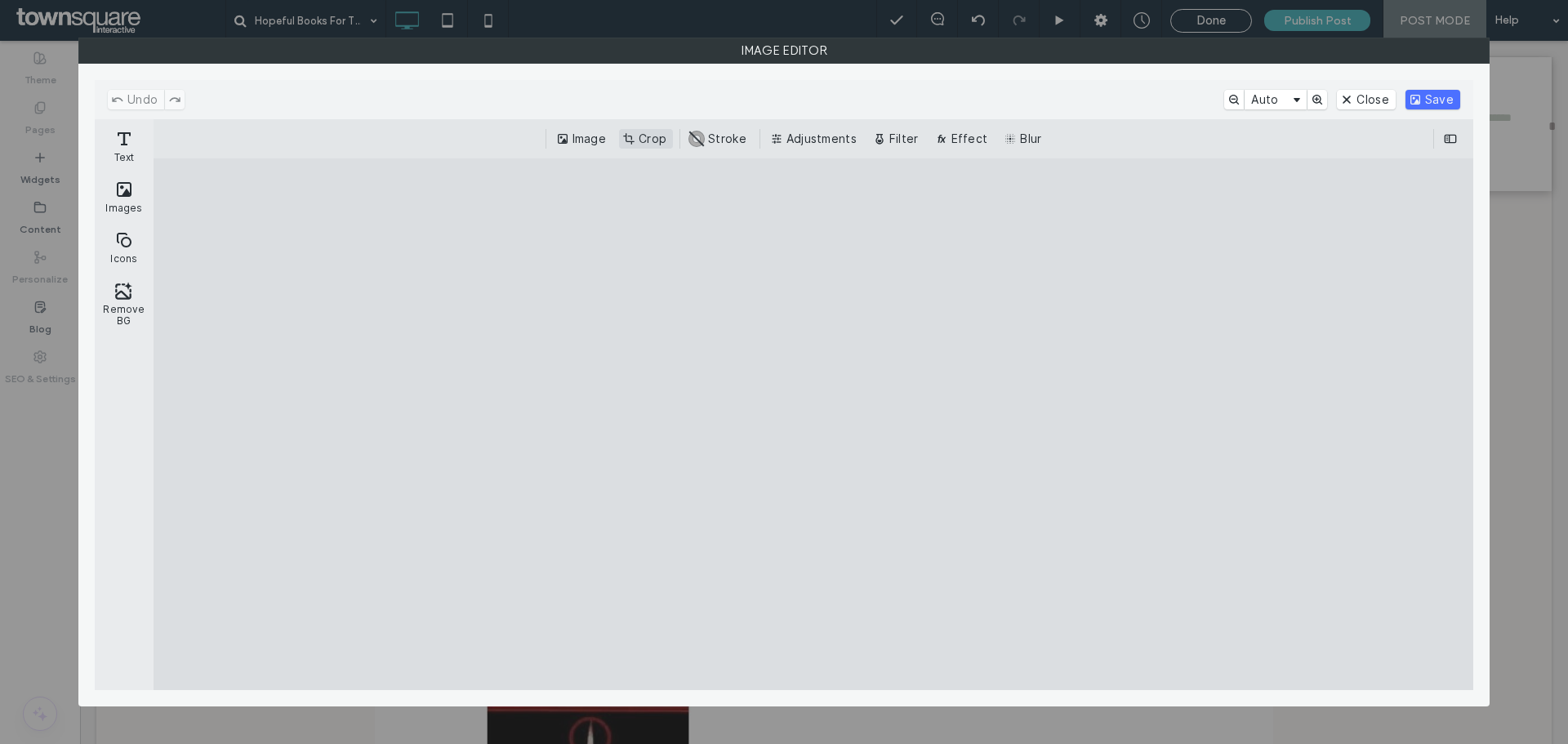
click at [640, 136] on button "Crop" at bounding box center [646, 139] width 54 height 19
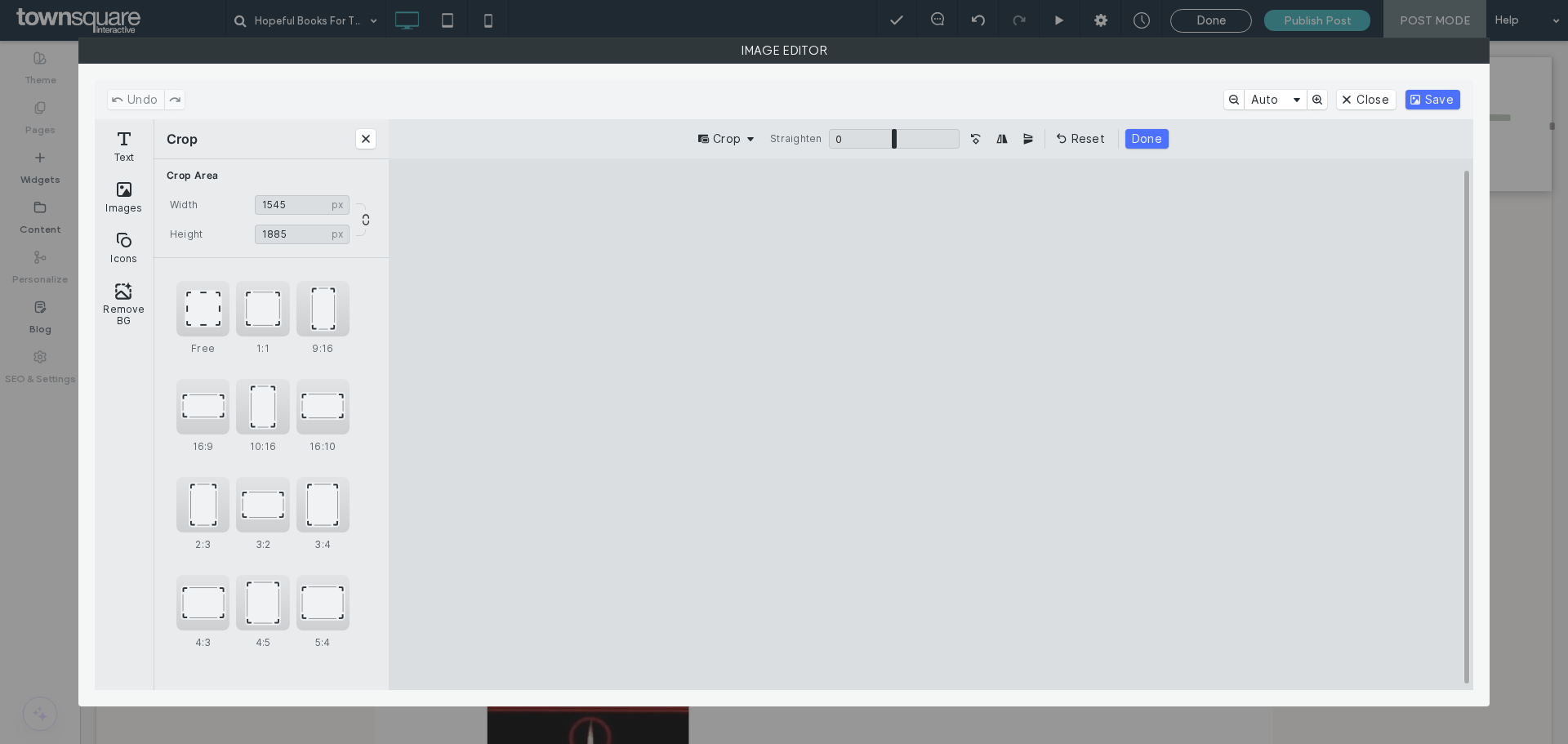
drag, startPoint x: 930, startPoint y: 216, endPoint x: 933, endPoint y: 240, distance: 24.2
click at [932, 424] on cesdk-canvas "Editor canvas" at bounding box center [932, 424] width 0 height 0
type input "****"
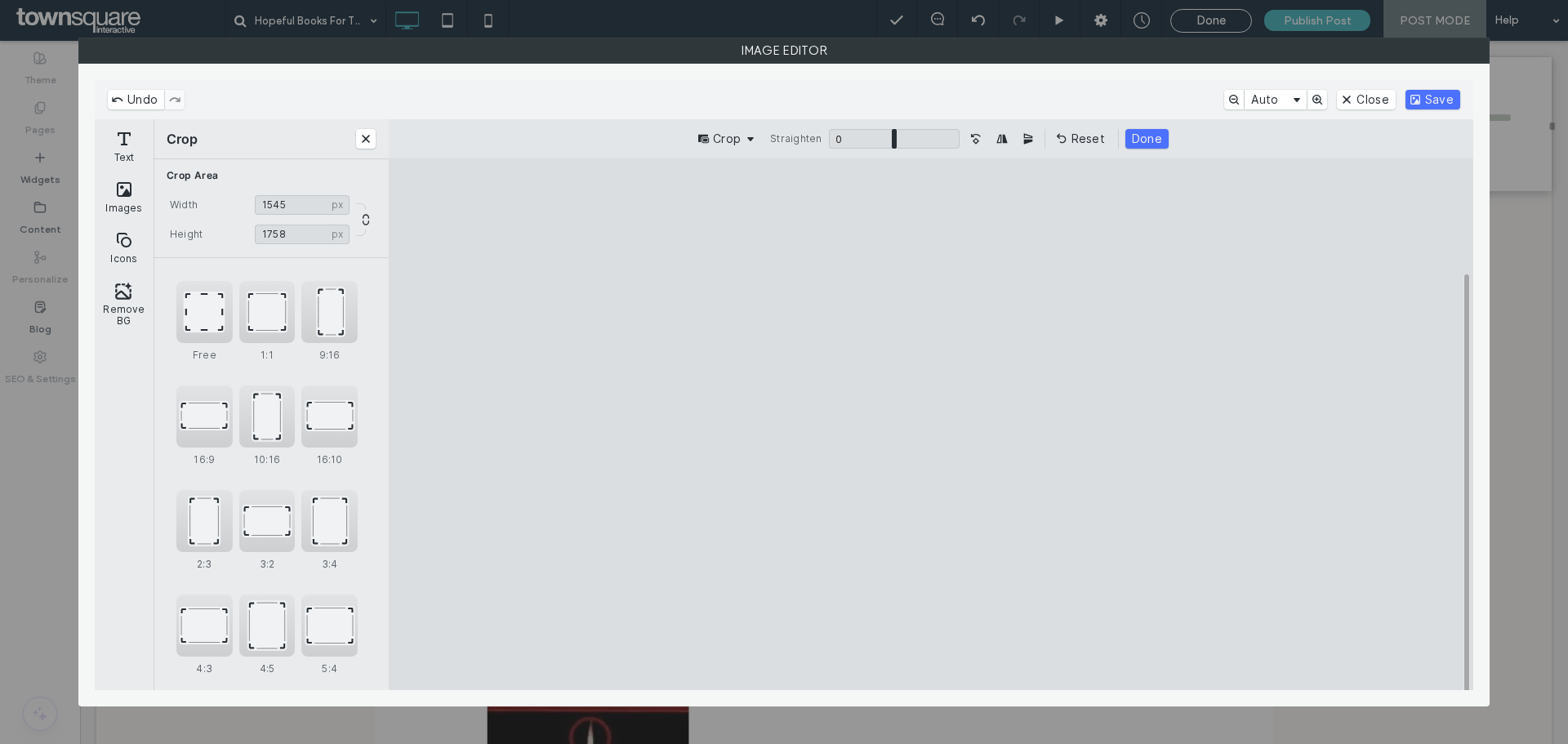
drag, startPoint x: 936, startPoint y: 650, endPoint x: 932, endPoint y: 622, distance: 28.3
click at [932, 424] on cesdk-canvas "Editor canvas" at bounding box center [932, 424] width 0 height 0
click at [1443, 95] on button "Save" at bounding box center [1433, 99] width 55 height 19
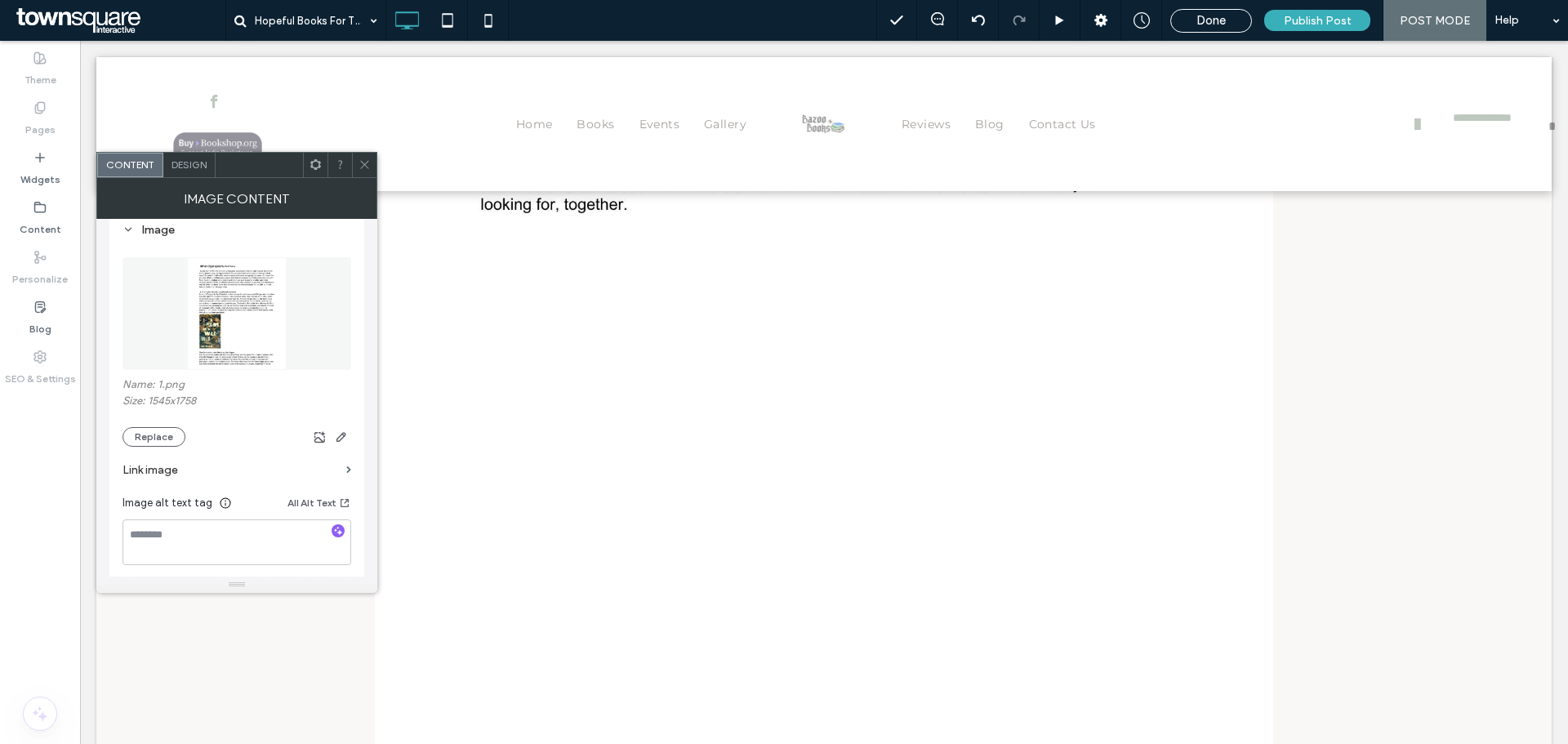
scroll to position [3990, 0]
click at [933, 375] on img at bounding box center [825, 335] width 899 height 1162
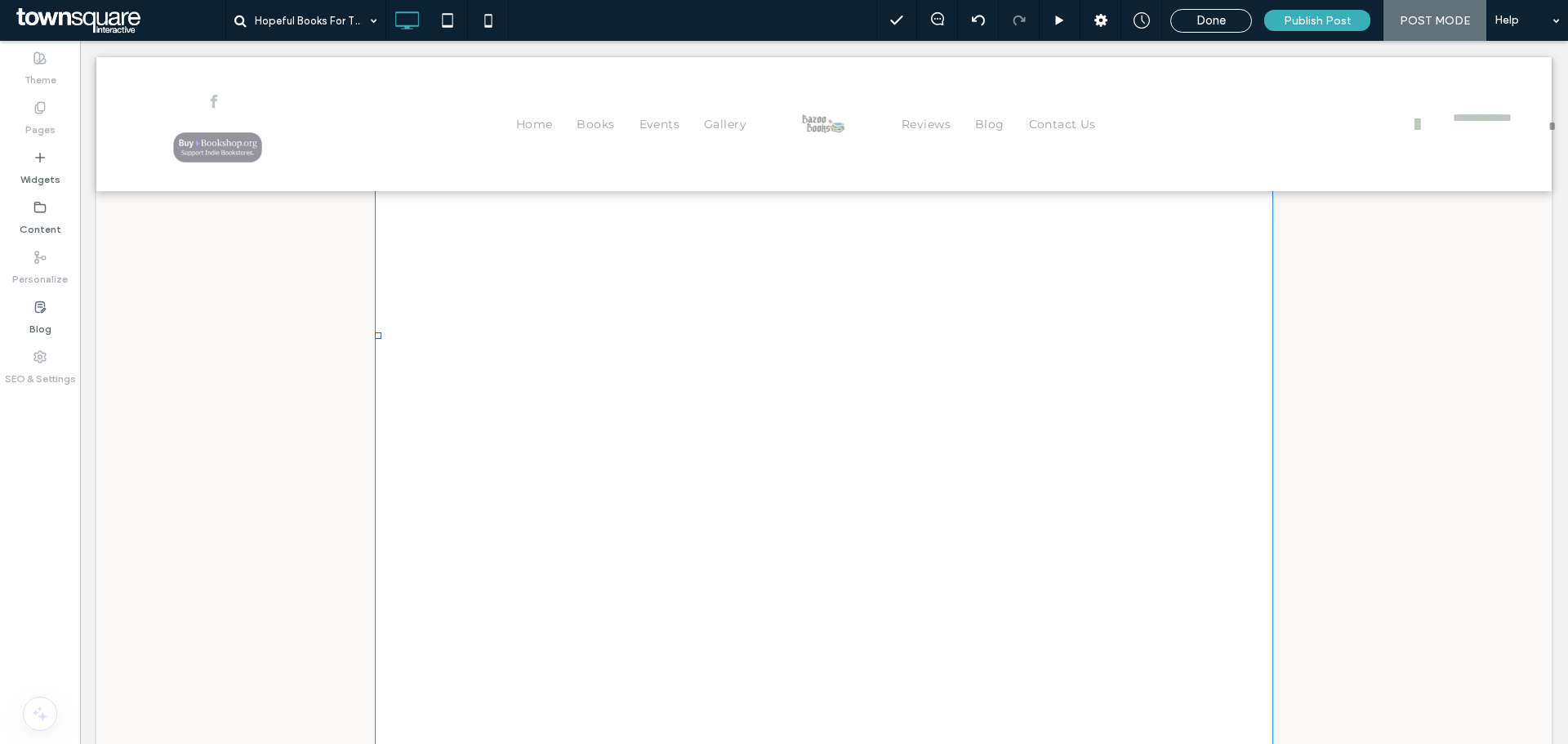
click at [717, 375] on img at bounding box center [825, 335] width 899 height 1162
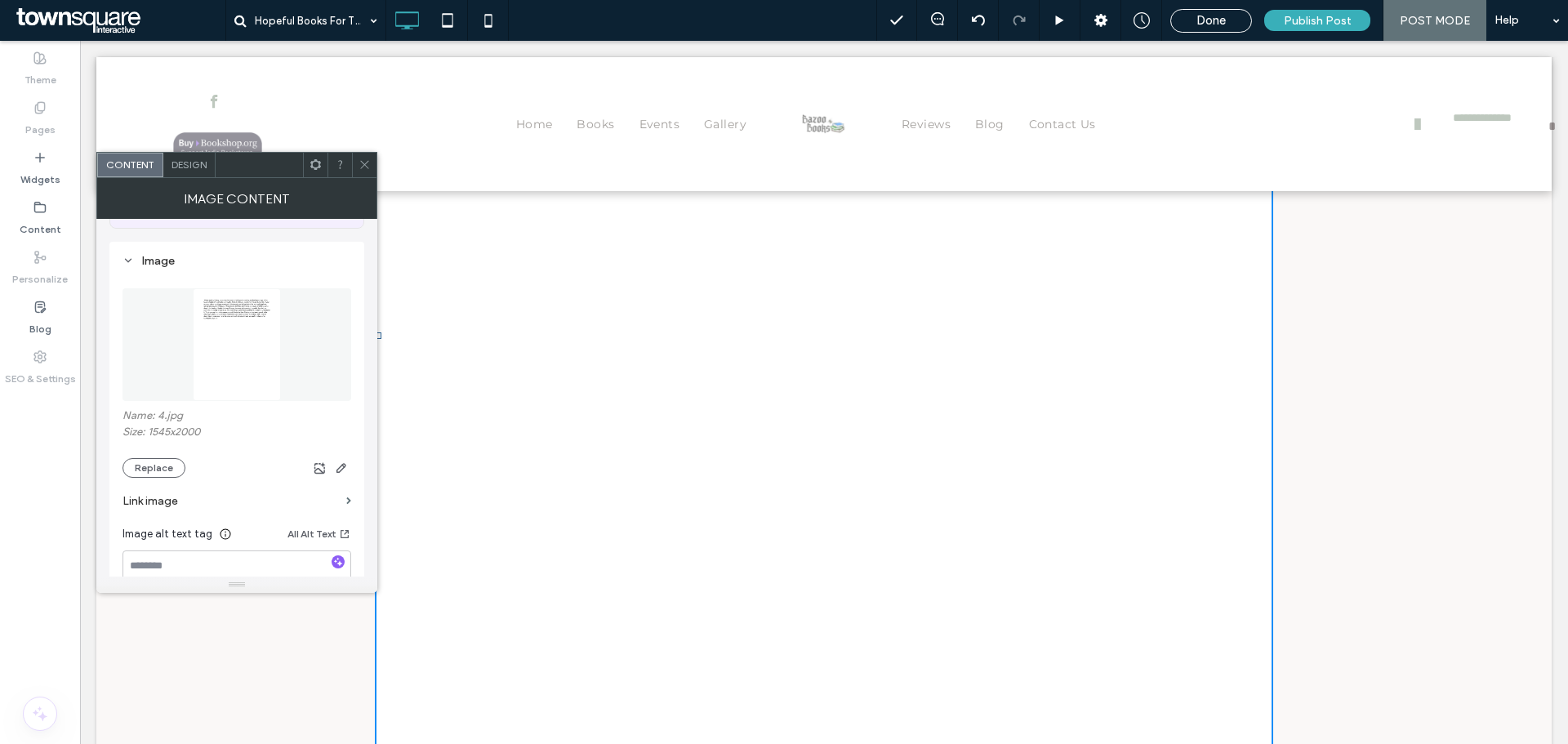
scroll to position [163, 0]
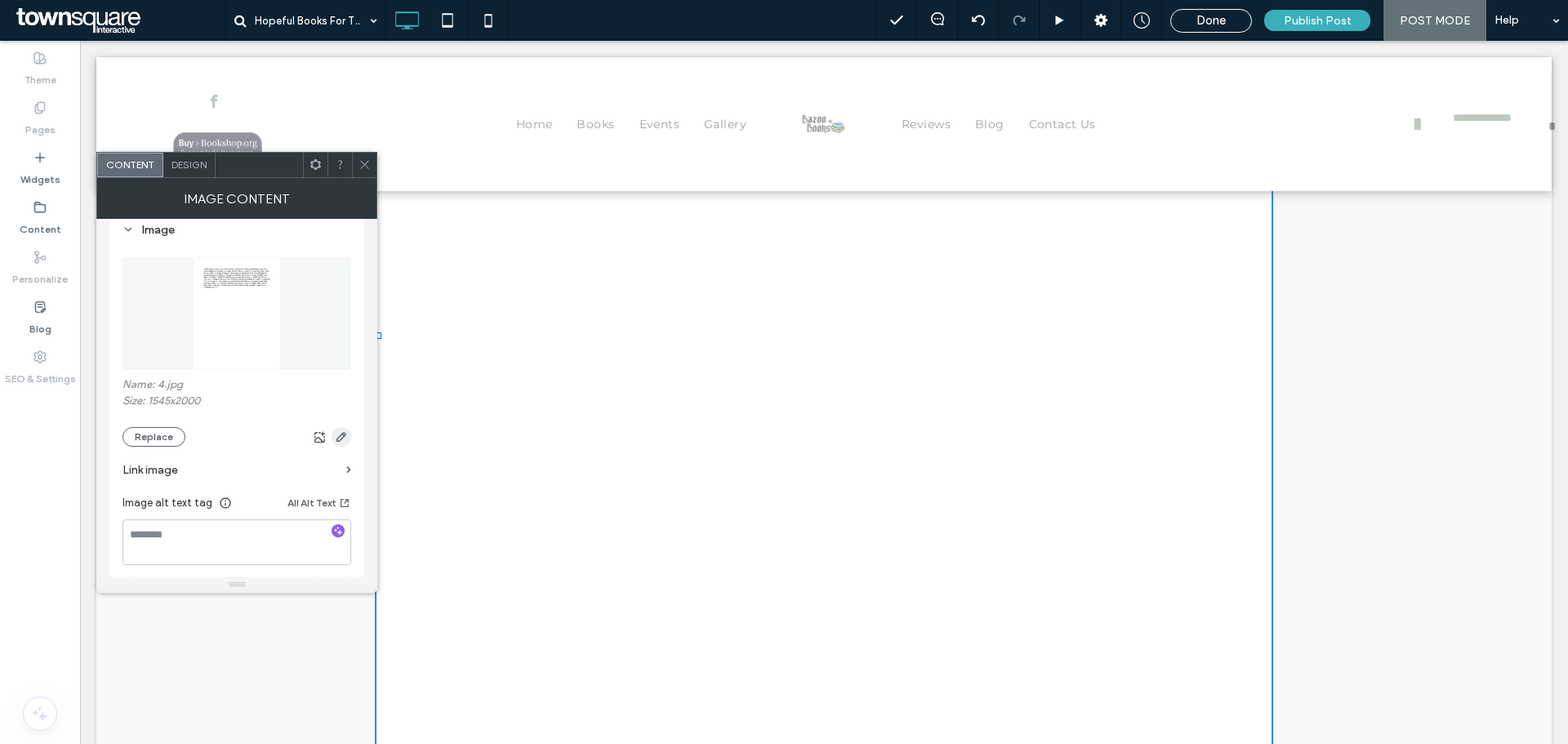
click at [339, 435] on use "button" at bounding box center [341, 437] width 10 height 10
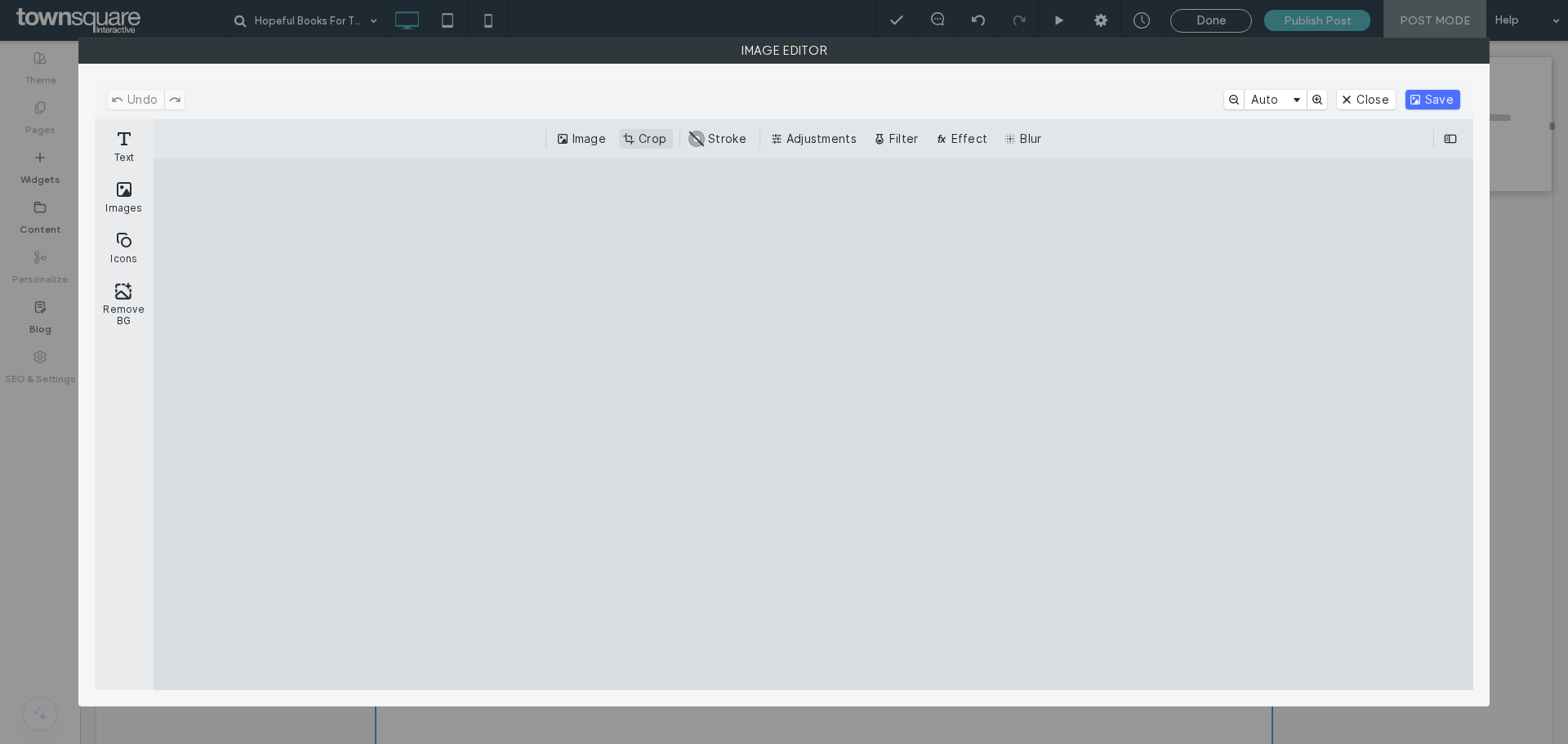
click at [649, 134] on button "Crop" at bounding box center [646, 139] width 54 height 19
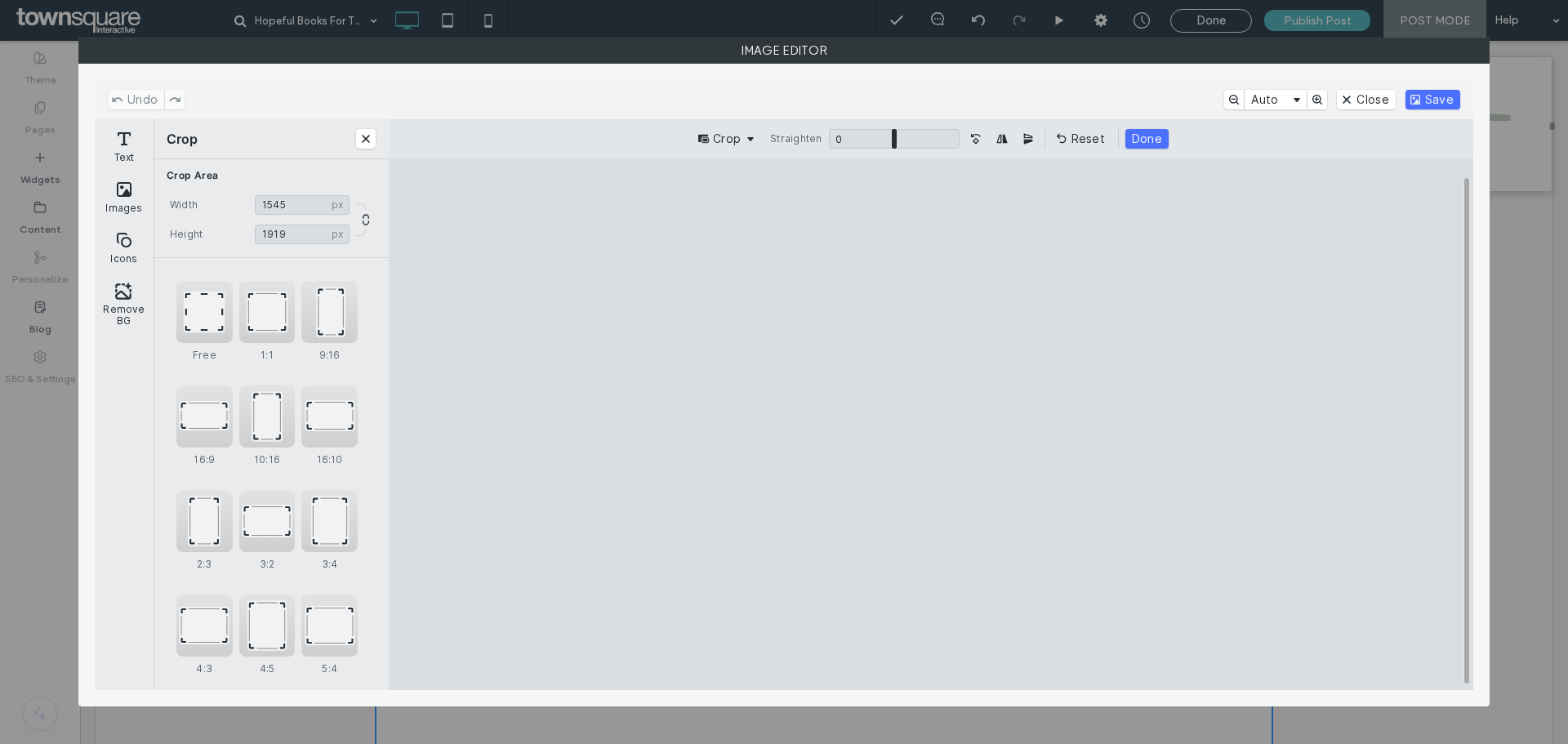
drag, startPoint x: 931, startPoint y: 212, endPoint x: 932, endPoint y: 229, distance: 17.0
click at [932, 424] on cesdk-canvas "Editor canvas" at bounding box center [932, 424] width 0 height 0
type input "***"
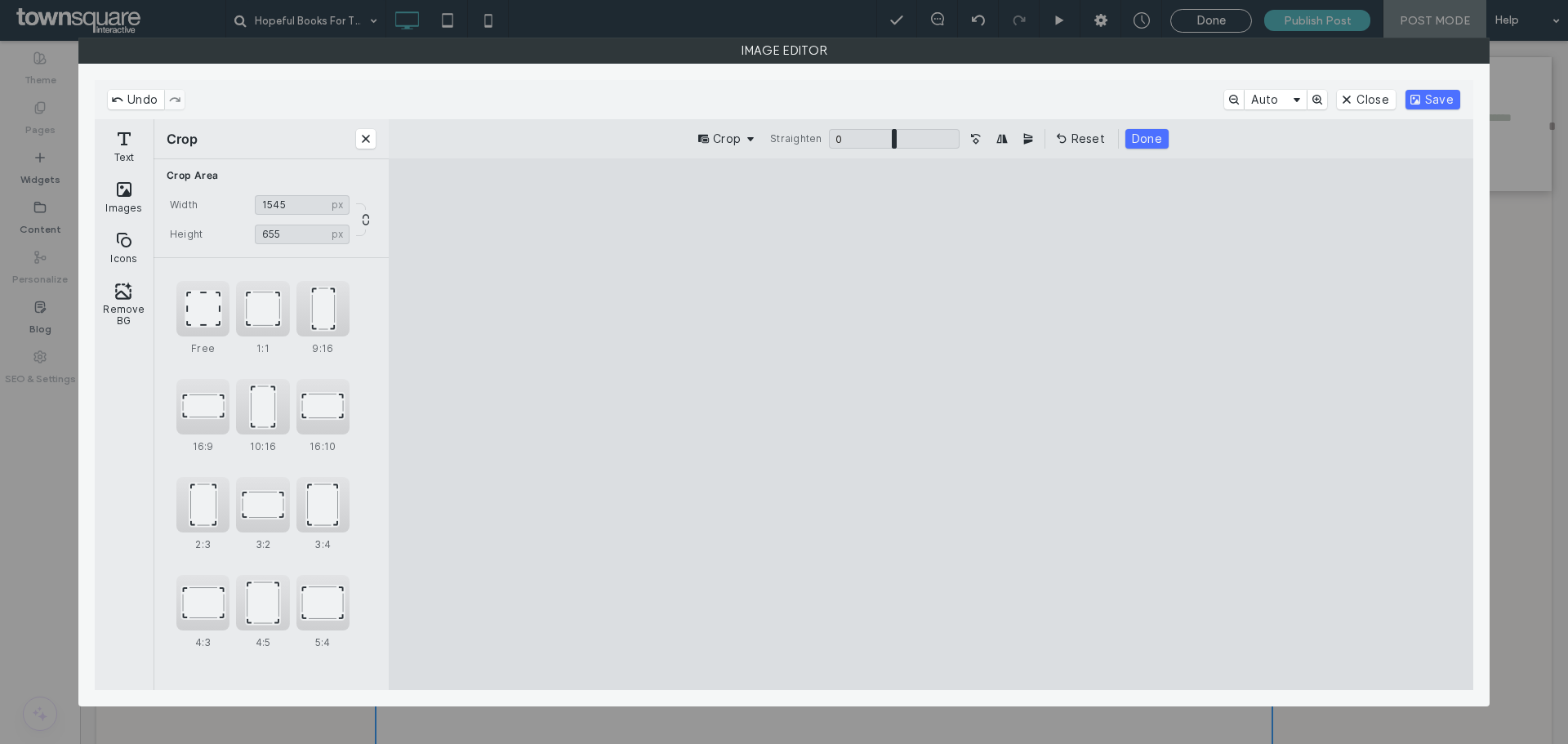
drag, startPoint x: 933, startPoint y: 648, endPoint x: 960, endPoint y: 367, distance: 282.3
click at [932, 424] on cesdk-canvas "Editor canvas" at bounding box center [932, 424] width 0 height 0
click at [1444, 98] on button "Save" at bounding box center [1433, 99] width 55 height 19
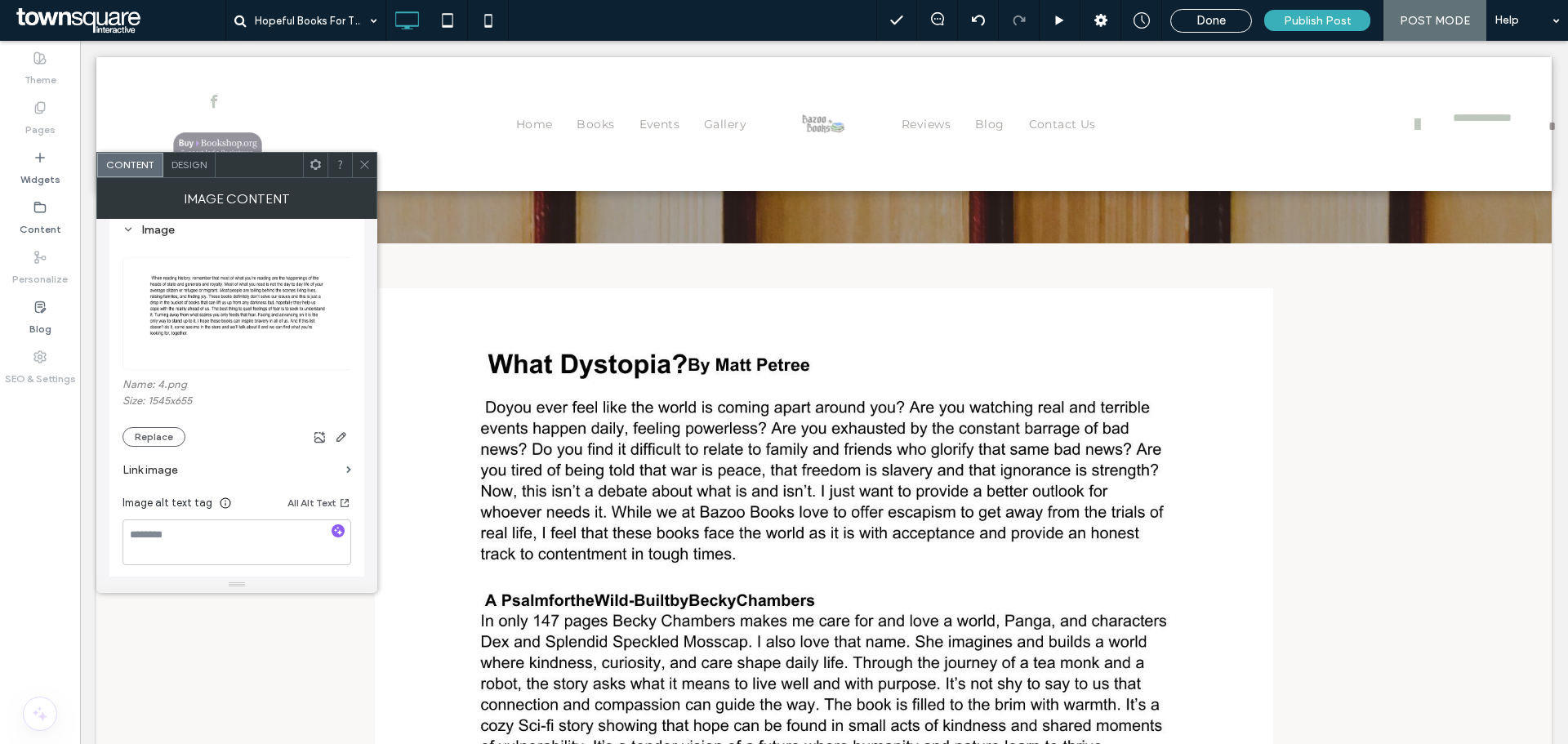
scroll to position [0, 0]
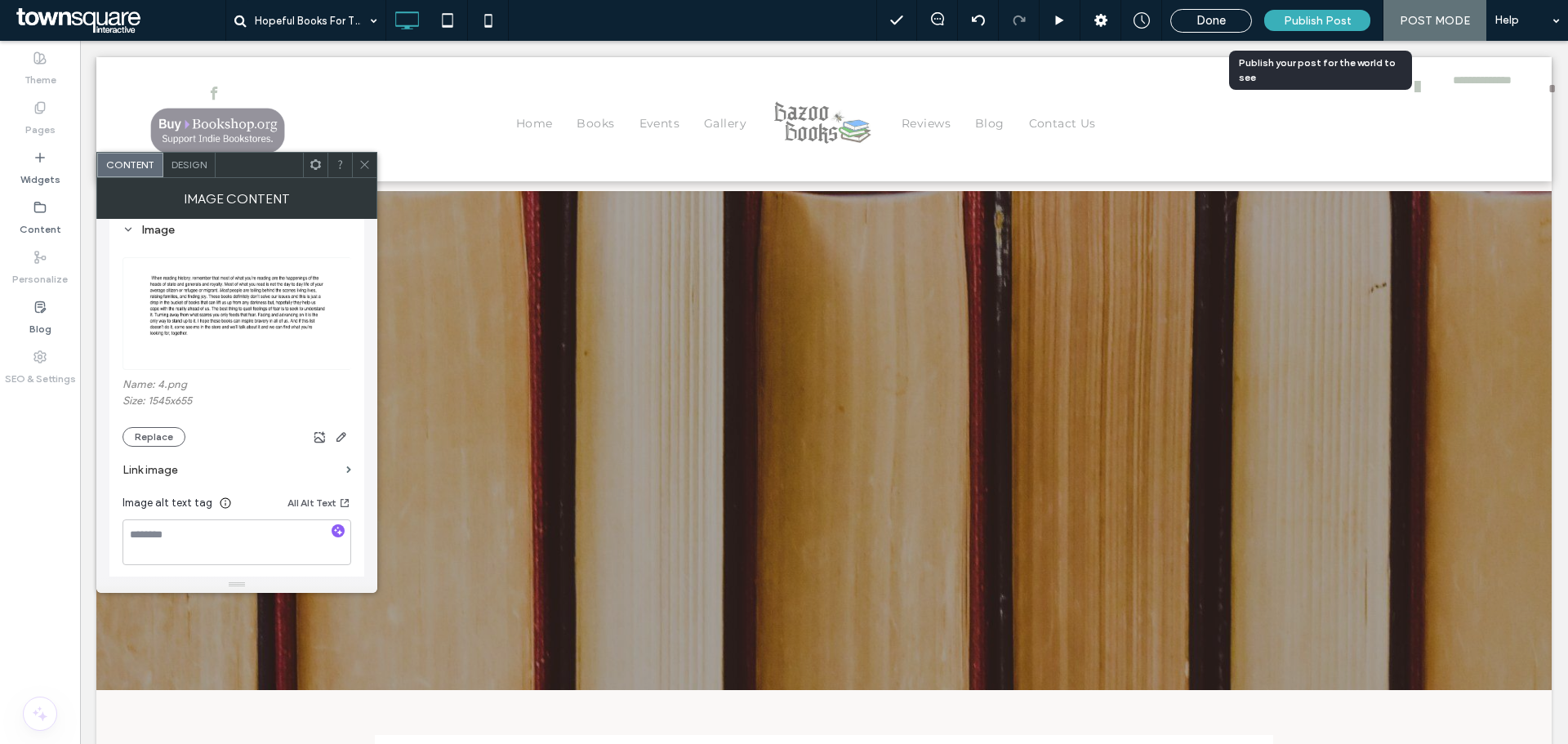
click at [1323, 21] on span "Publish Post" at bounding box center [1317, 20] width 68 height 13
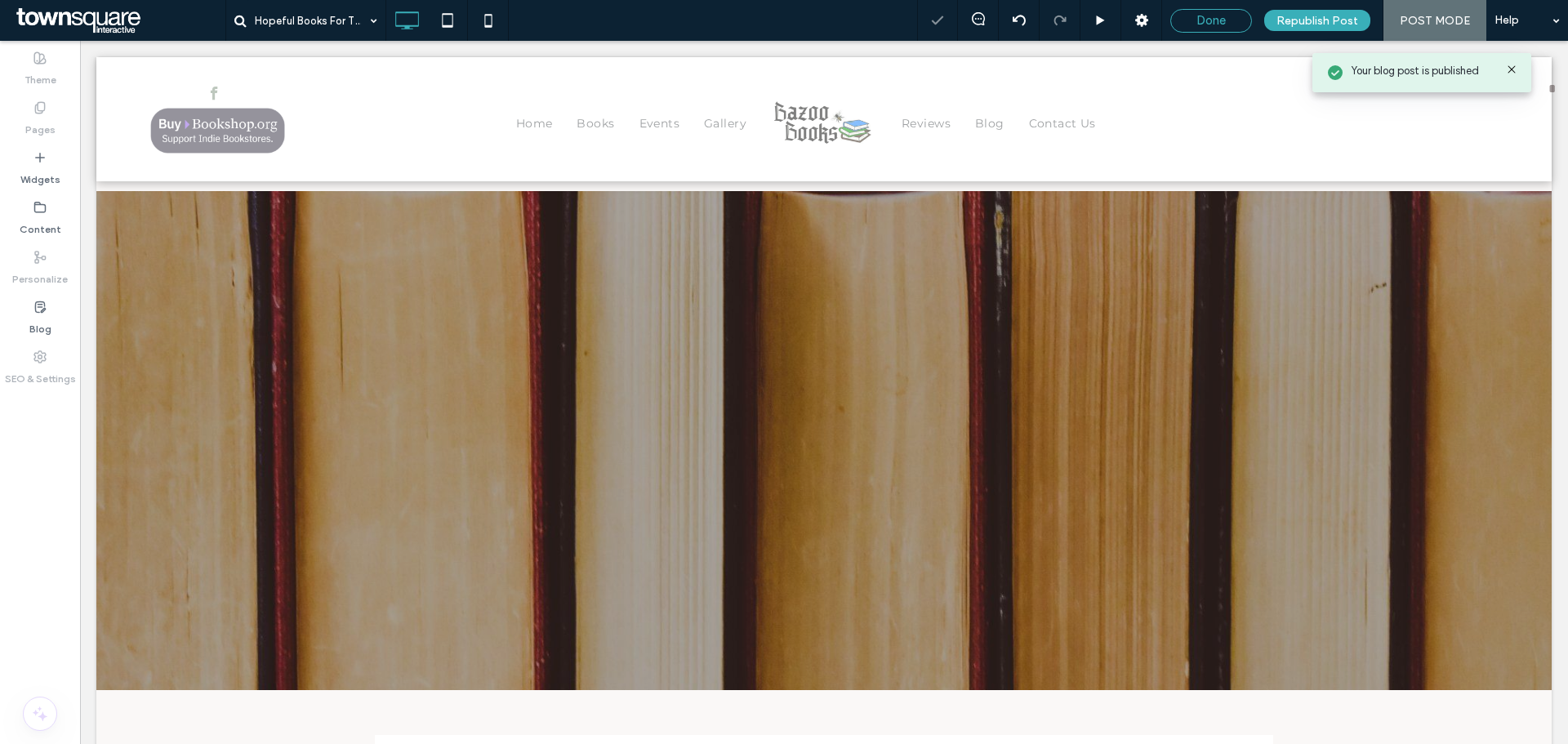
click at [1232, 22] on div "Done" at bounding box center [1211, 20] width 80 height 14
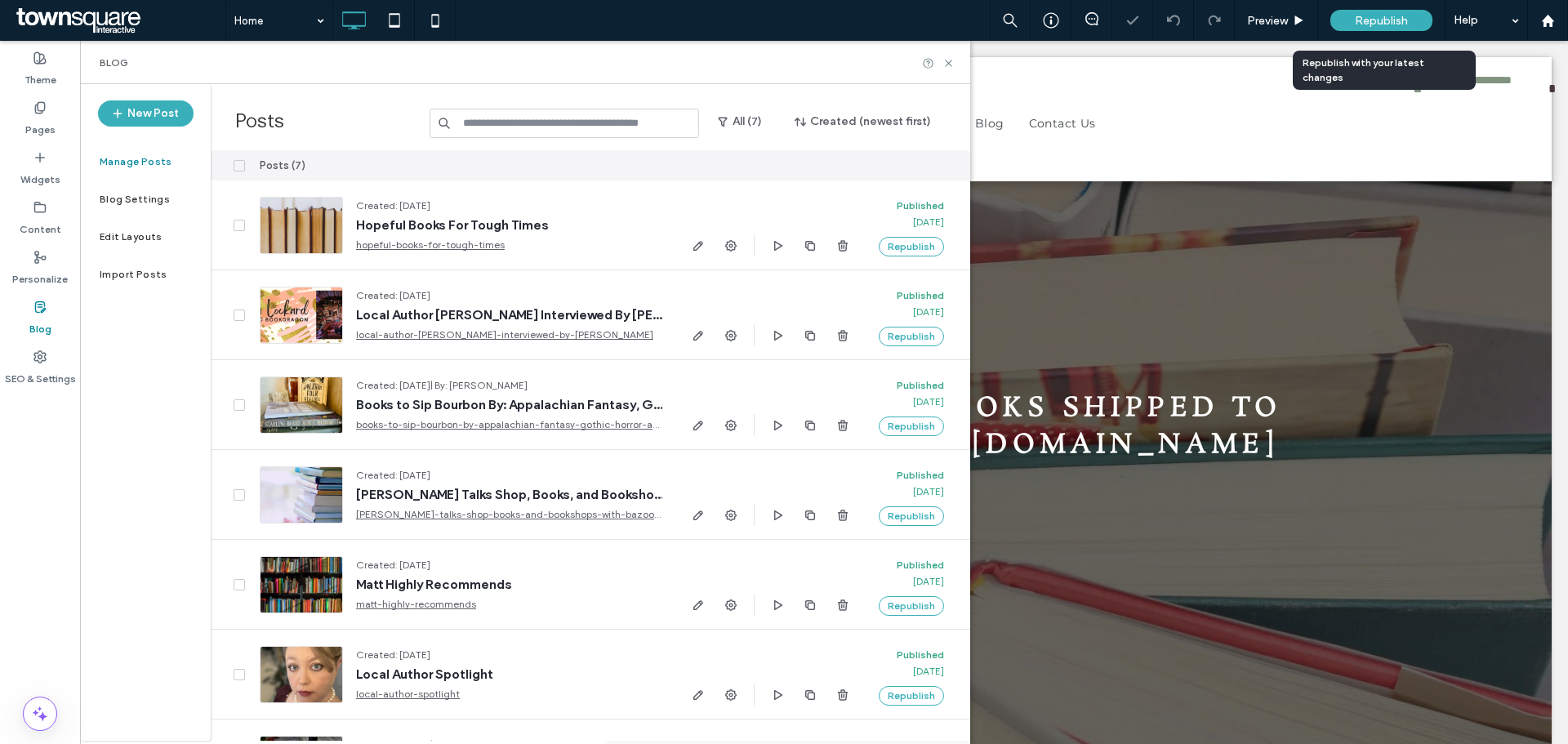
click at [1377, 14] on span "Republish" at bounding box center [1381, 20] width 53 height 13
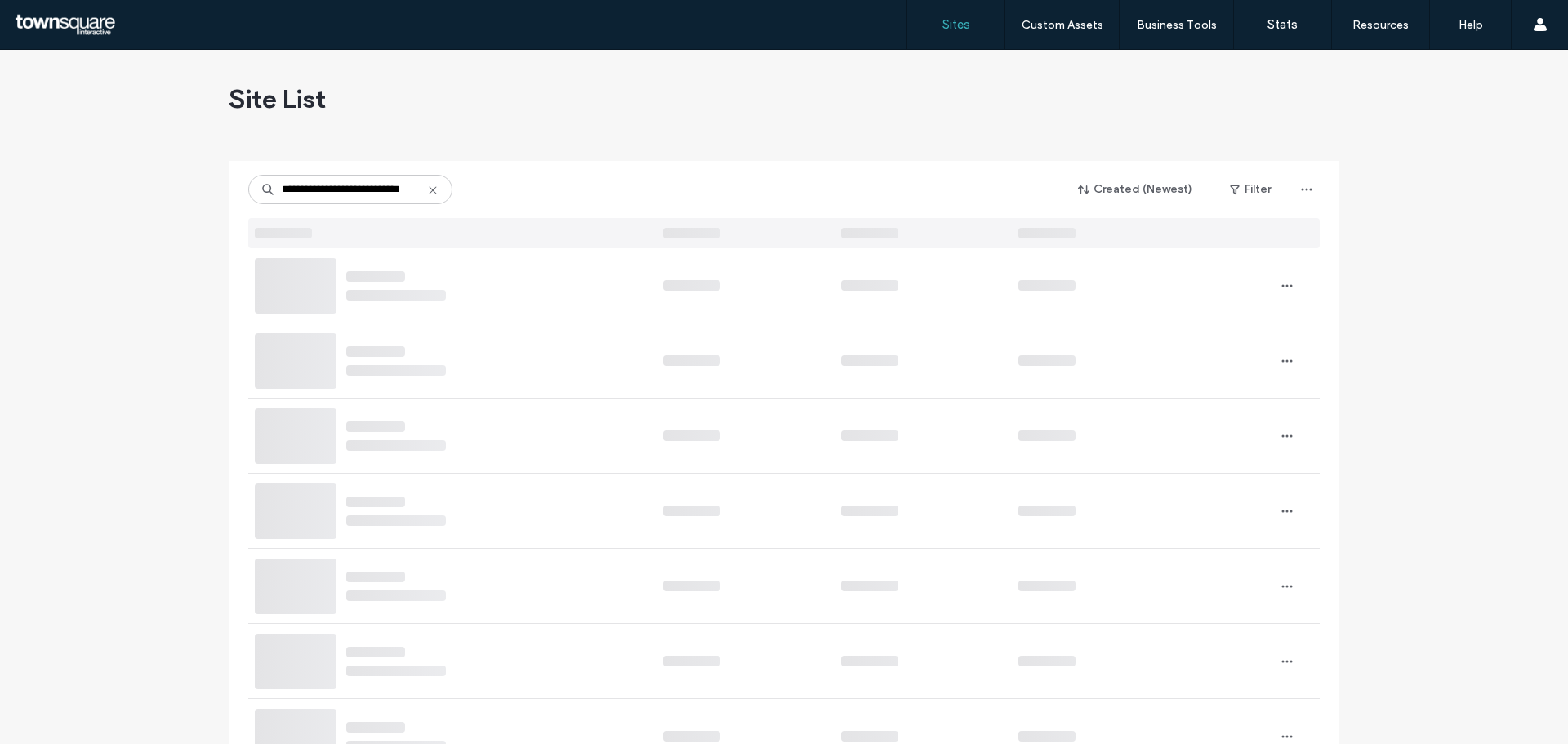
type input "**********"
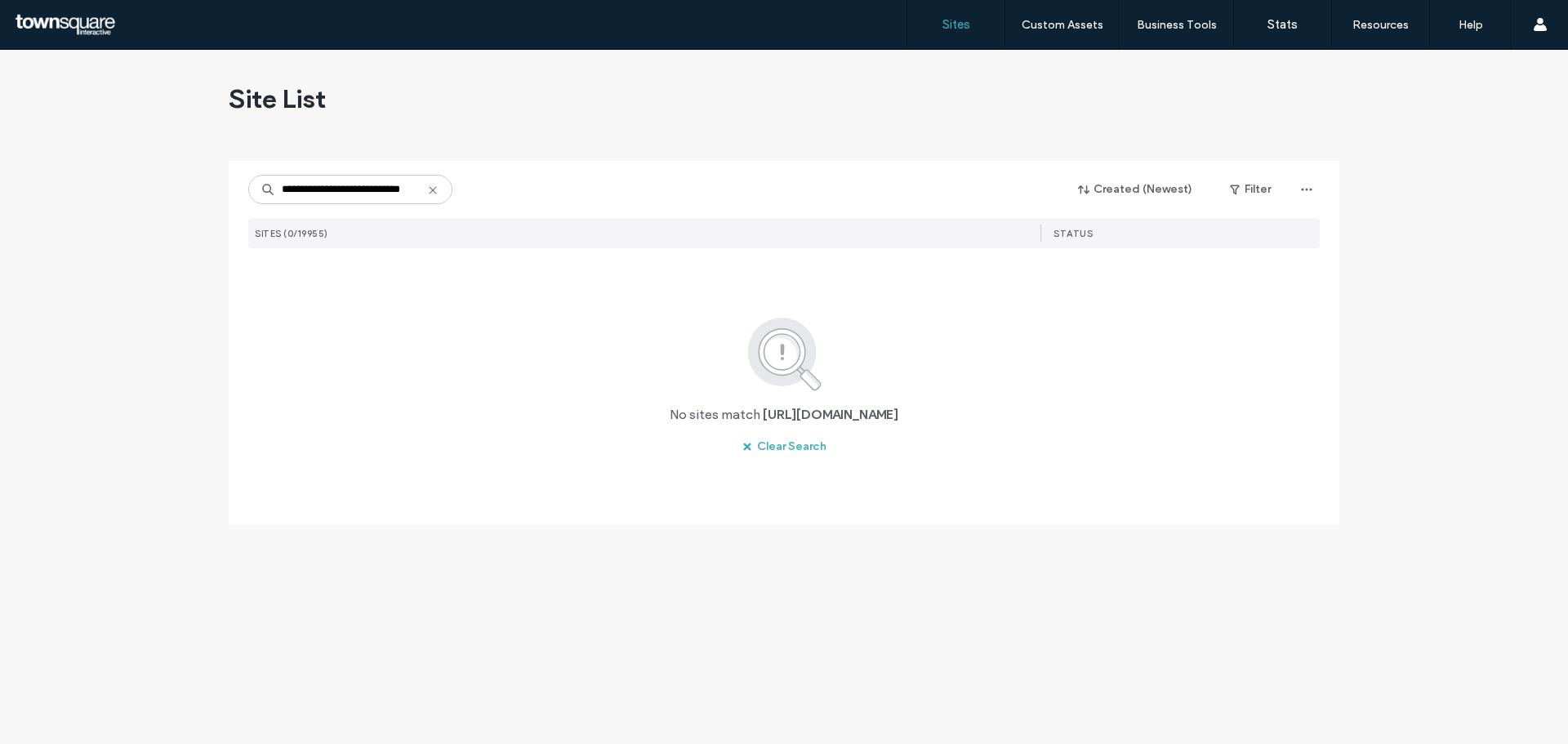
click at [434, 190] on icon at bounding box center [433, 191] width 14 height 13
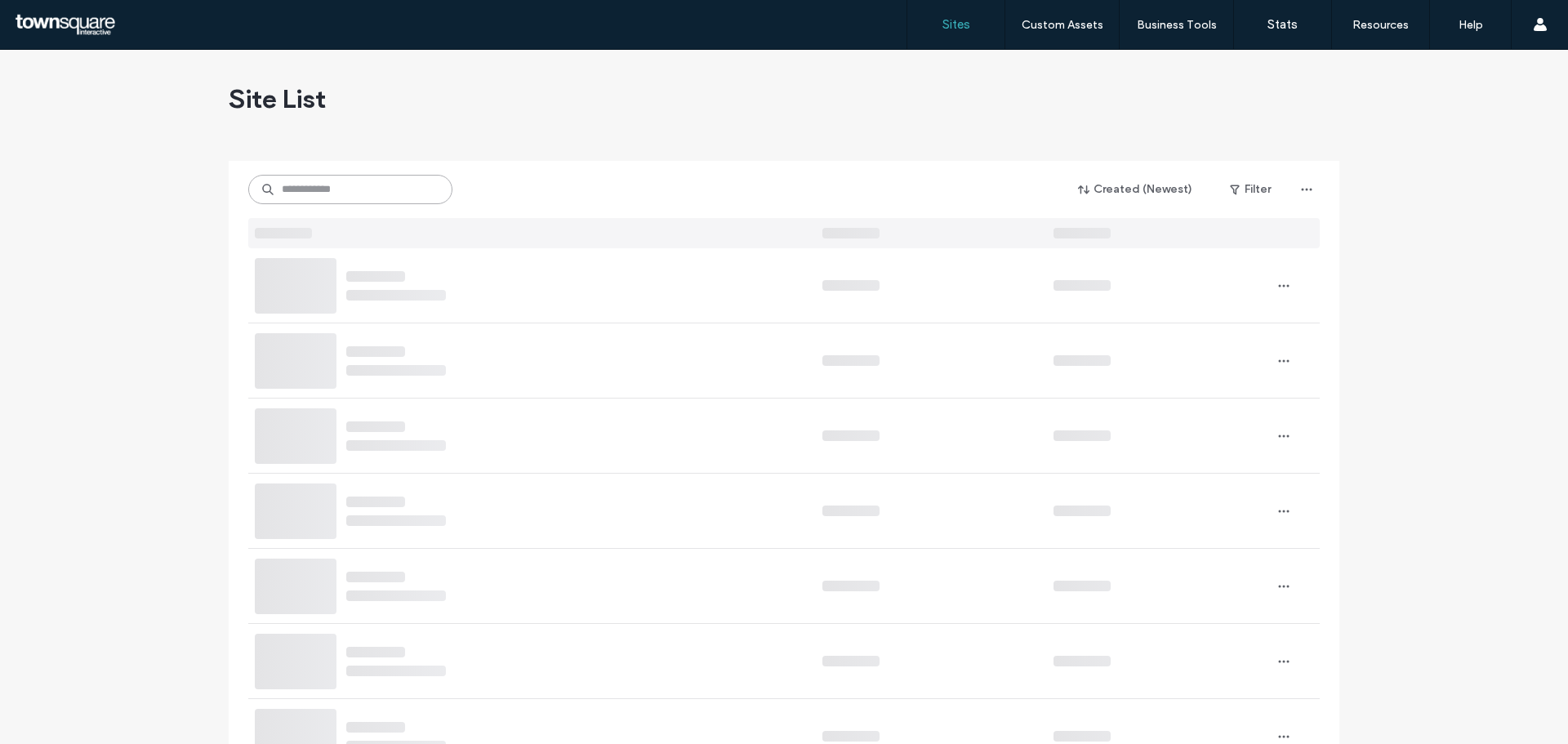
click at [346, 187] on input at bounding box center [350, 189] width 204 height 29
paste input "**********"
type input "**********"
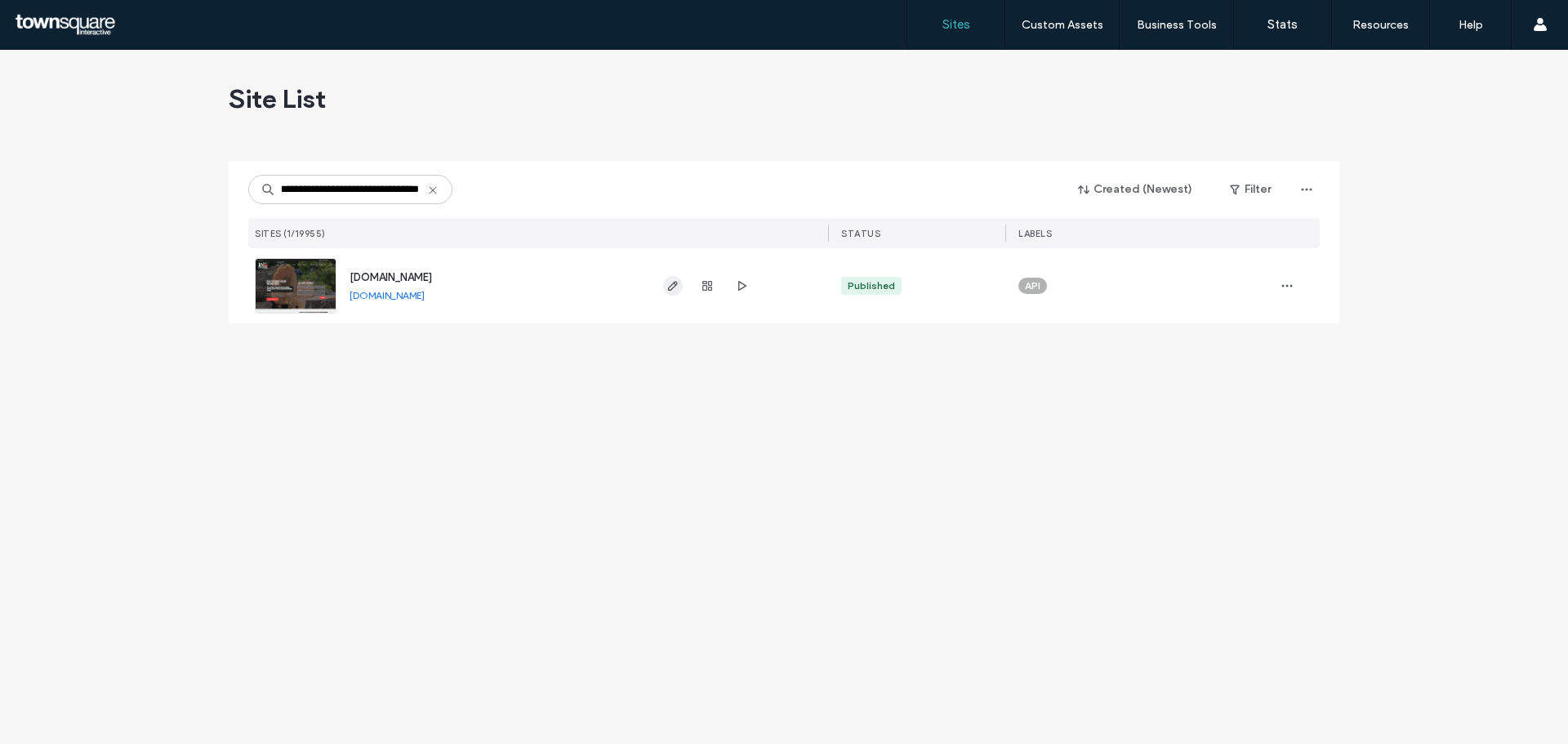
click at [674, 286] on use "button" at bounding box center [673, 285] width 10 height 10
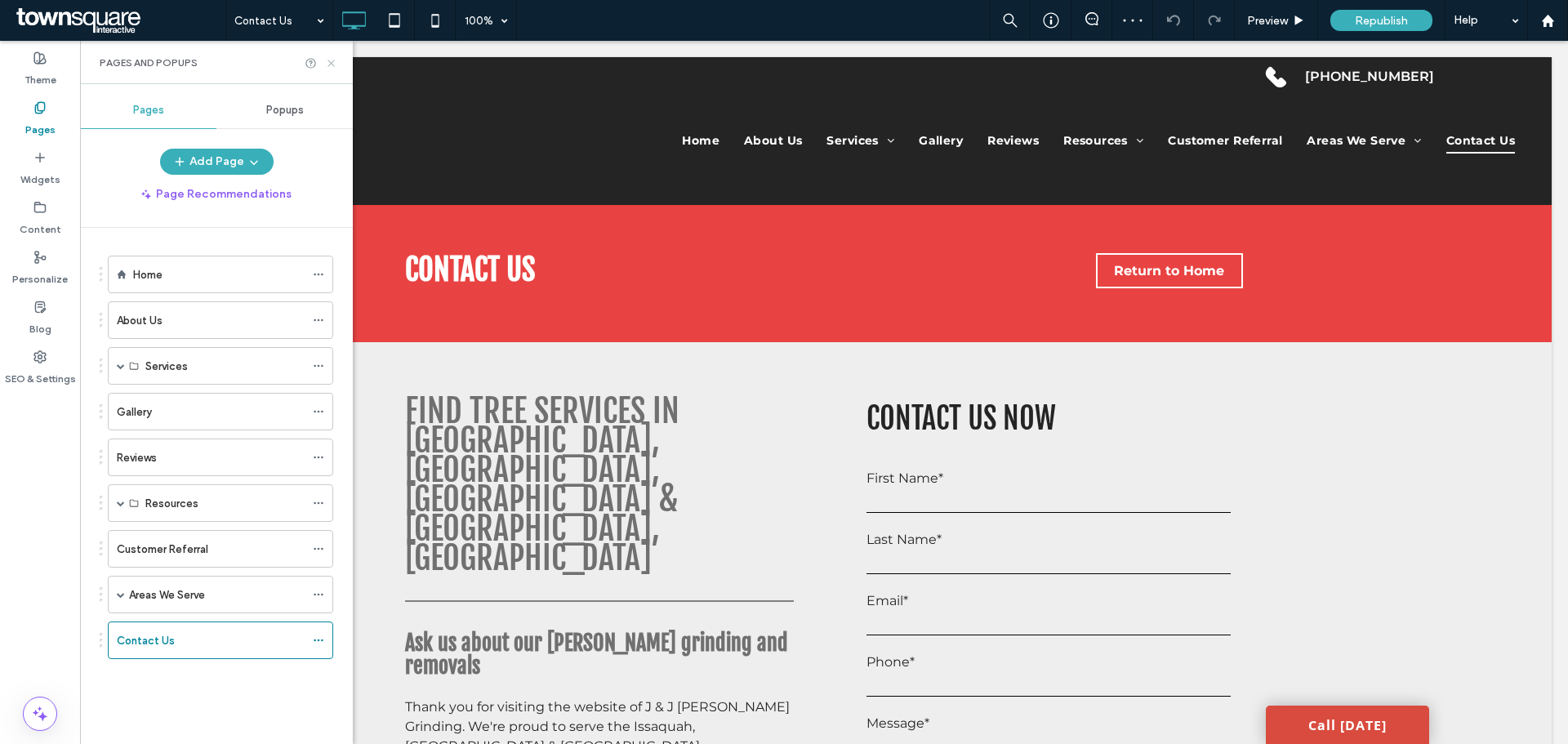
click at [332, 62] on use at bounding box center [331, 63] width 7 height 7
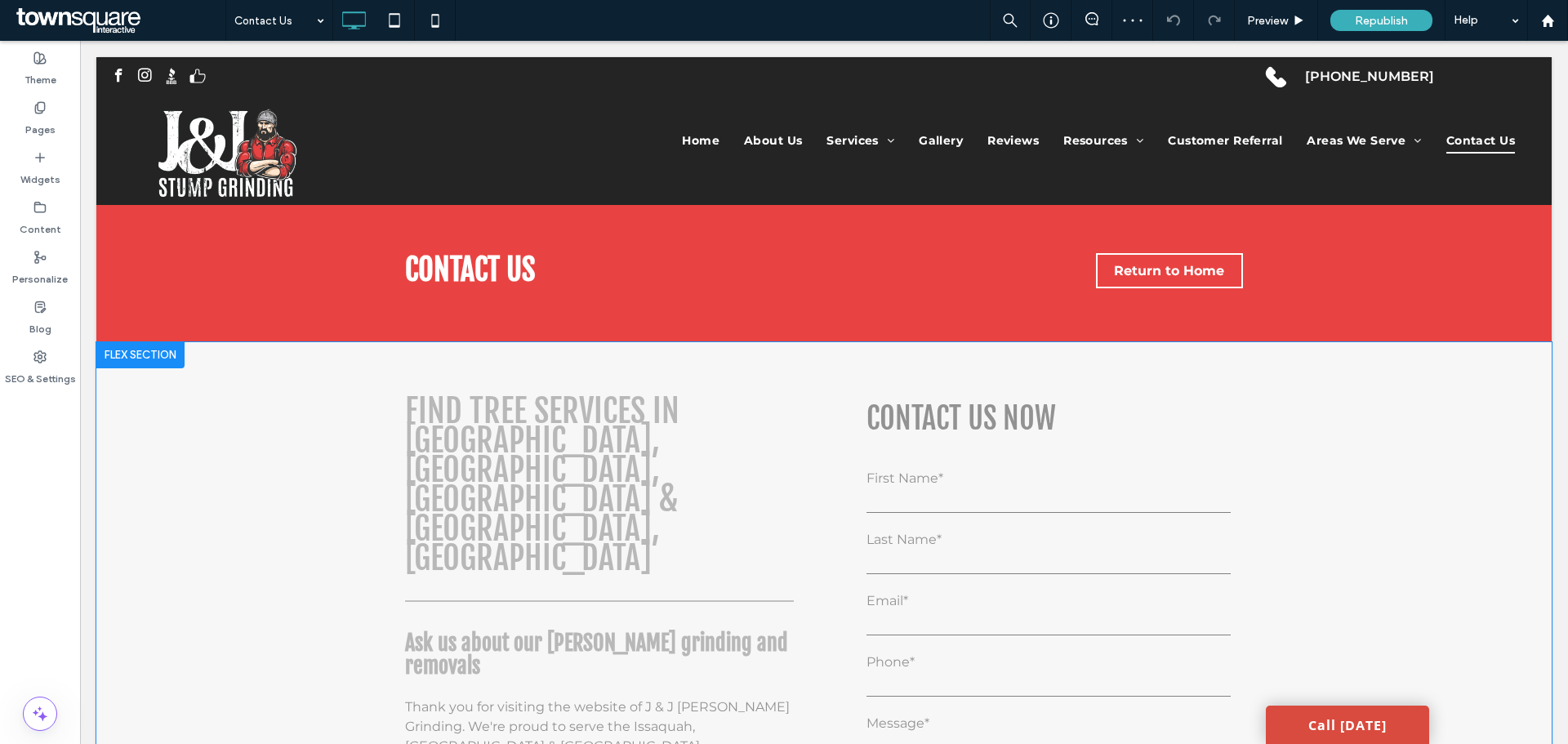
scroll to position [82, 0]
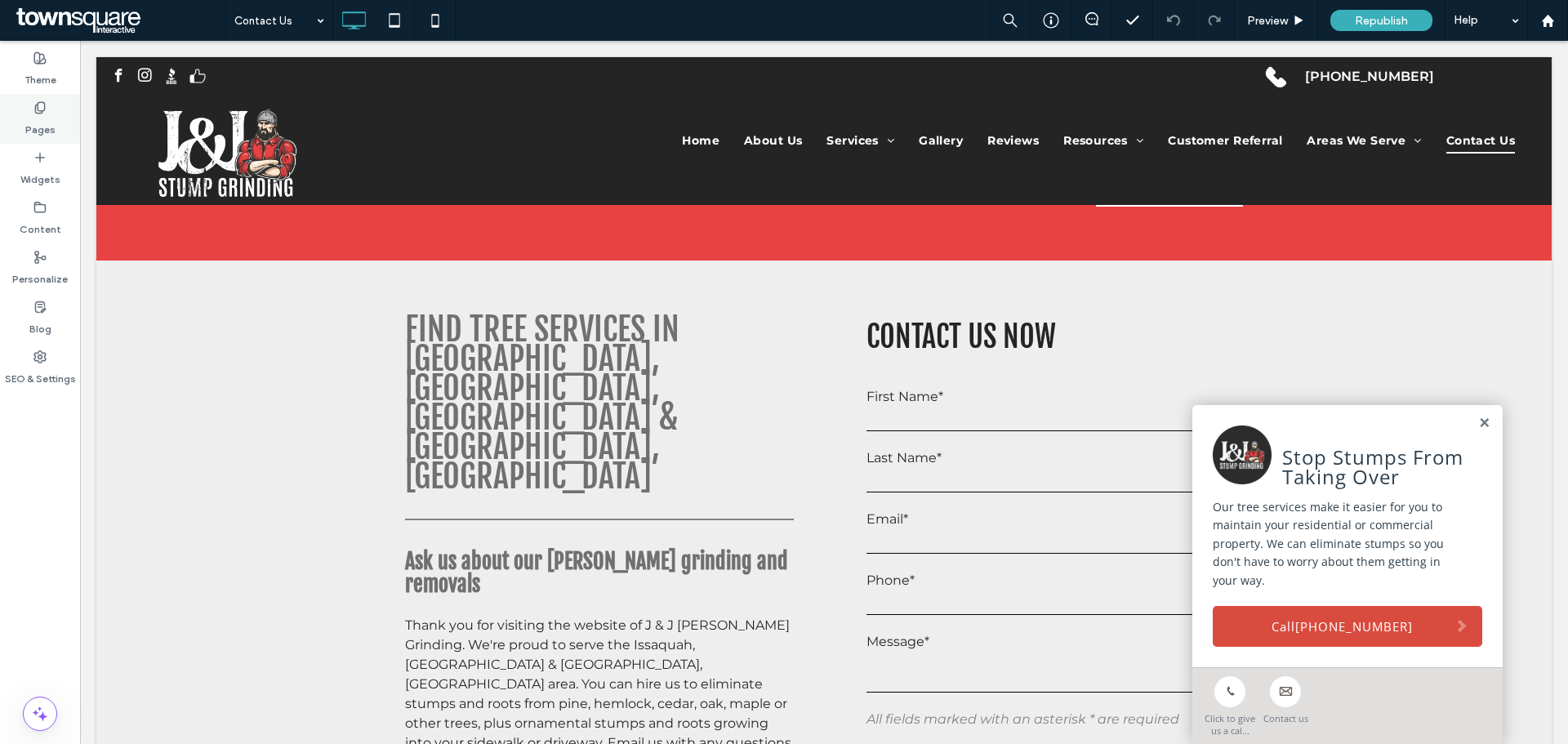
click at [45, 104] on icon at bounding box center [41, 108] width 14 height 13
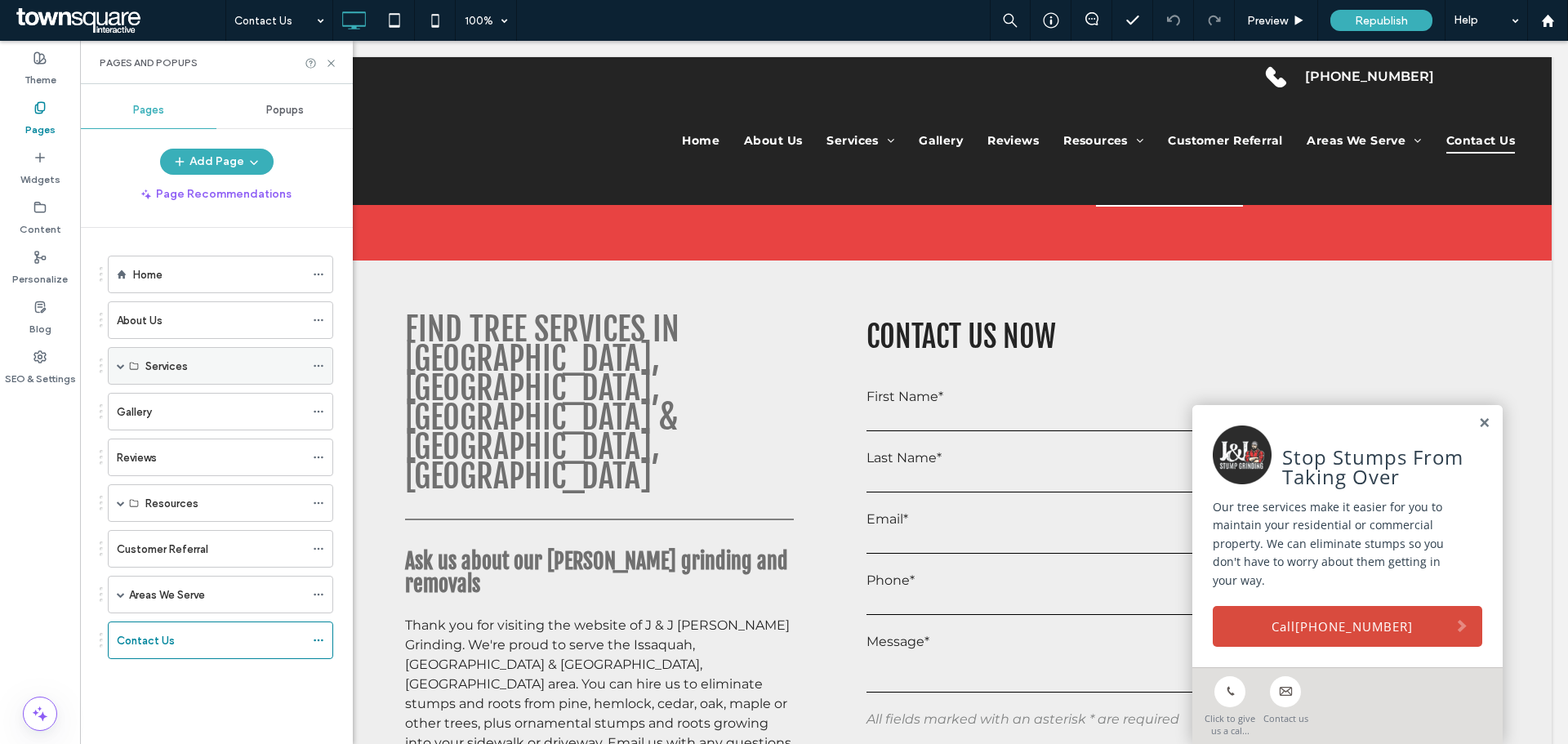
click at [119, 371] on span at bounding box center [121, 365] width 8 height 36
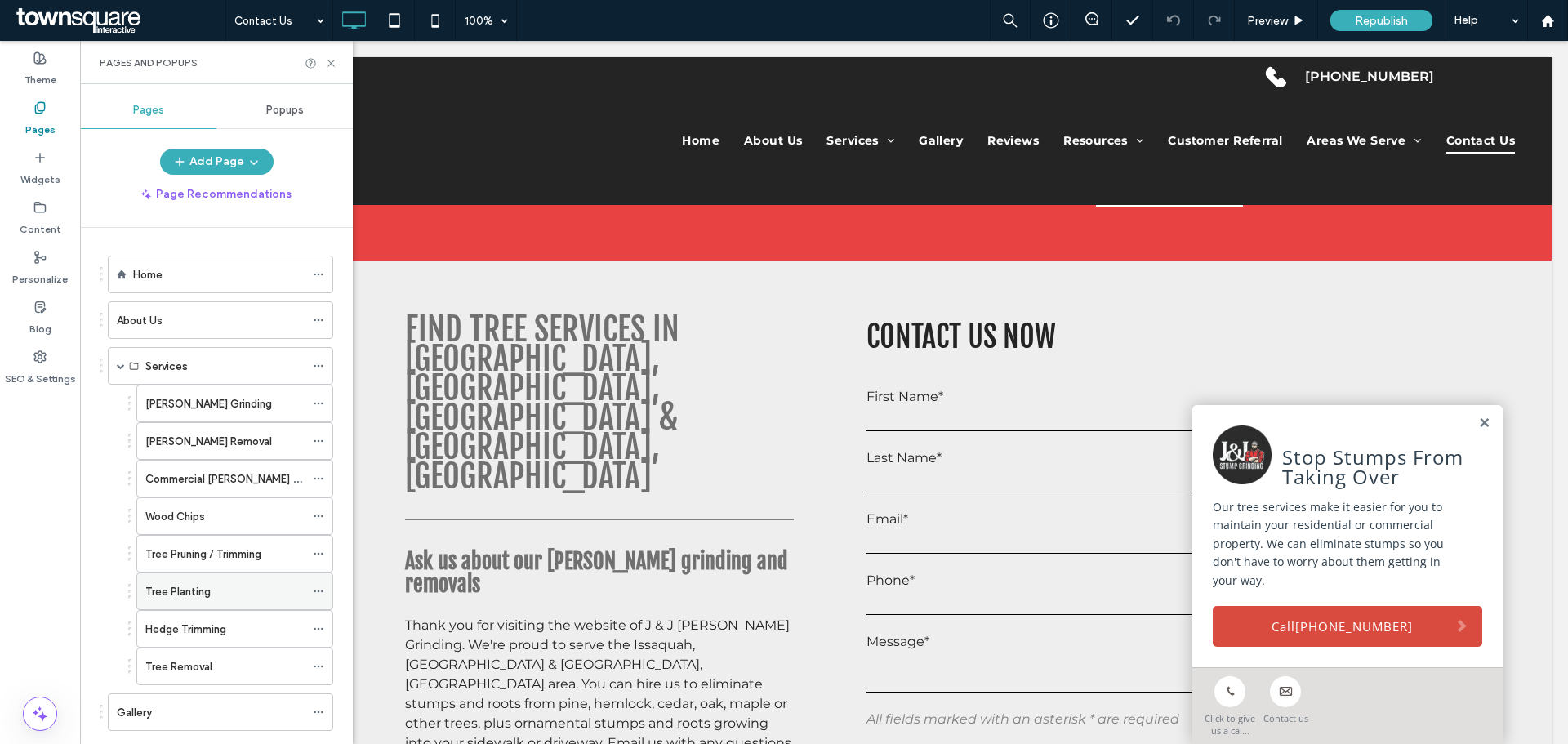
click at [319, 590] on icon at bounding box center [318, 591] width 12 height 12
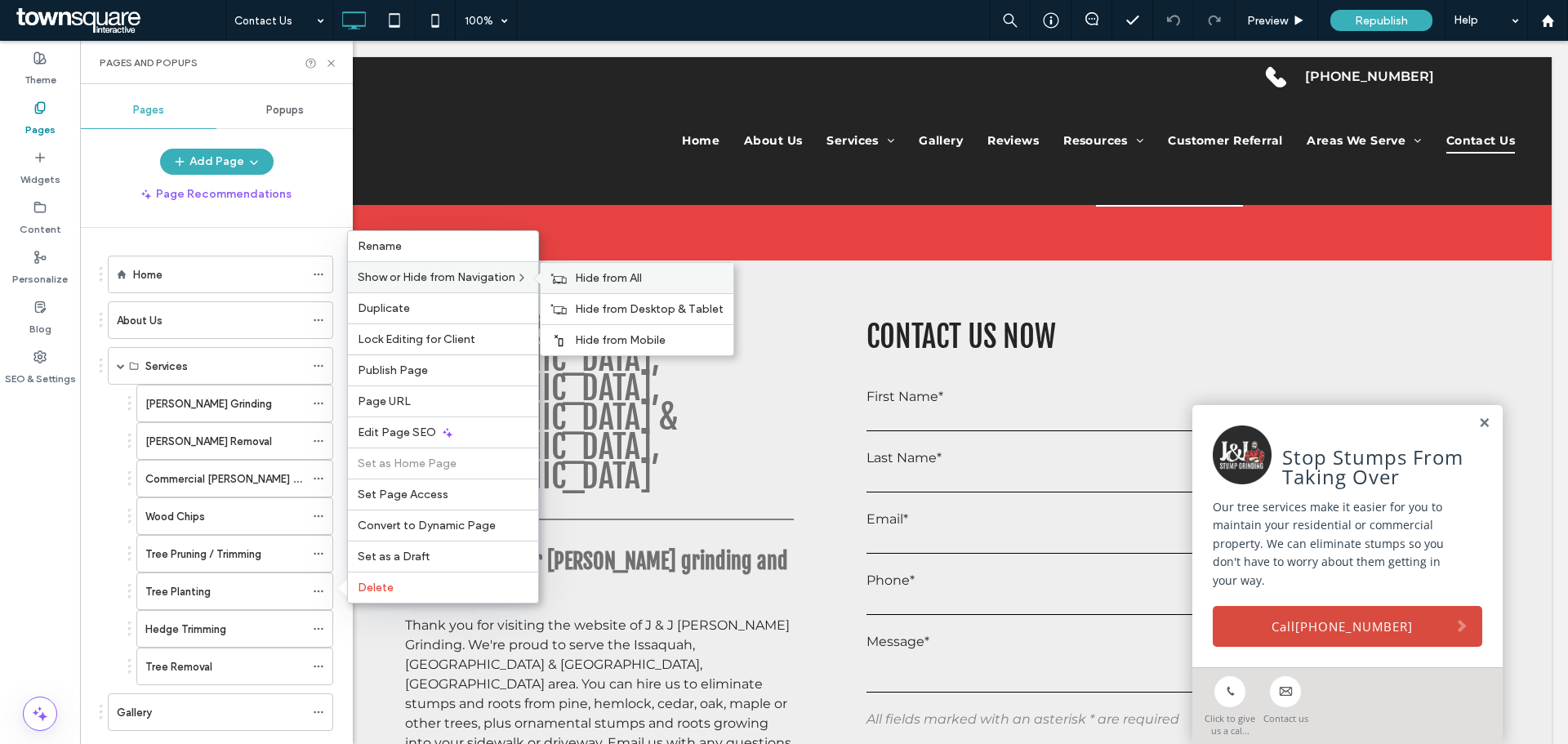
click at [575, 280] on div "Hide from All" at bounding box center [637, 278] width 193 height 30
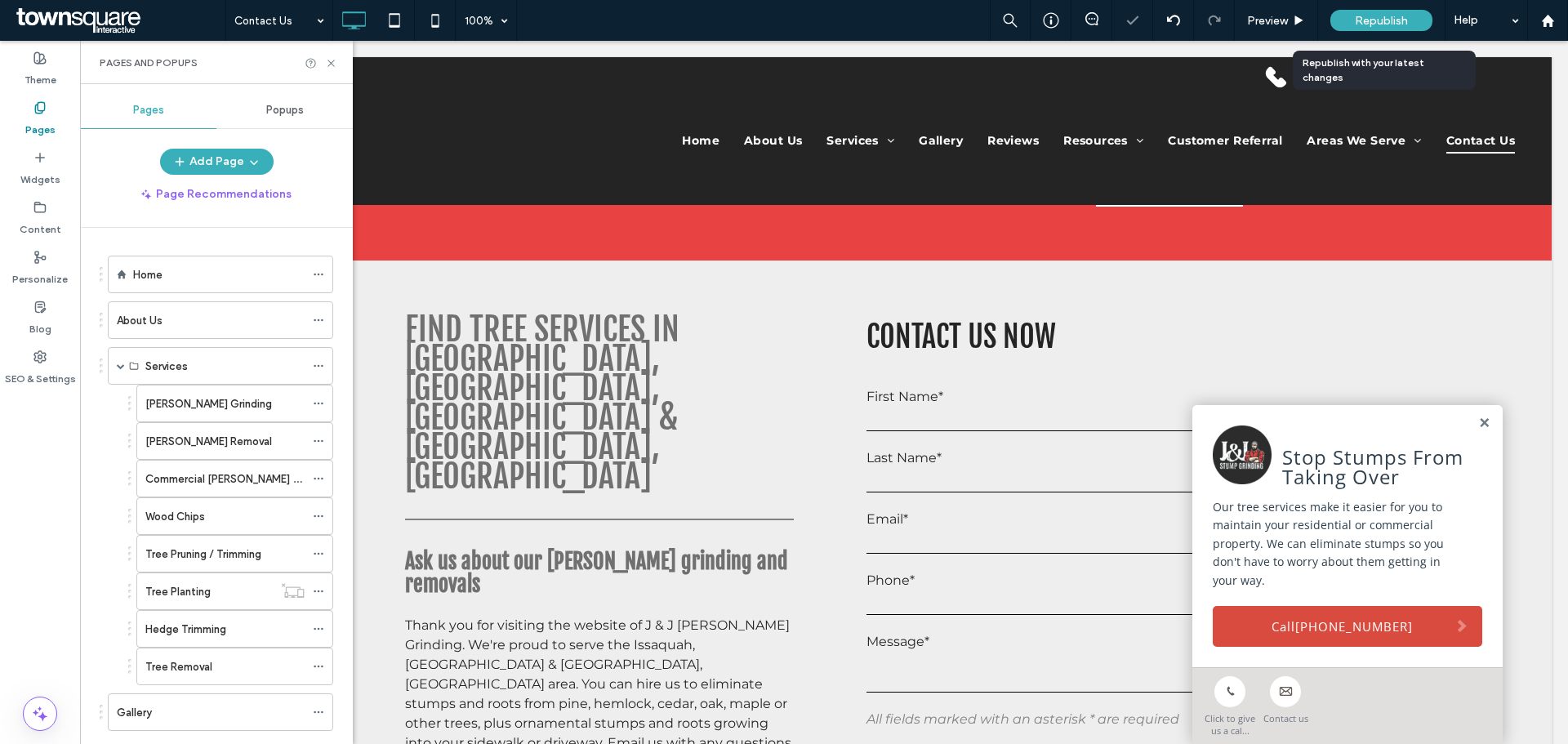
click at [1364, 23] on span "Republish" at bounding box center [1381, 20] width 53 height 13
